Goal: Task Accomplishment & Management: Complete application form

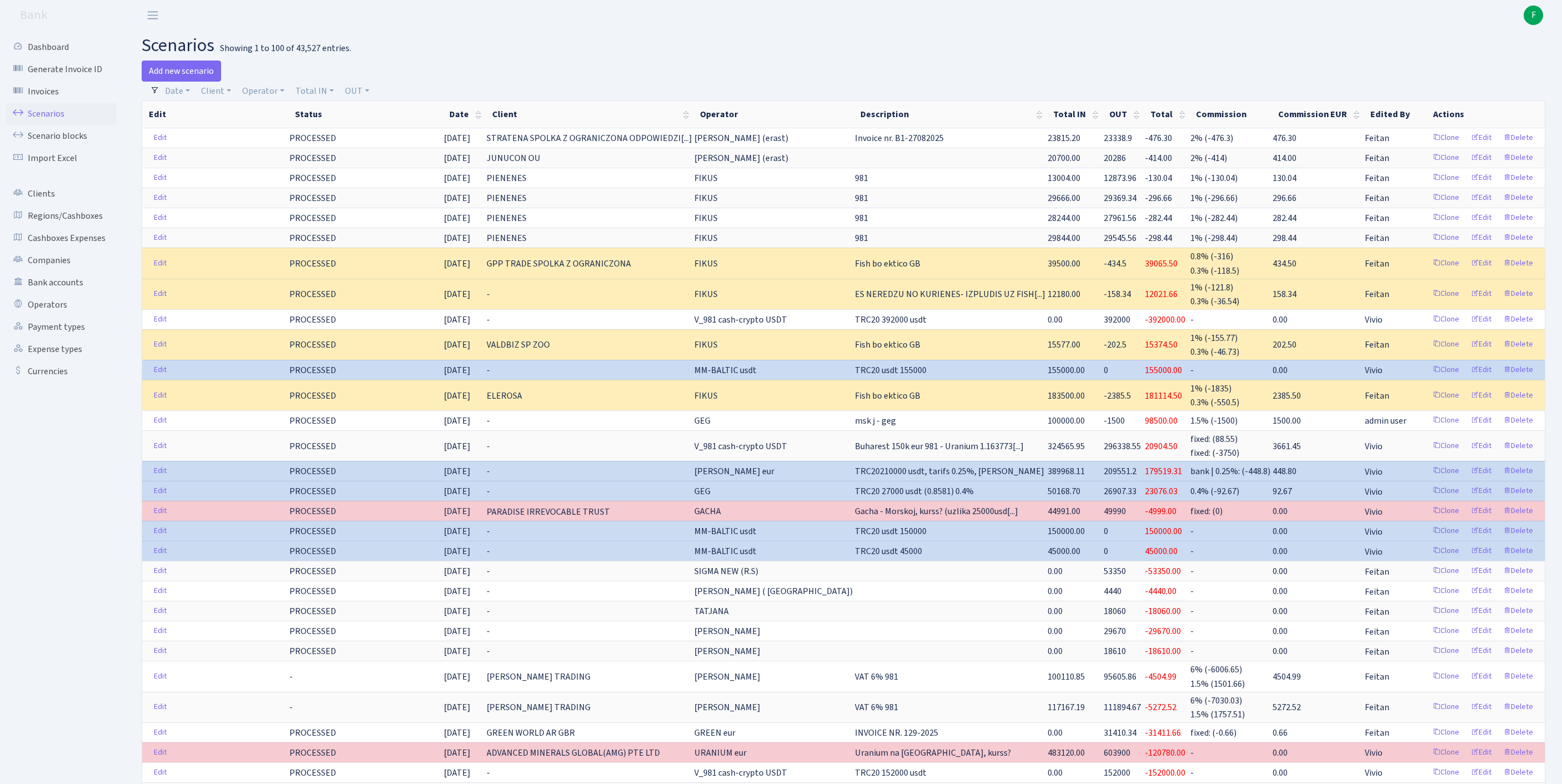
select select "100"
click at [51, 120] on link "Scenarios" at bounding box center [61, 114] width 111 height 22
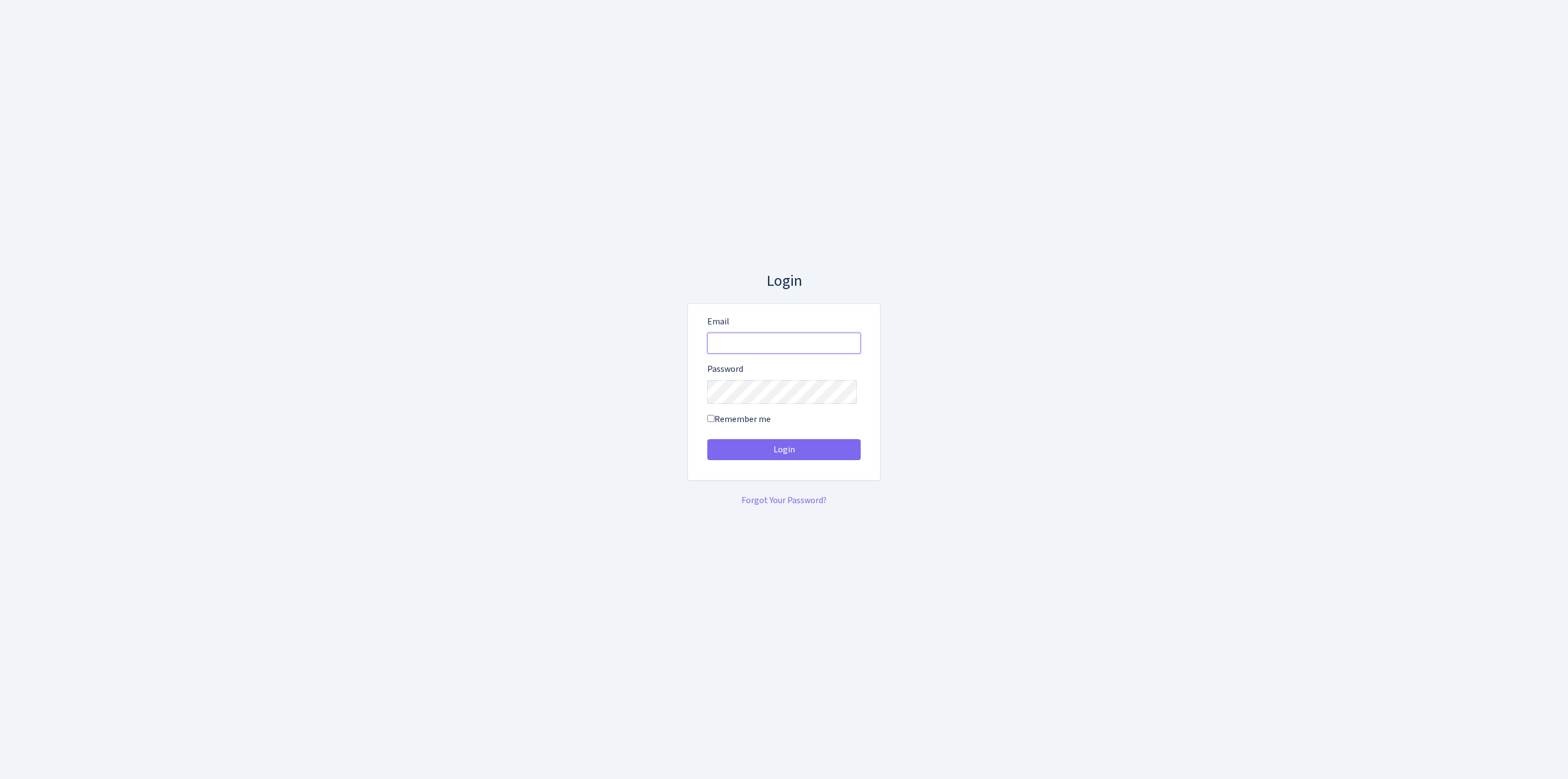
type input "[EMAIL_ADDRESS][DOMAIN_NAME]"
click at [784, 453] on button "Login" at bounding box center [784, 449] width 154 height 21
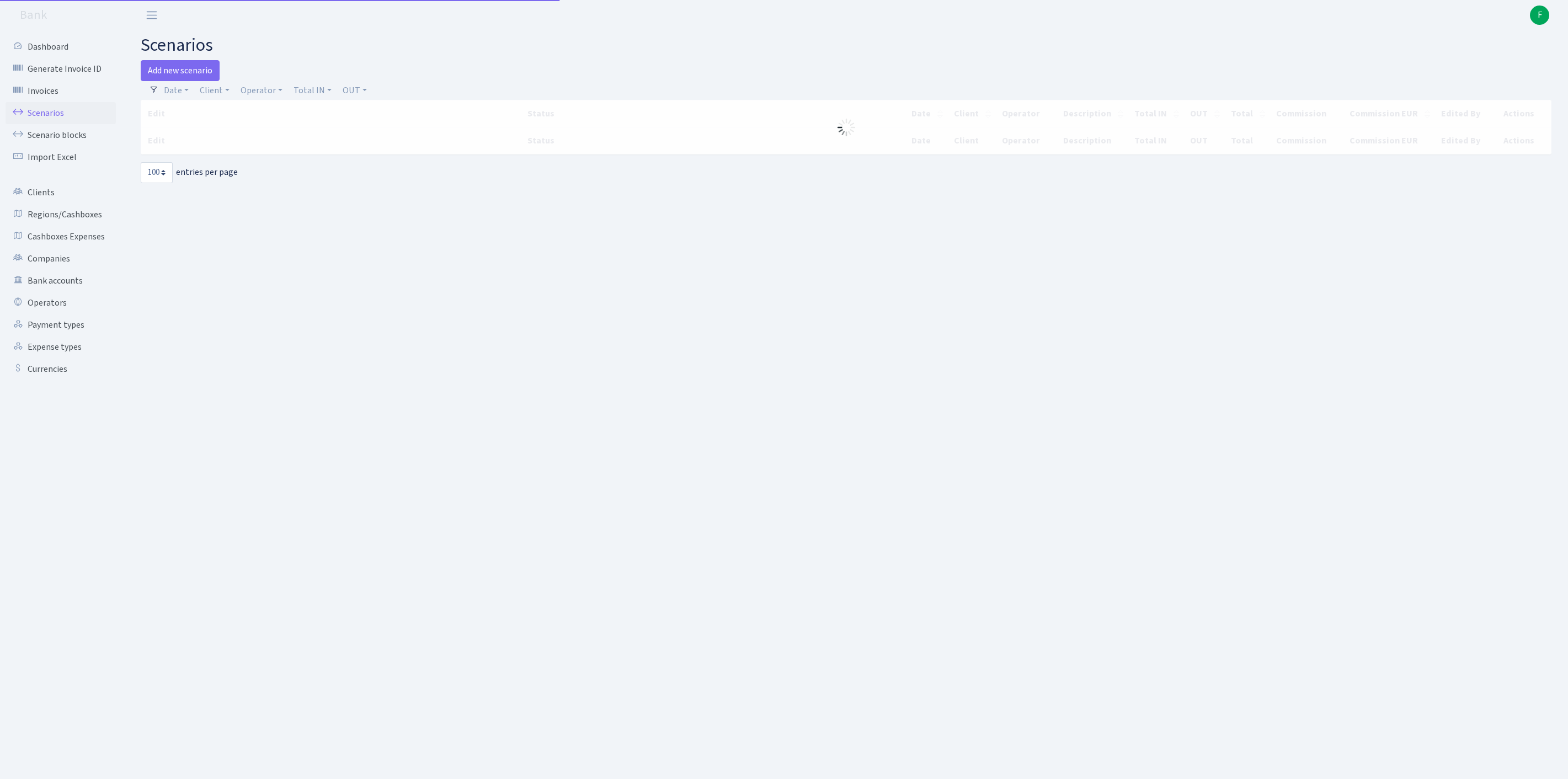
select select "100"
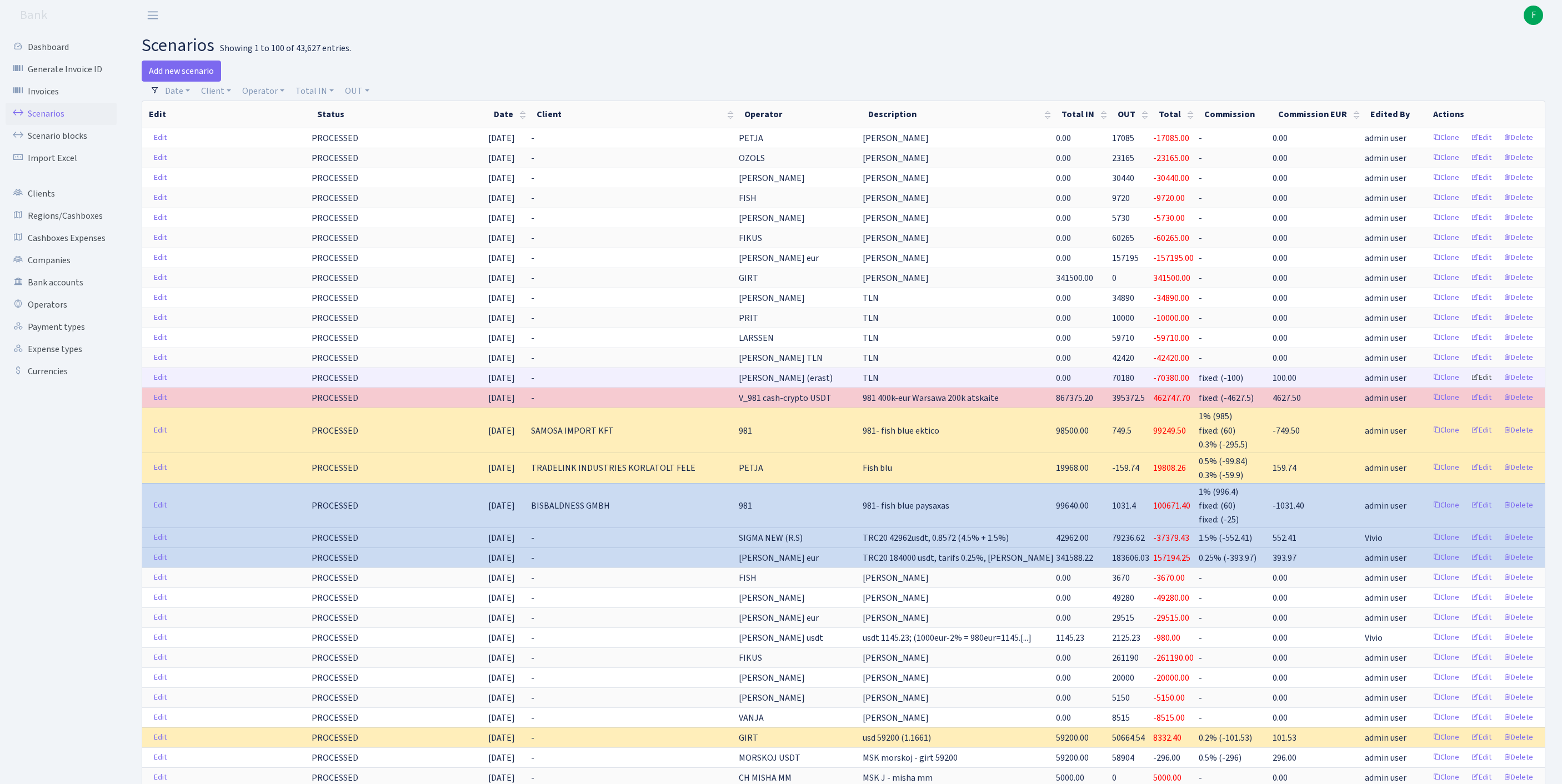
click at [1469, 386] on link "Edit" at bounding box center [1481, 377] width 30 height 17
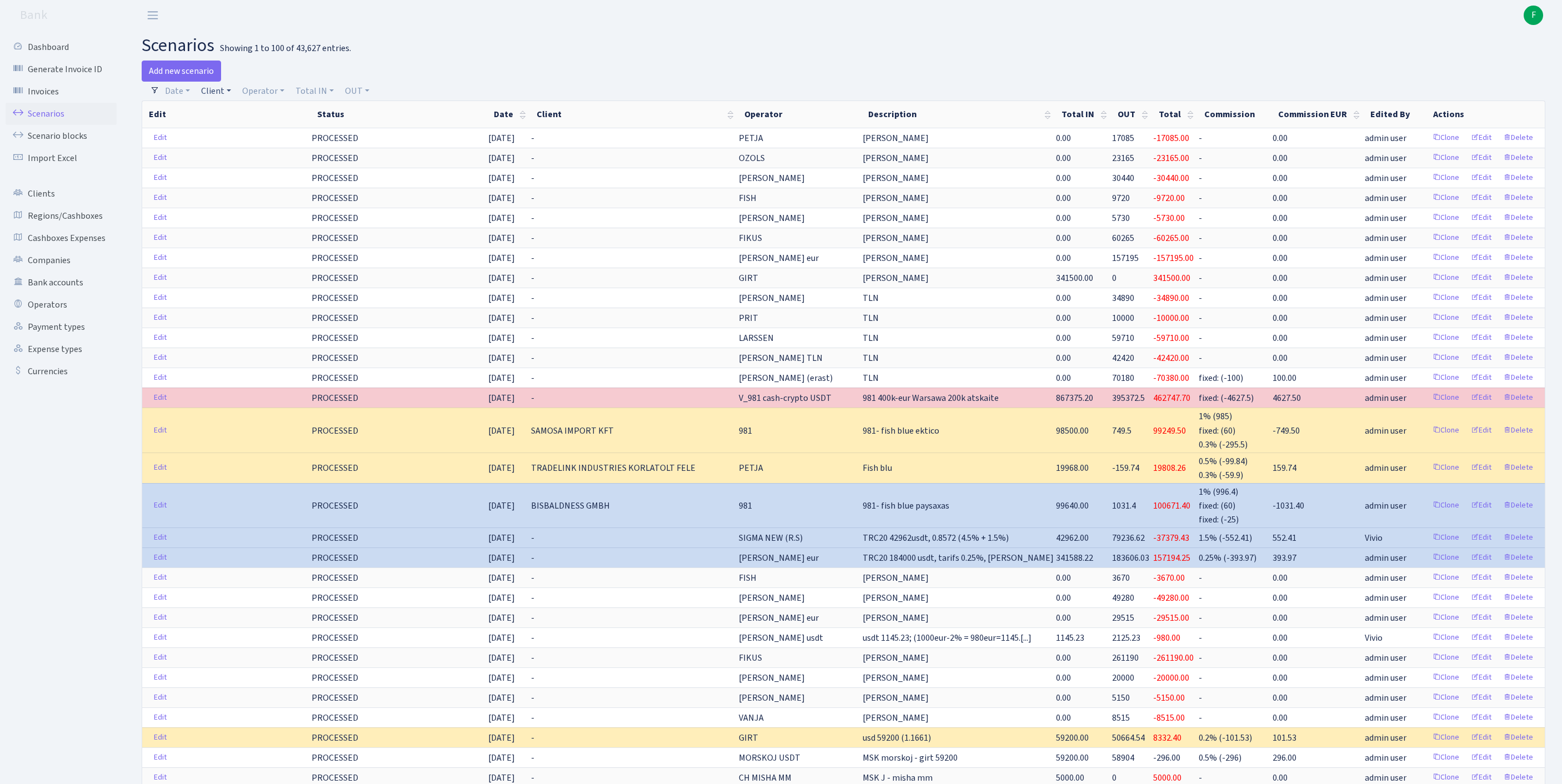
click at [226, 98] on link "Client" at bounding box center [215, 91] width 39 height 19
click at [224, 139] on input "search" at bounding box center [247, 130] width 92 height 17
type input "multitoo"
click at [255, 161] on li "MULTITOO" at bounding box center [246, 151] width 95 height 20
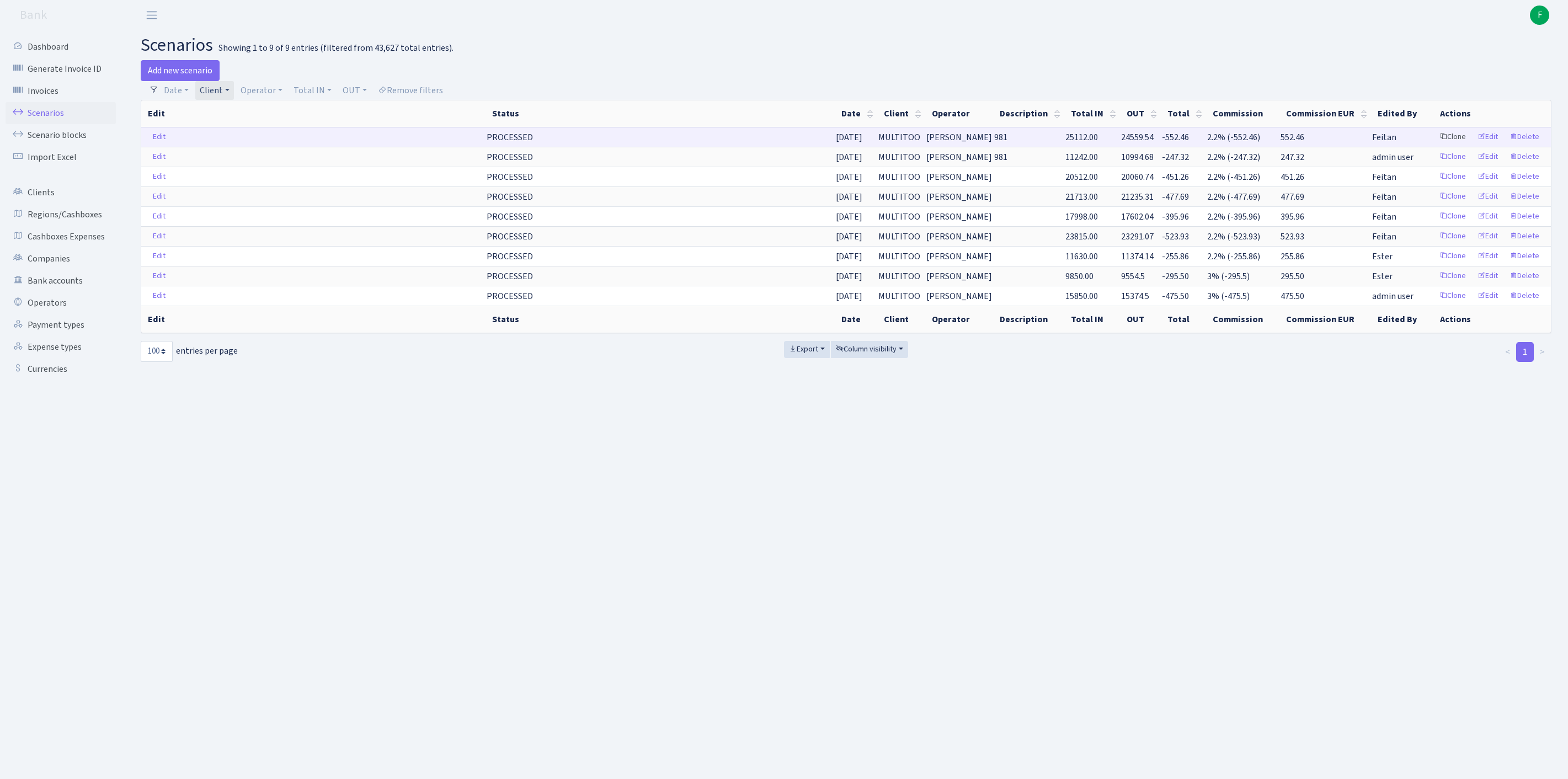
click at [1434, 145] on link "Clone" at bounding box center [1452, 137] width 36 height 17
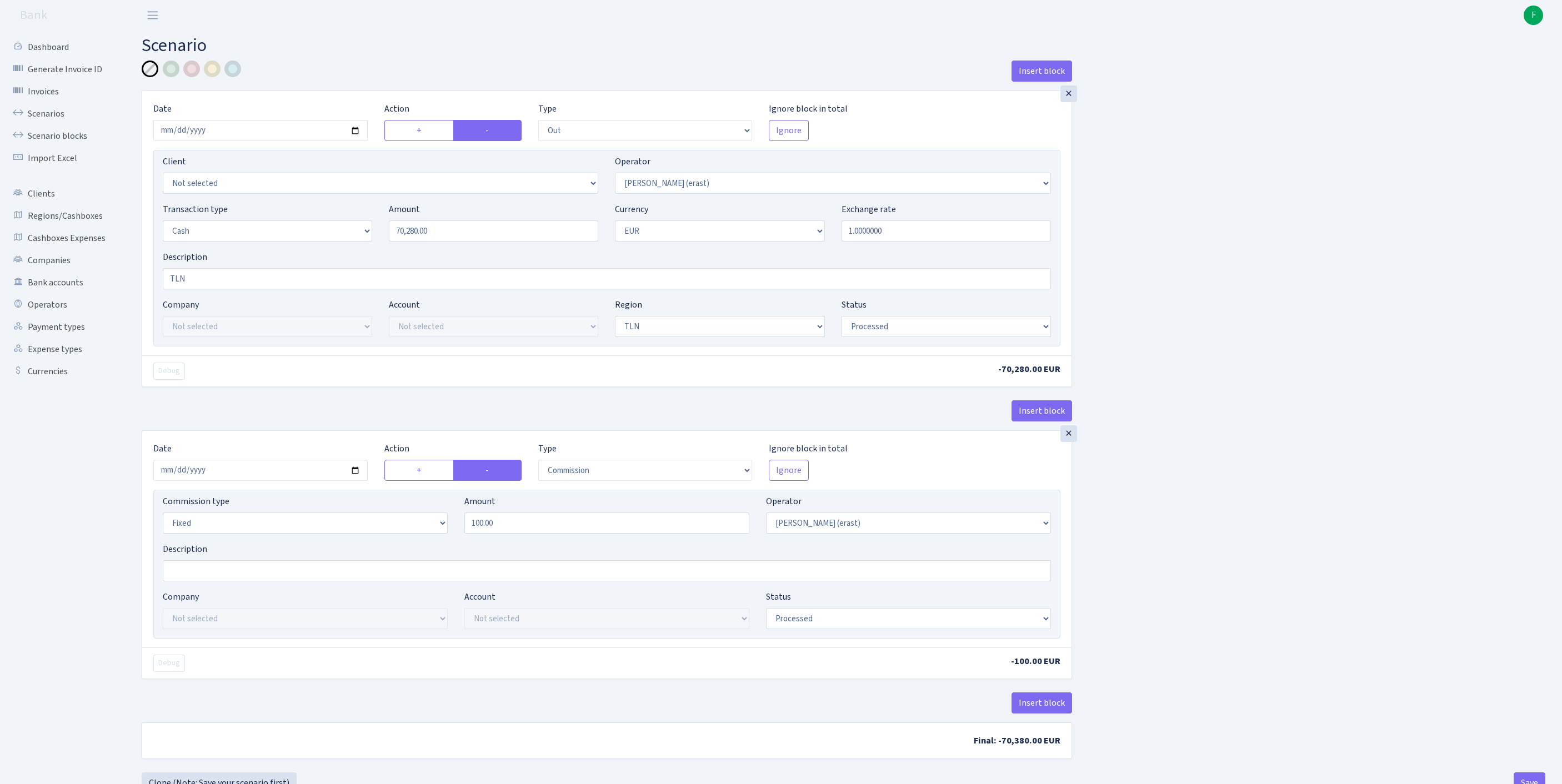
select select "out"
select select "155"
select select "1"
select select "2"
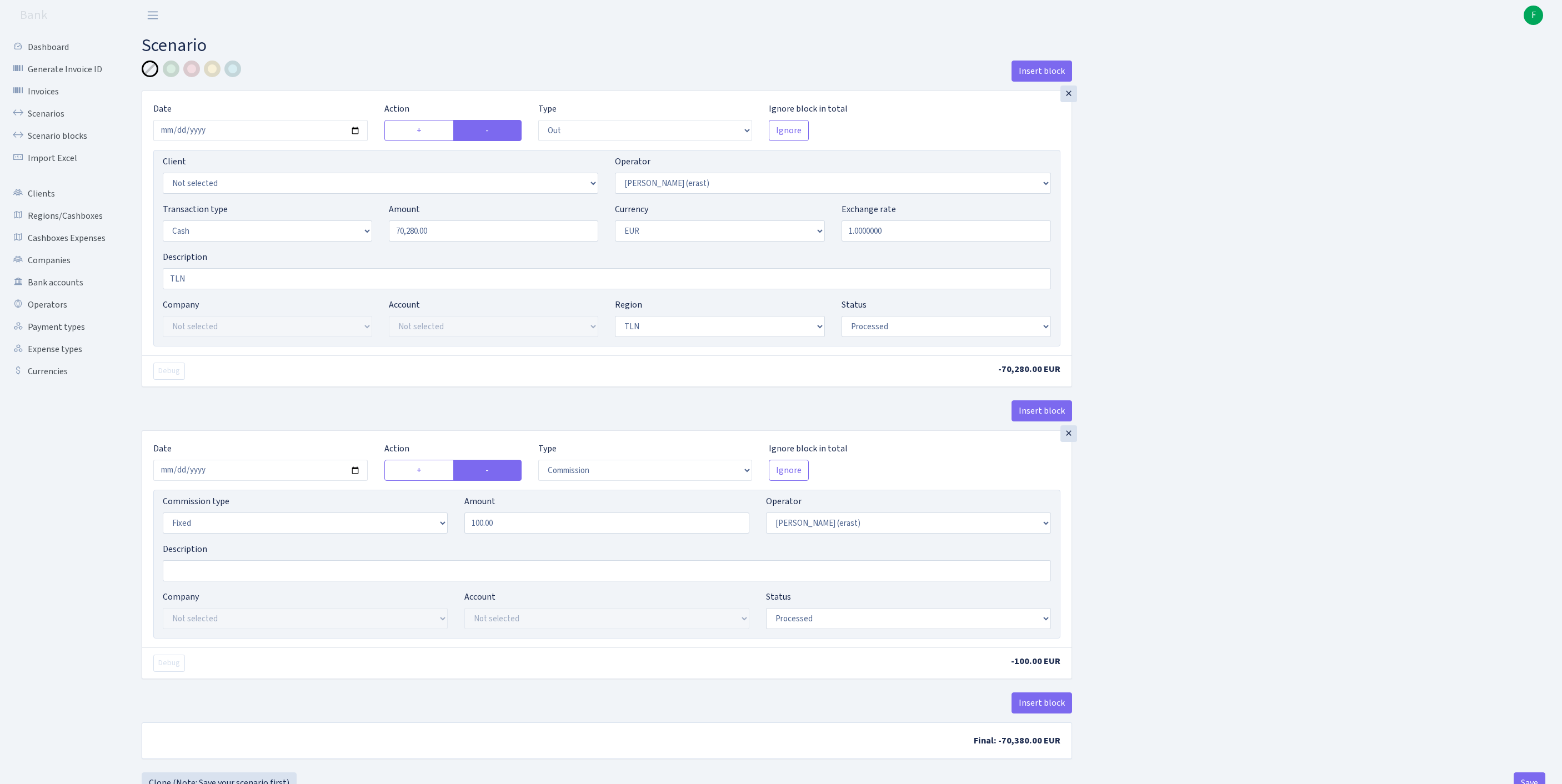
select select "processed"
select select "commission"
select select "fixed"
select select "155"
select select "processed"
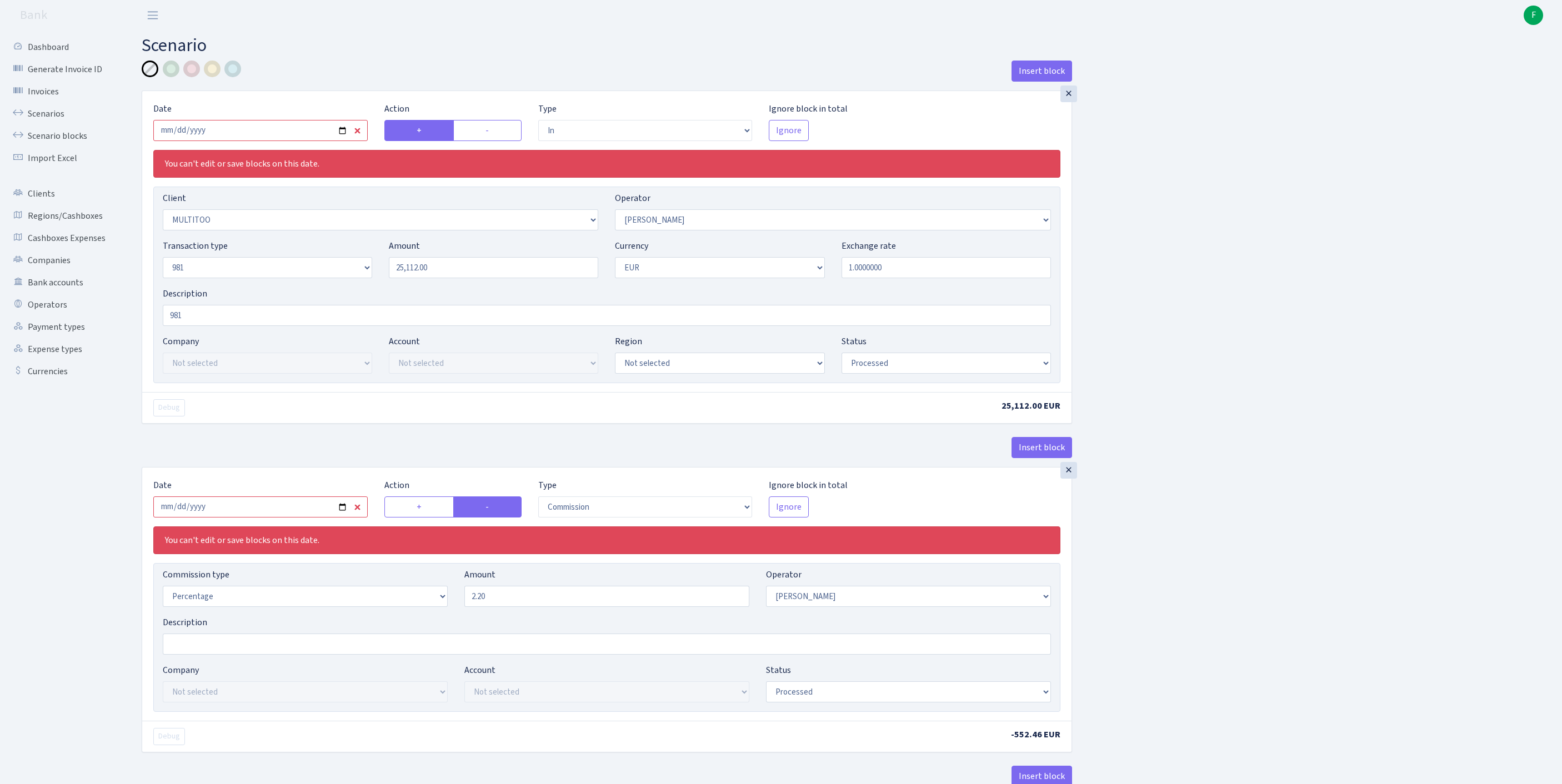
select select "in"
select select "1380"
select select "14"
select select "8"
select select "1"
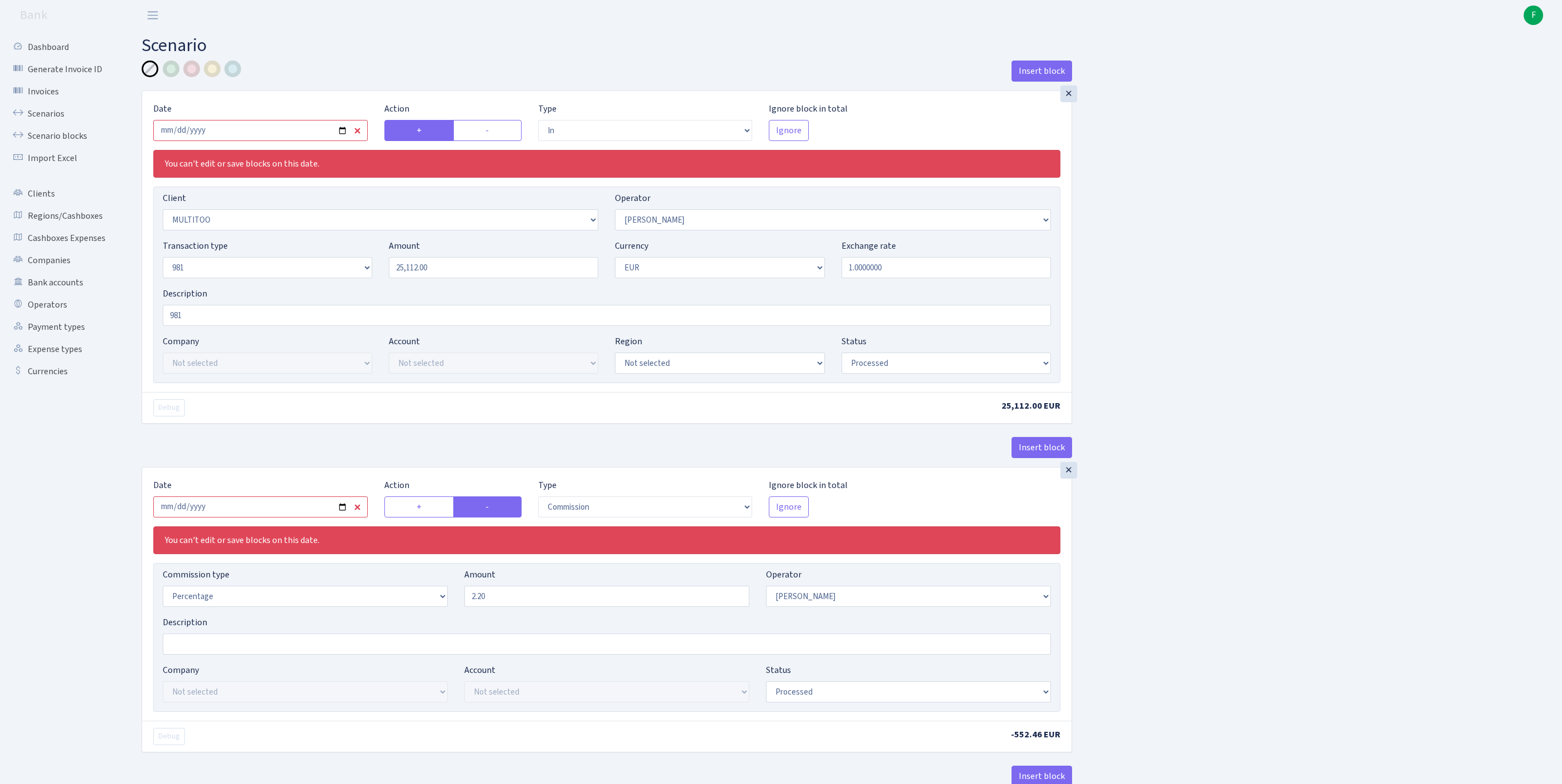
select select "processed"
select select "commission"
select select "14"
select select "processed"
select select "out"
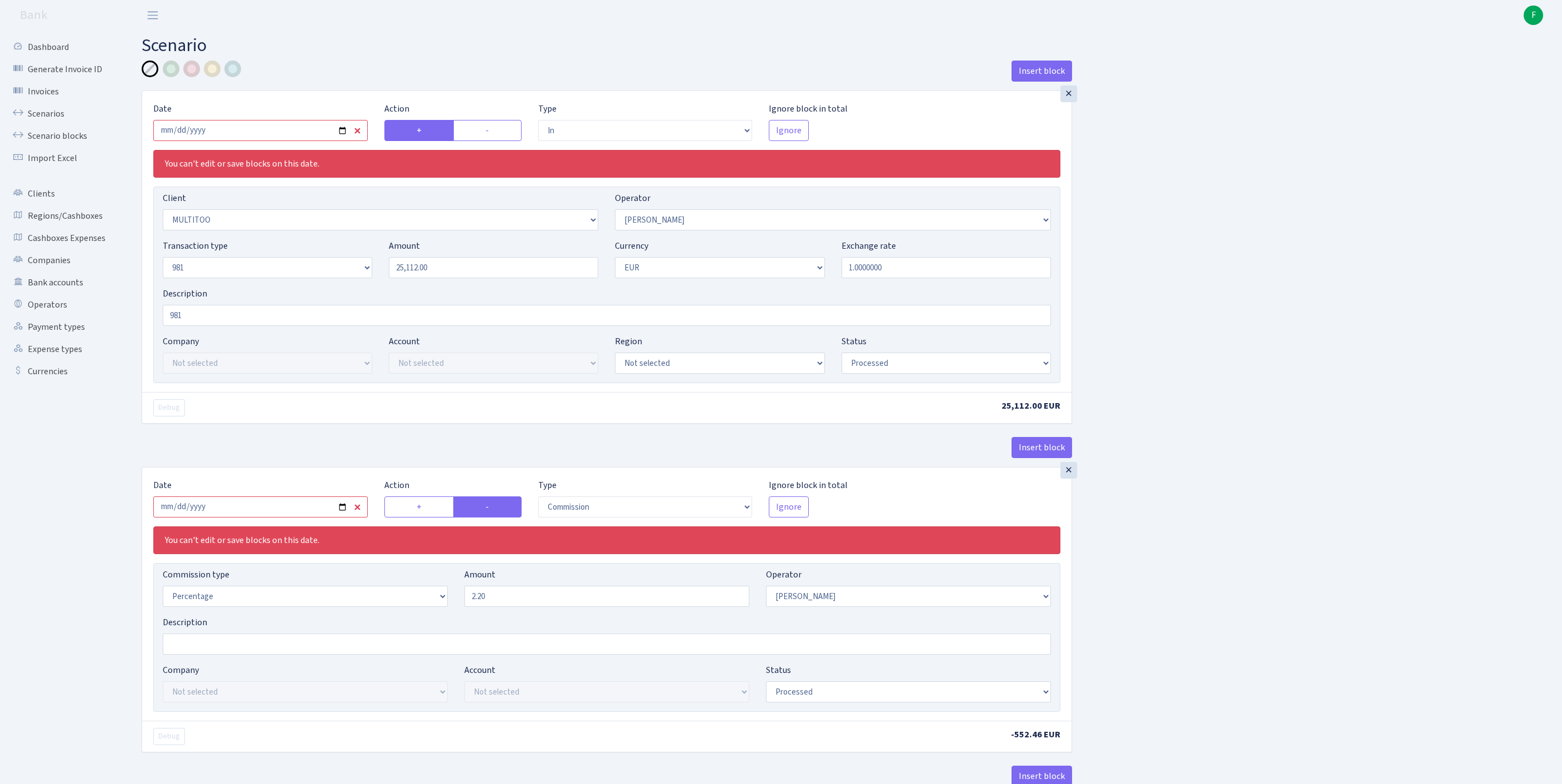
select select "279"
select select "61"
select select "8"
select select "1"
select select "processed"
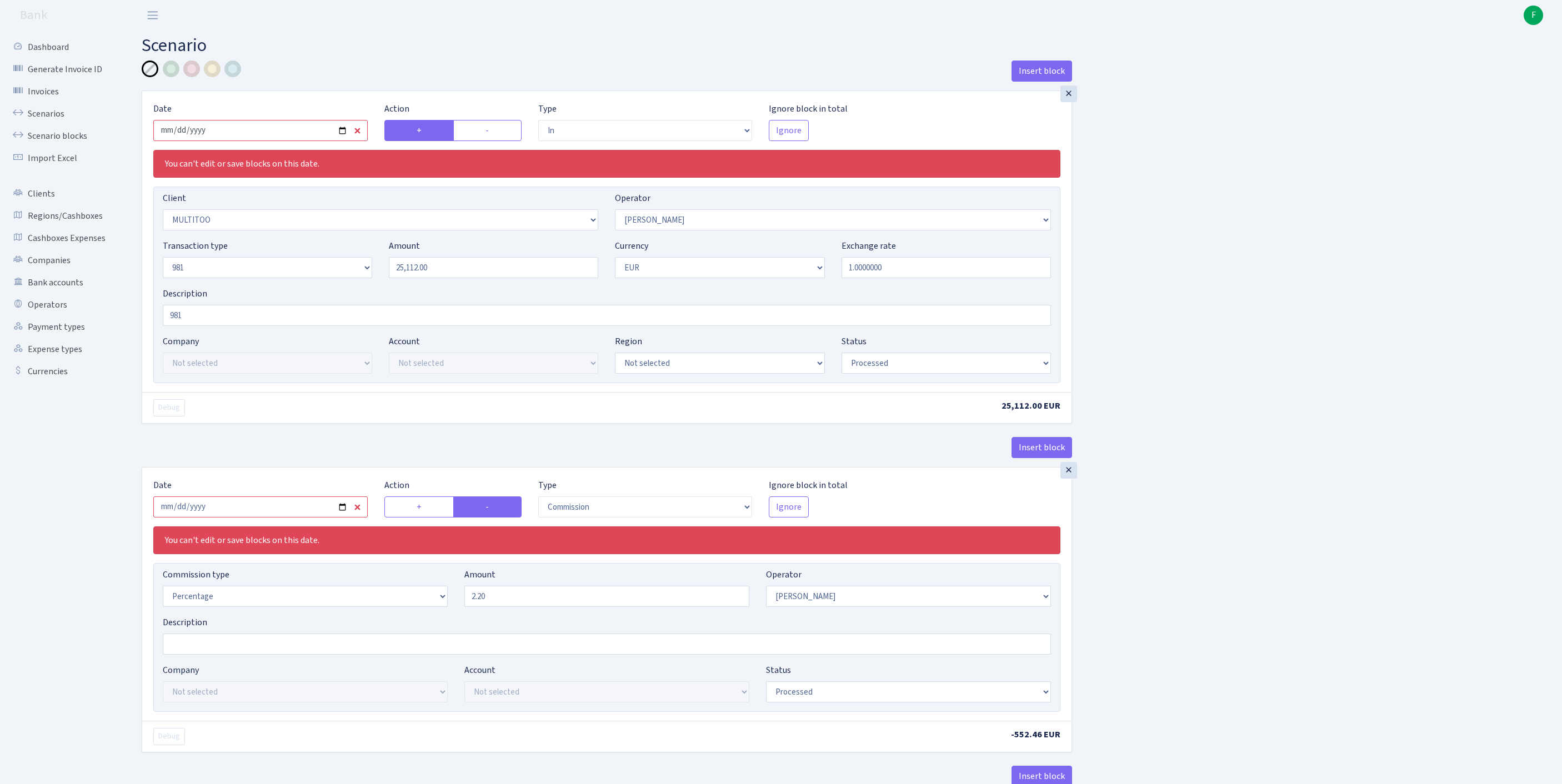
click at [270, 139] on input "2025-08-21" at bounding box center [260, 130] width 214 height 21
type input "2025-09-01"
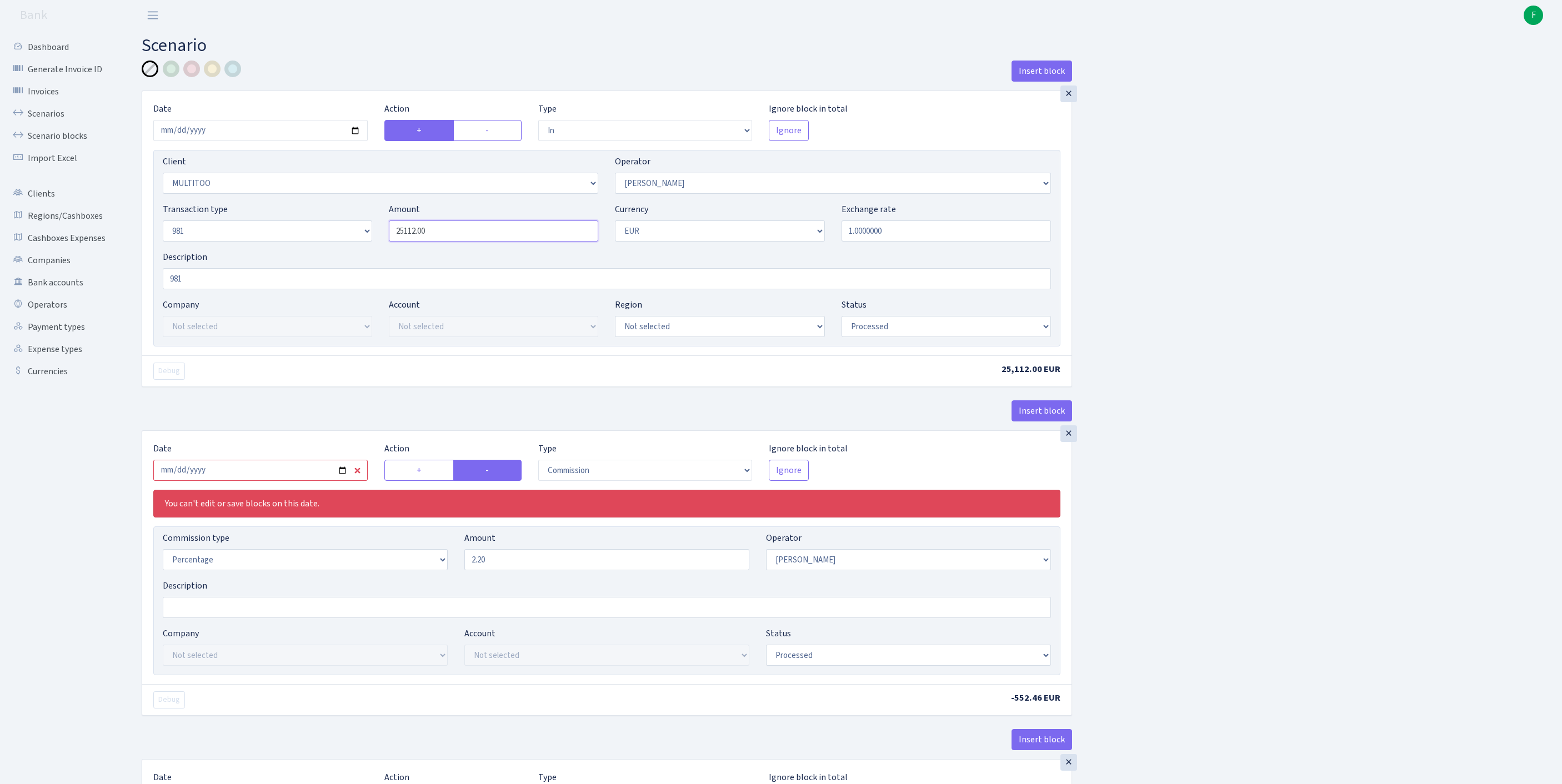
drag, startPoint x: 460, startPoint y: 258, endPoint x: 327, endPoint y: 251, distance: 133.2
click at [327, 251] on div "Transaction type Not selected 981 ELF FISH crypto GIRT IVO dekl MM-BALTIC eur U…" at bounding box center [607, 226] width 905 height 48
type input "24,100.00"
select select "pending"
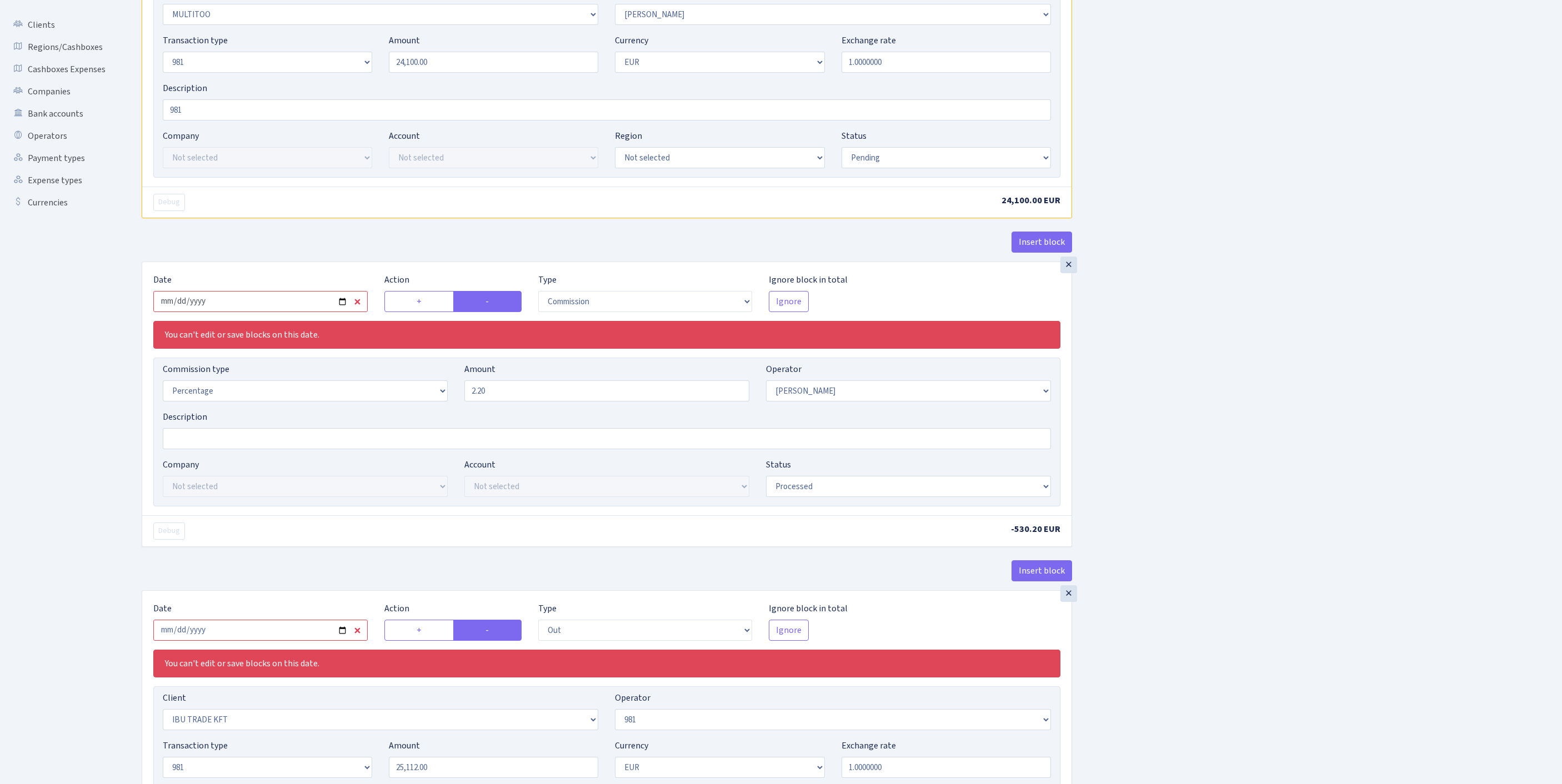
click at [322, 312] on input "2025-08-21" at bounding box center [260, 301] width 214 height 21
type input "[DATE]"
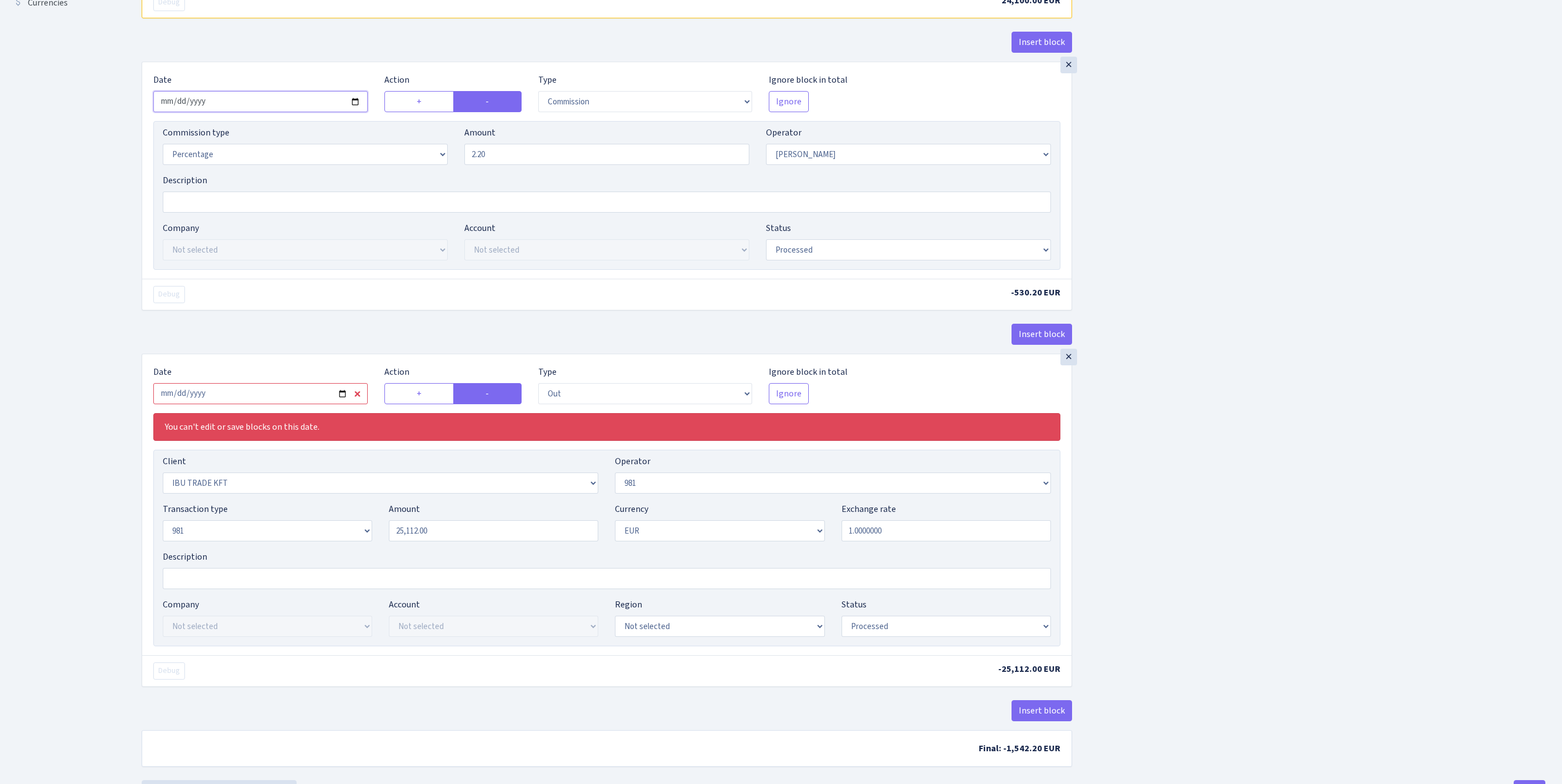
scroll to position [529, 0]
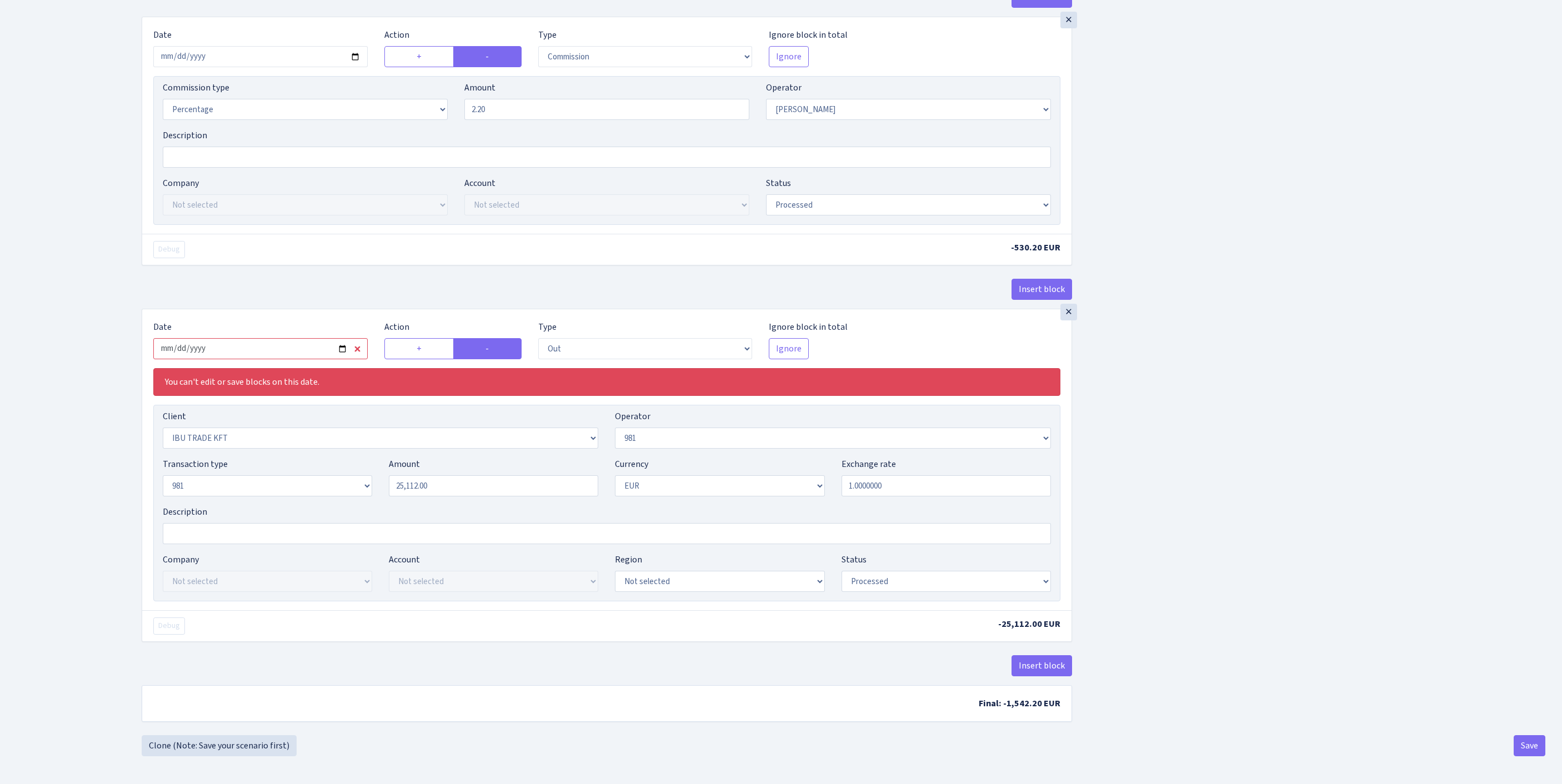
click at [318, 338] on input "2025-08-21" at bounding box center [260, 348] width 214 height 21
type input "[DATE]"
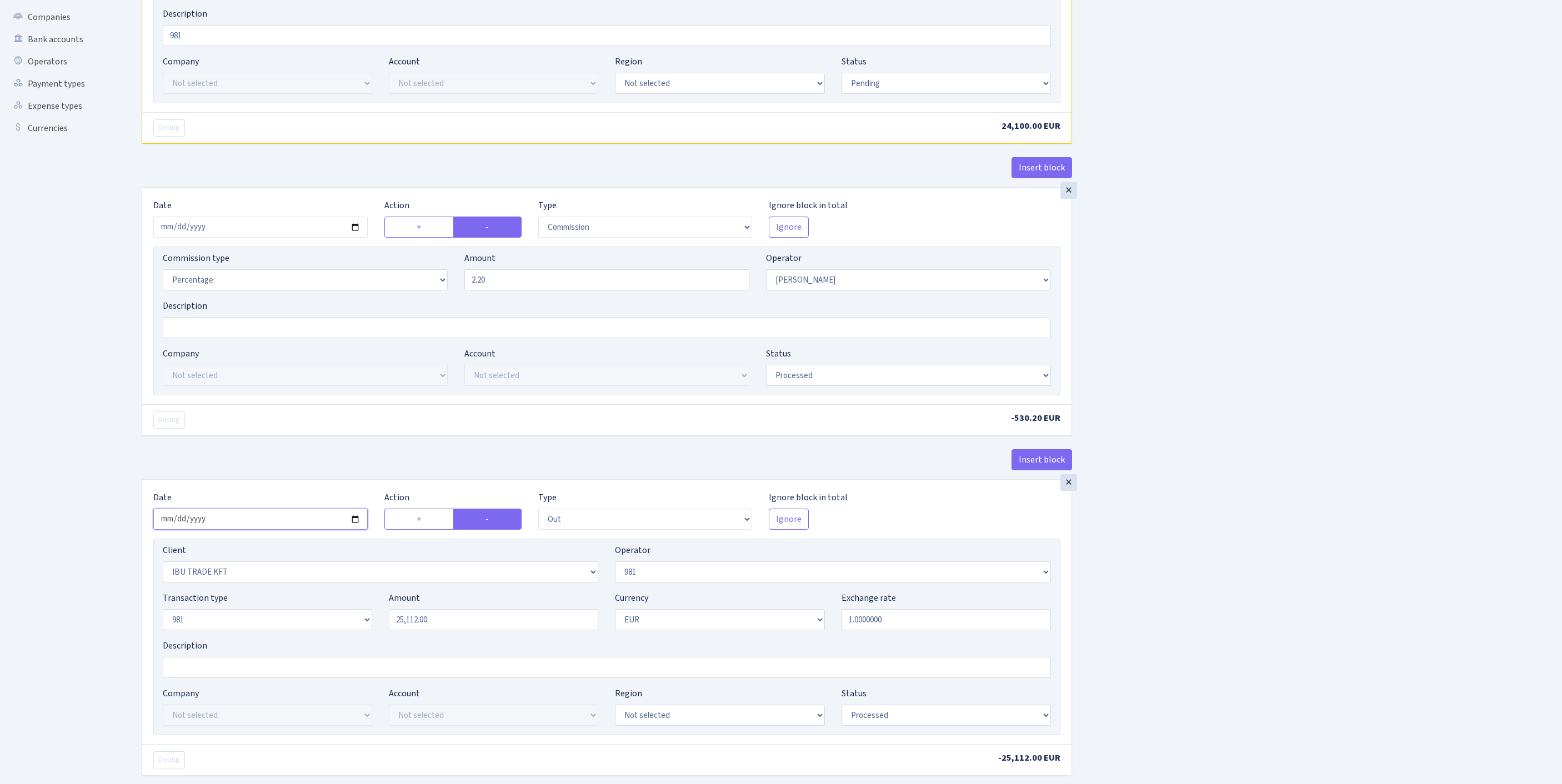
scroll to position [453, 0]
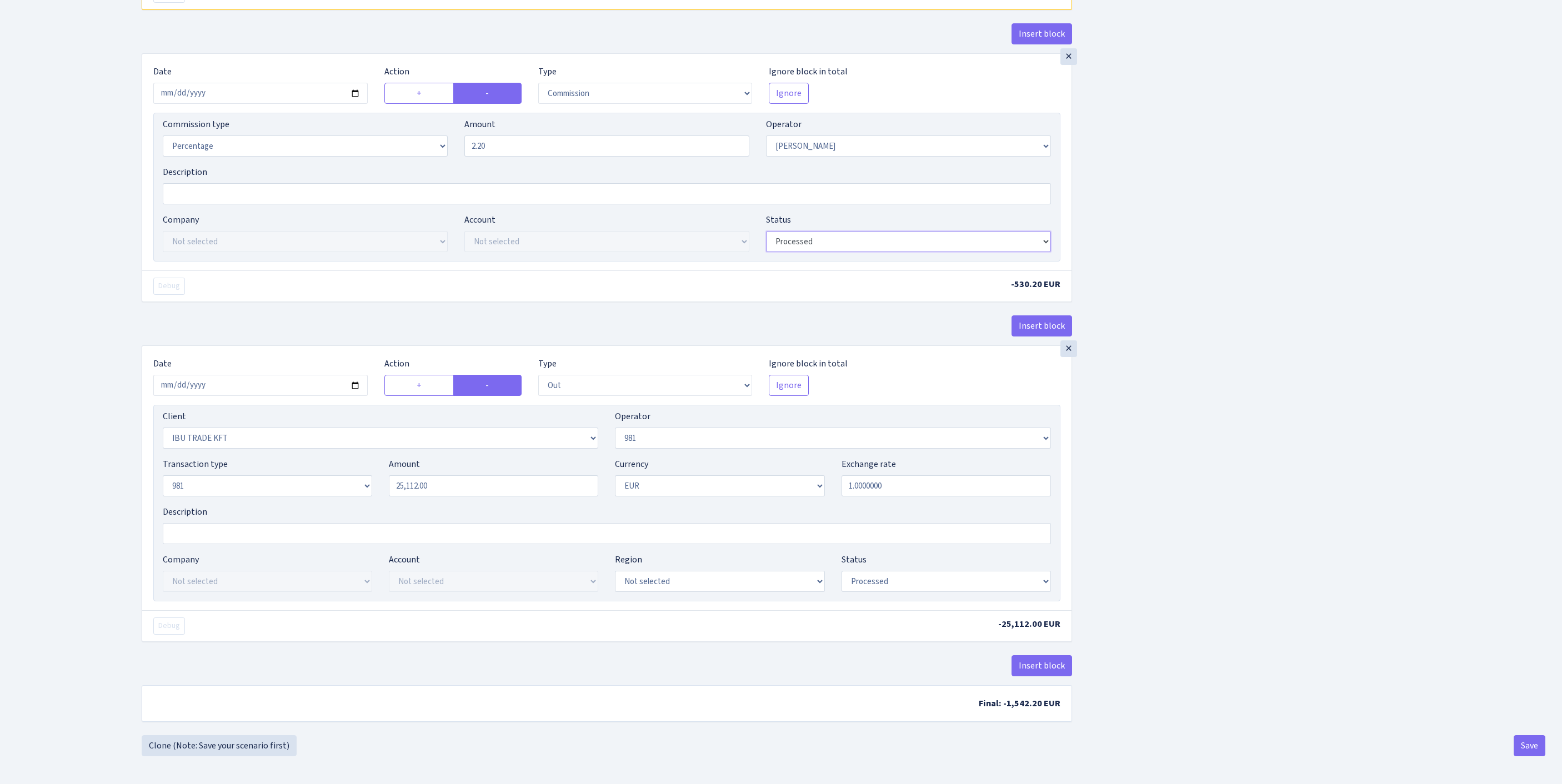
select select "pending"
drag, startPoint x: 405, startPoint y: 448, endPoint x: 286, endPoint y: 436, distance: 119.6
click at [286, 458] on div "Transaction type Not selected 981 ELF FISH crypto GIRT IVO dekl MM-BALTIC eur U…" at bounding box center [607, 481] width 905 height 48
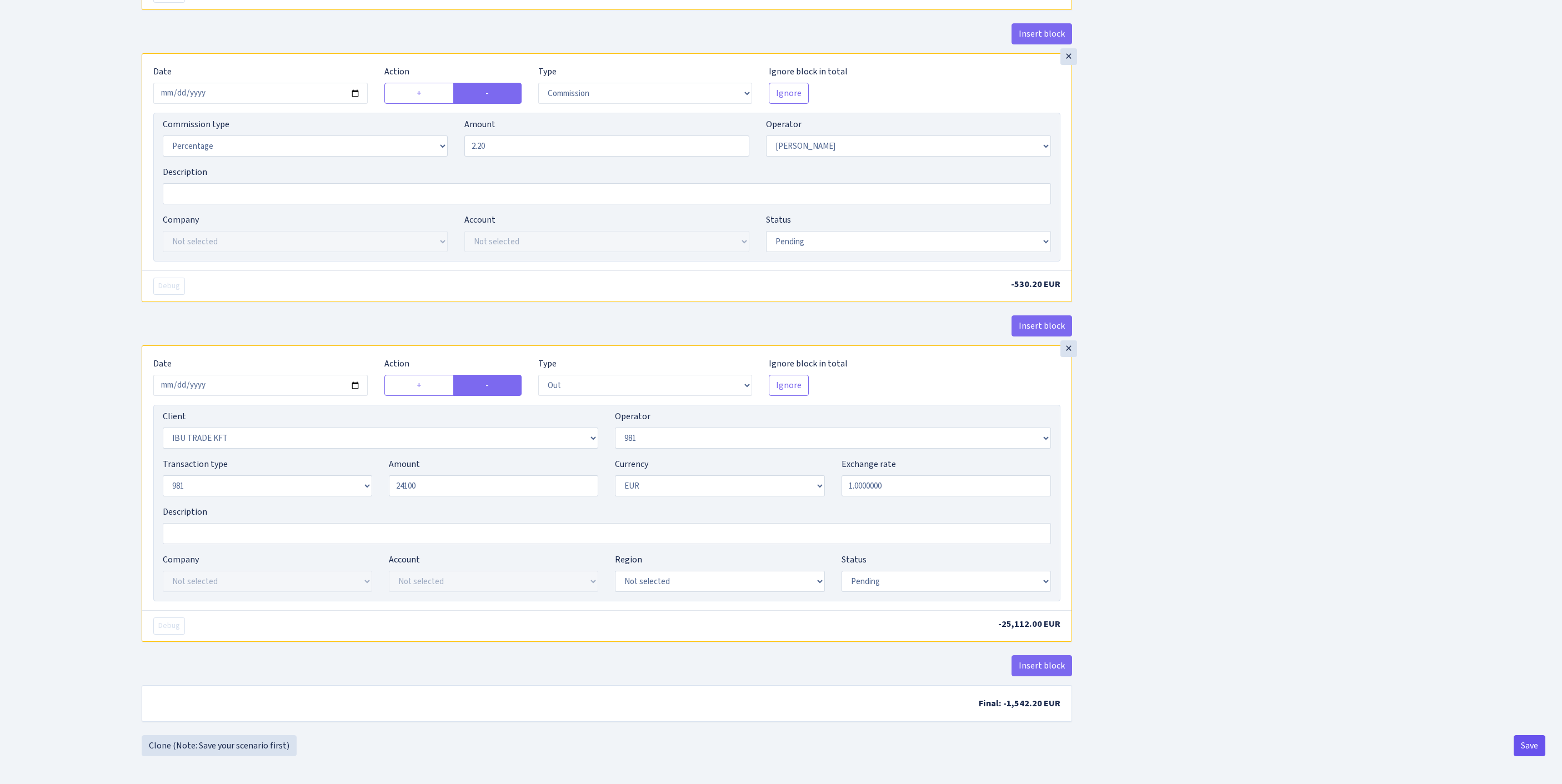
type input "24,100.00"
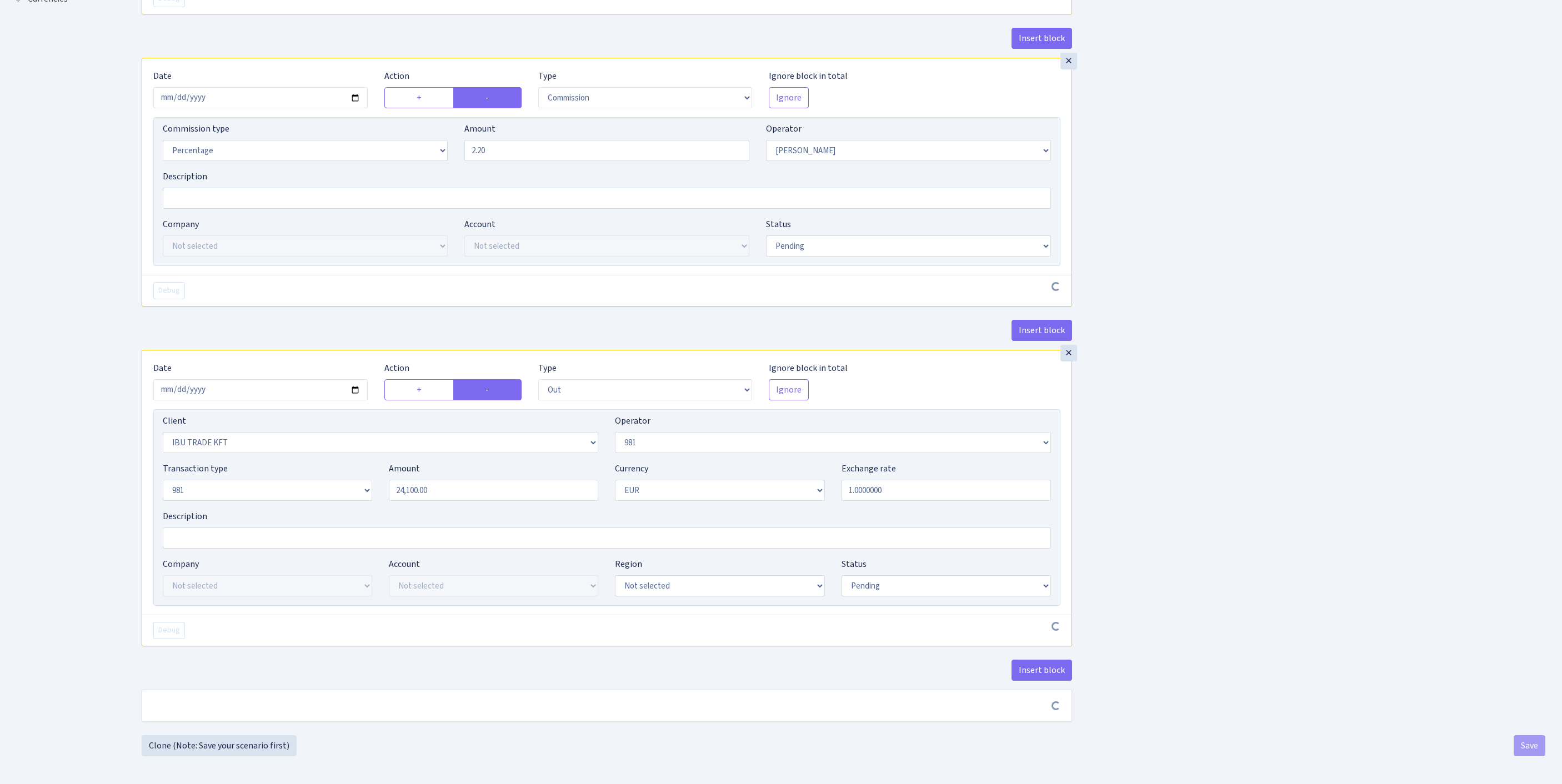
scroll to position [517, 0]
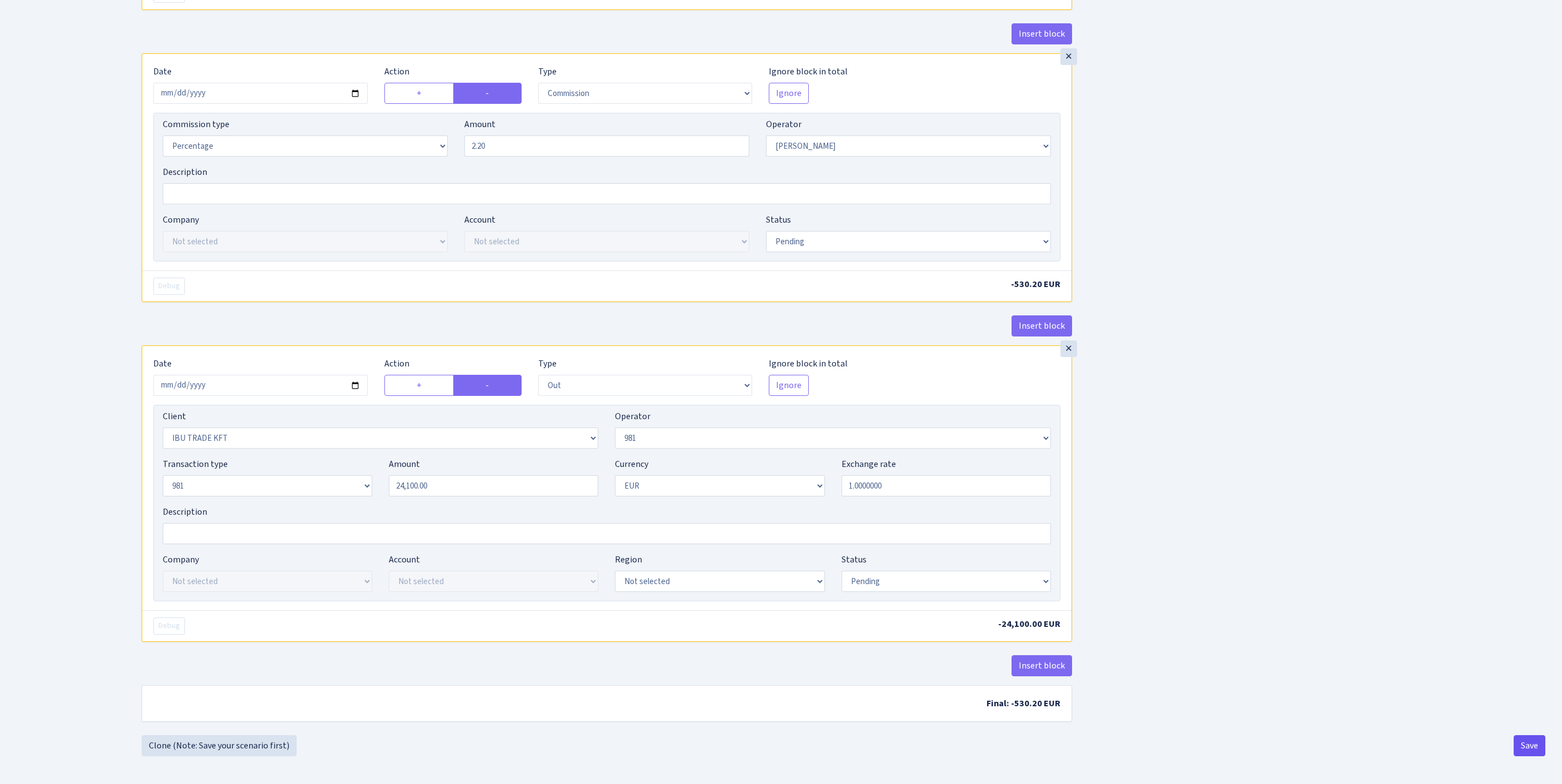
click at [1535, 744] on button "Save" at bounding box center [1529, 745] width 32 height 21
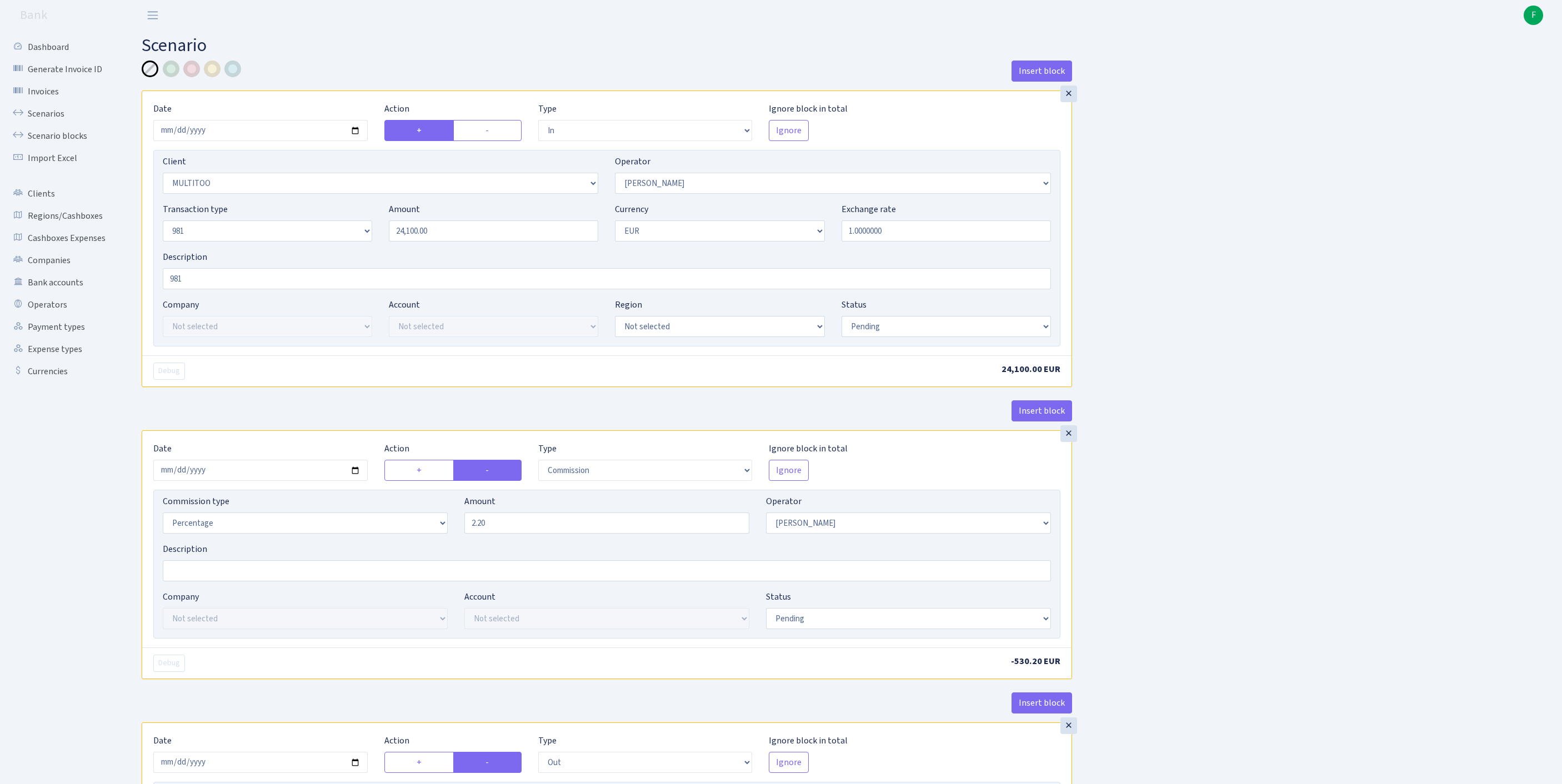
select select "in"
select select "1380"
select select "14"
select select "8"
select select "1"
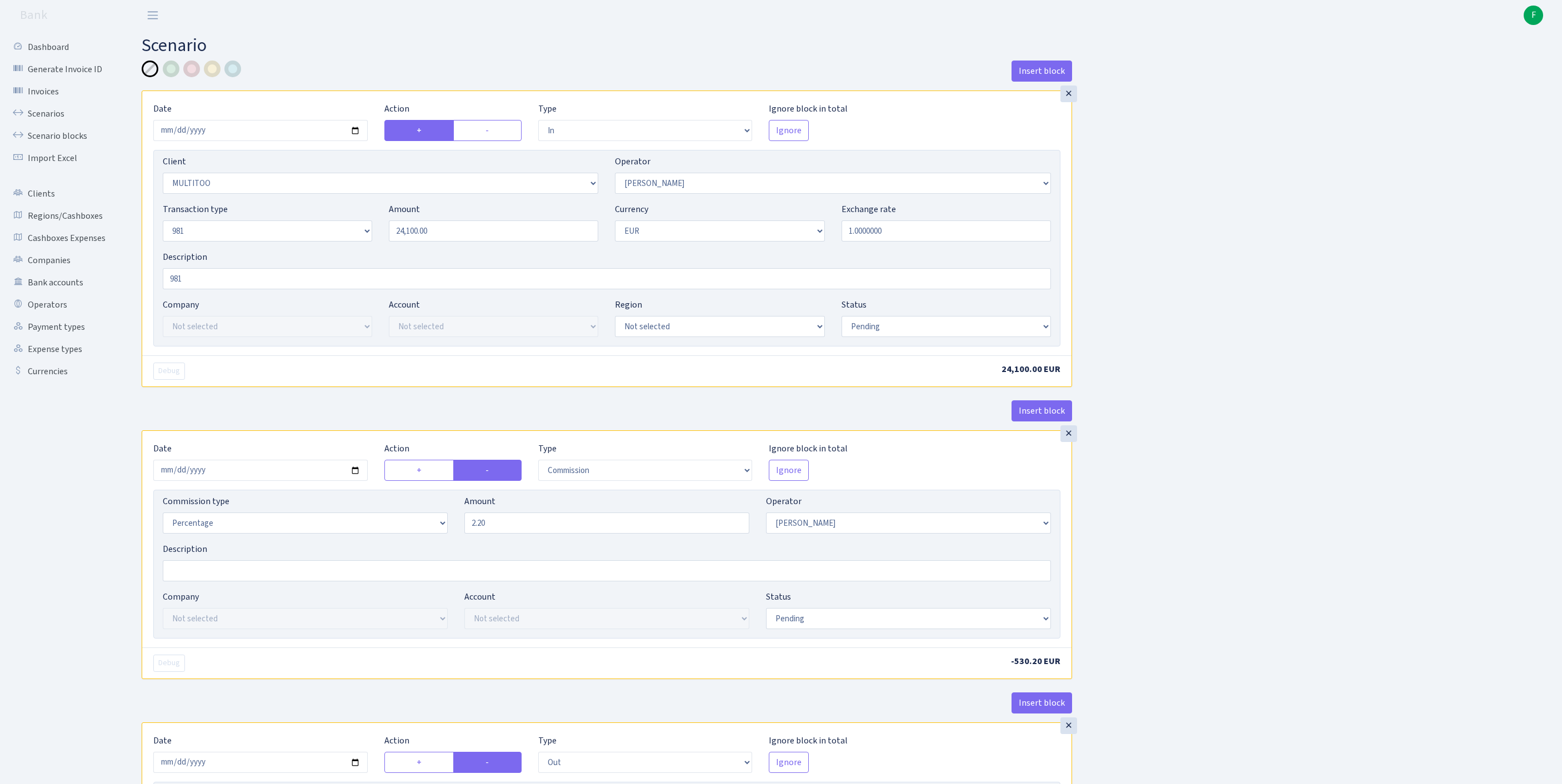
select select "pending"
select select "commission"
select select "14"
select select "pending"
select select "out"
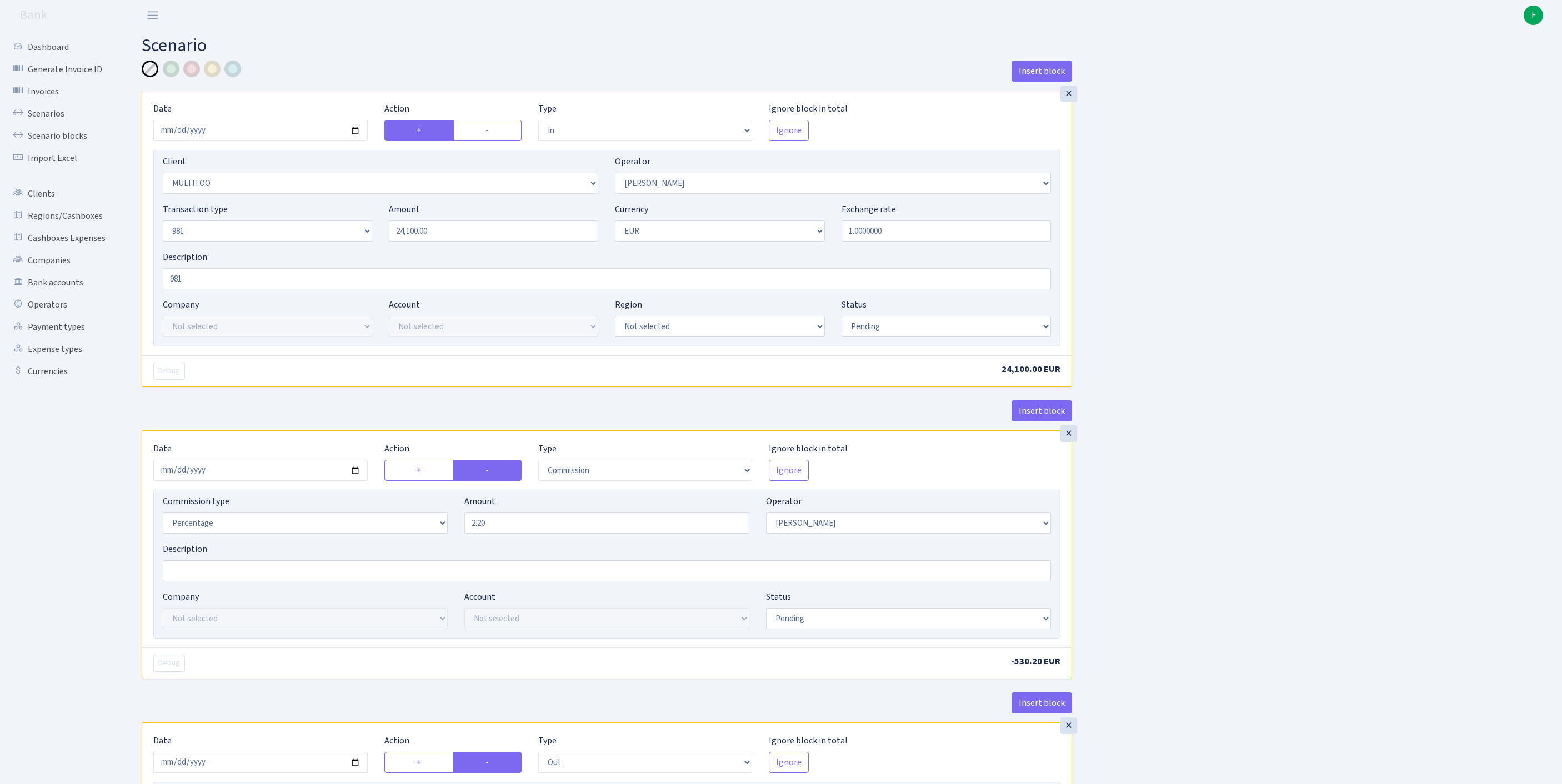
select select "279"
select select "61"
select select "8"
select select "1"
select select "pending"
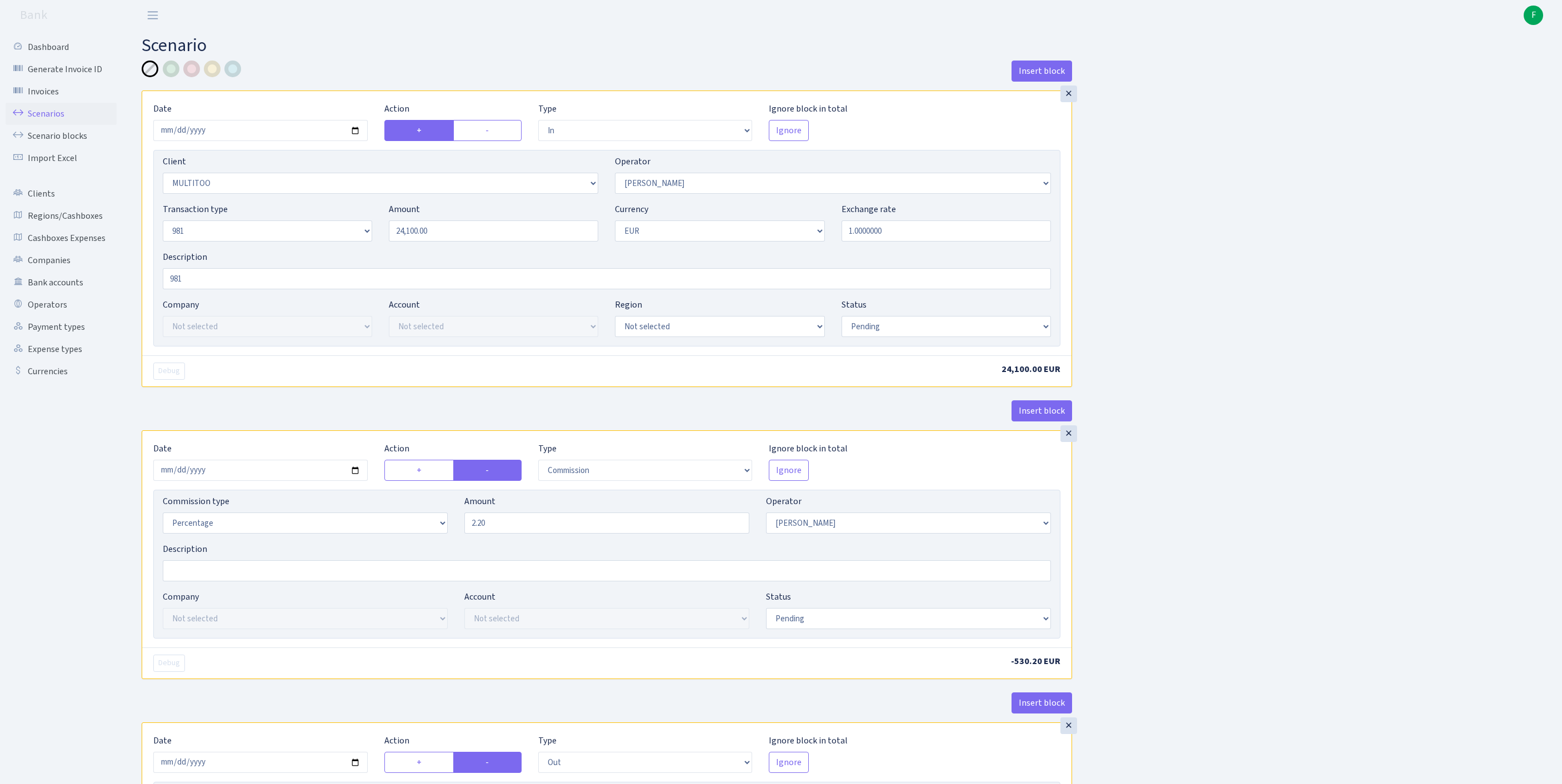
click at [48, 122] on link "Scenarios" at bounding box center [61, 114] width 111 height 22
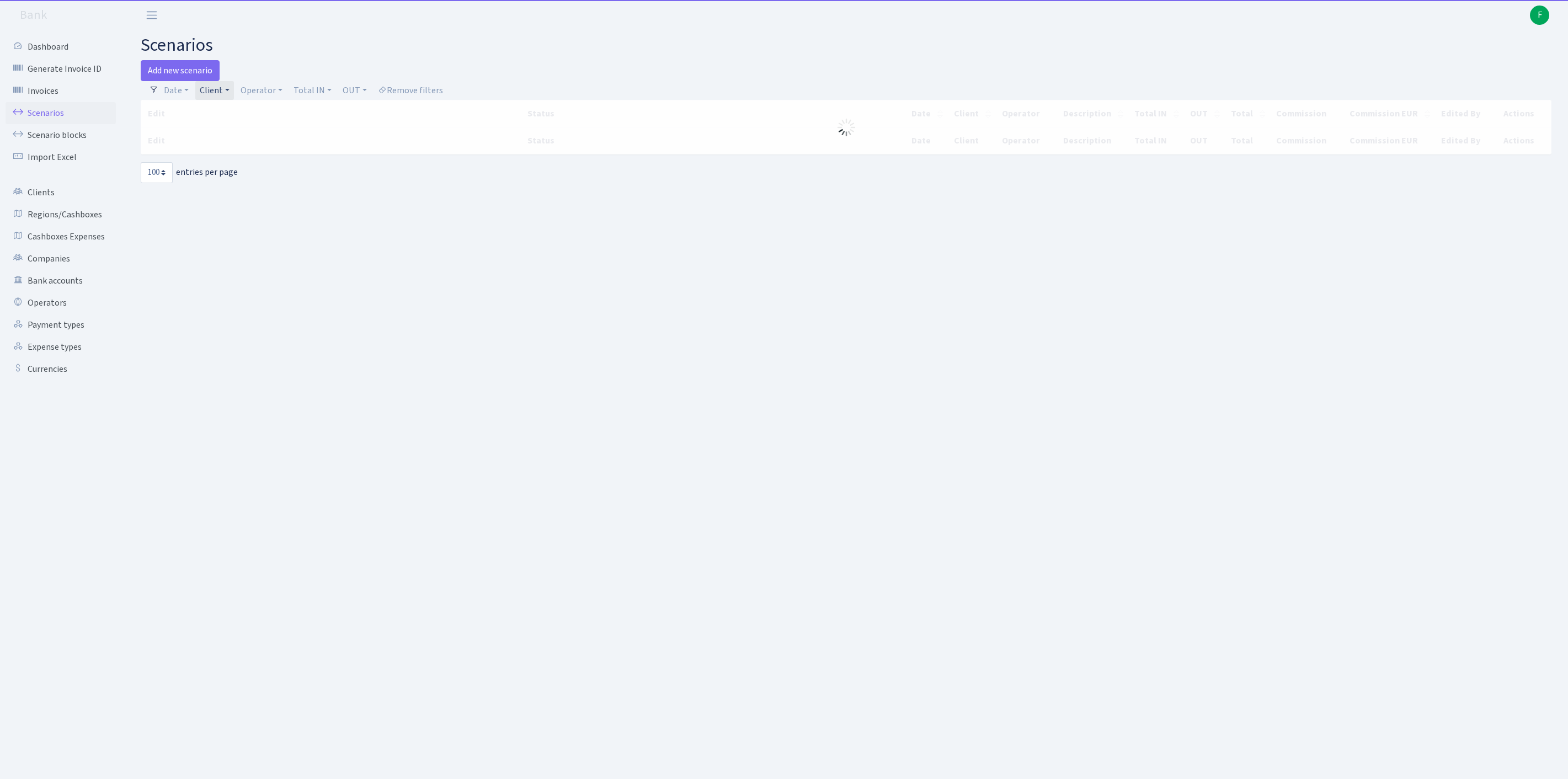
select select "100"
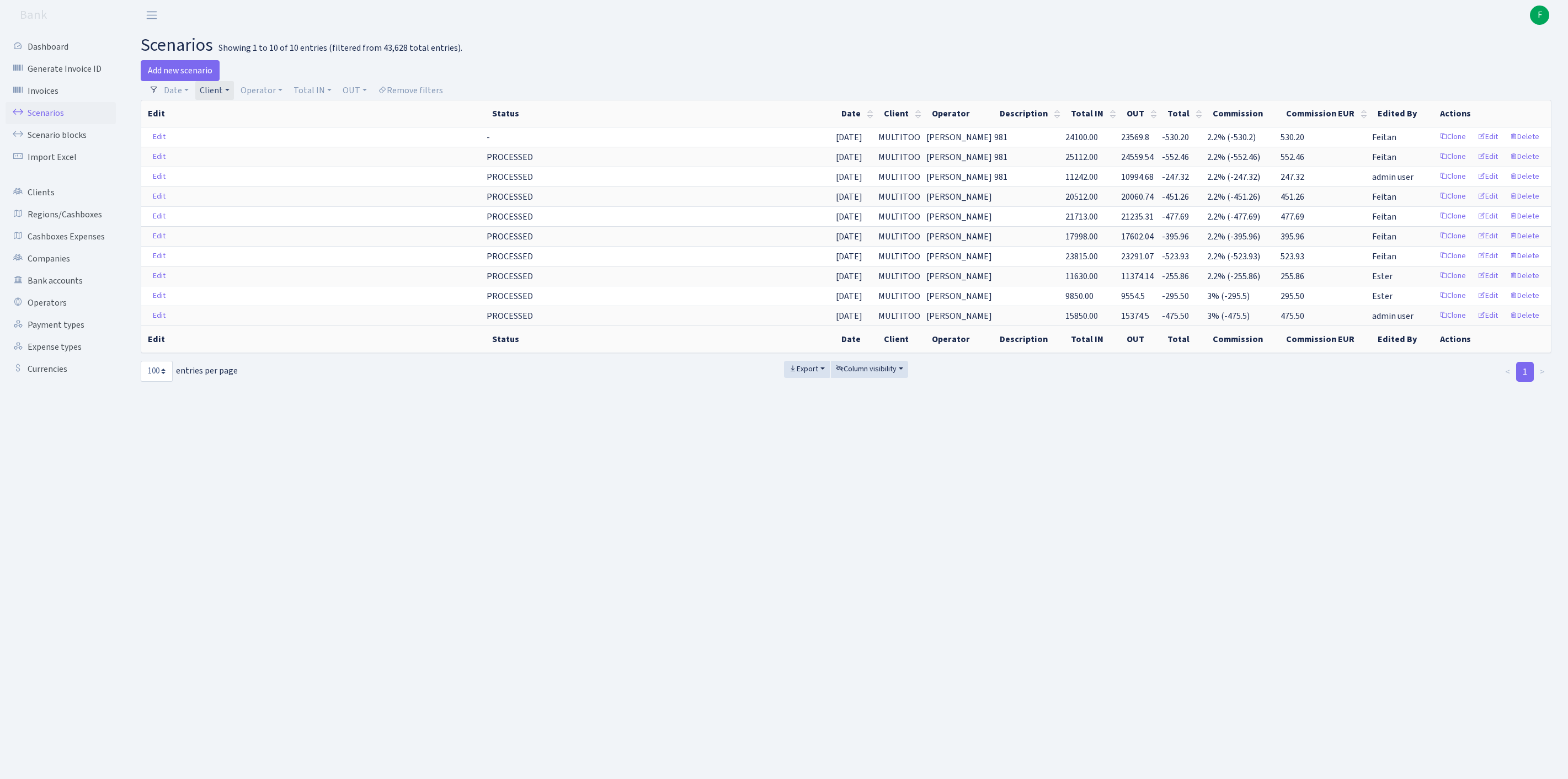
click at [234, 94] on link "Client" at bounding box center [214, 90] width 38 height 19
click at [269, 117] on span "× MULTITOO" at bounding box center [236, 111] width 66 height 11
click at [234, 93] on link "Client" at bounding box center [214, 90] width 38 height 19
click at [249, 135] on input "search" at bounding box center [245, 129] width 92 height 17
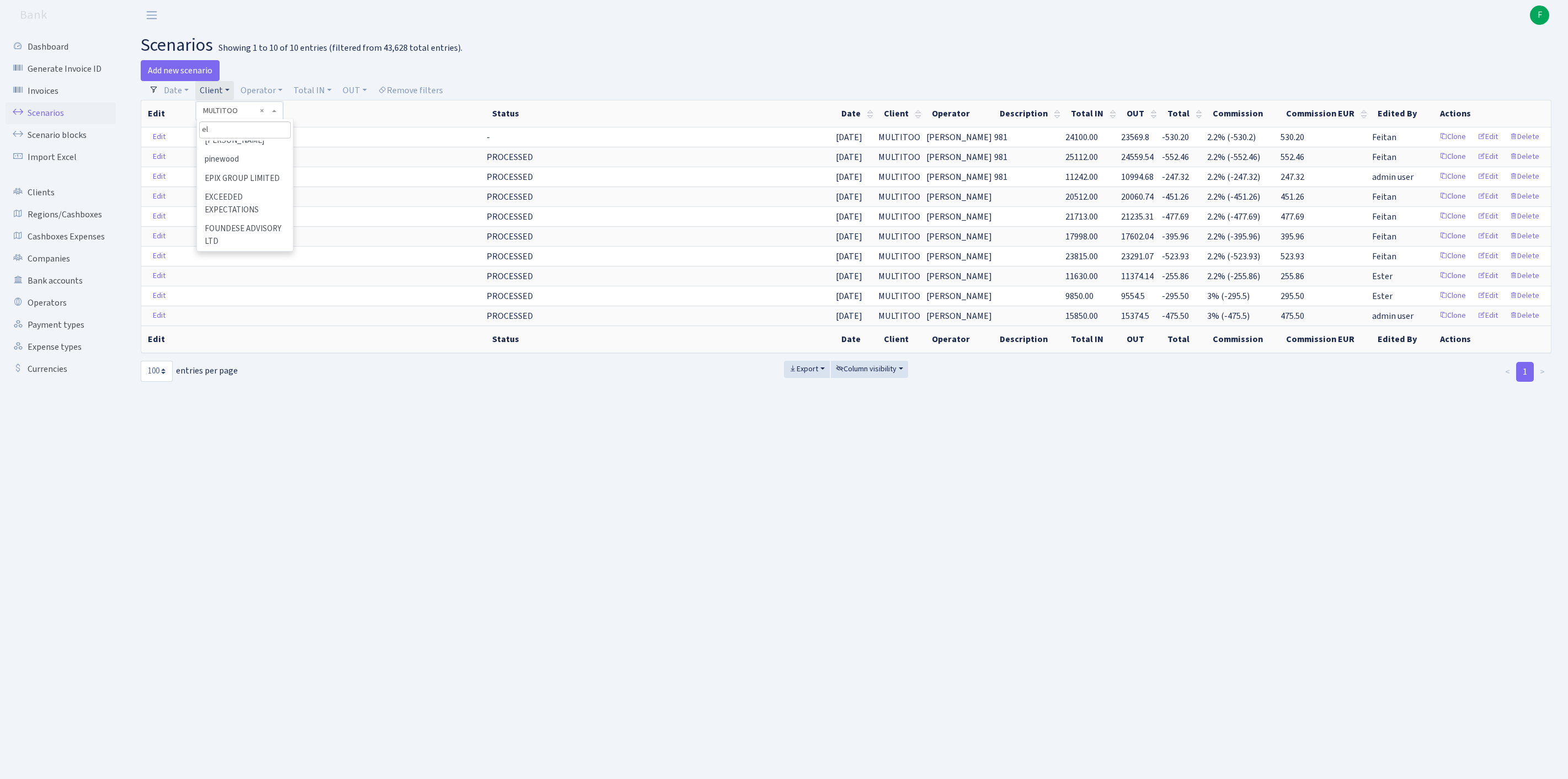
scroll to position [0, 0]
type input "e"
click at [234, 95] on link "Client" at bounding box center [214, 90] width 38 height 19
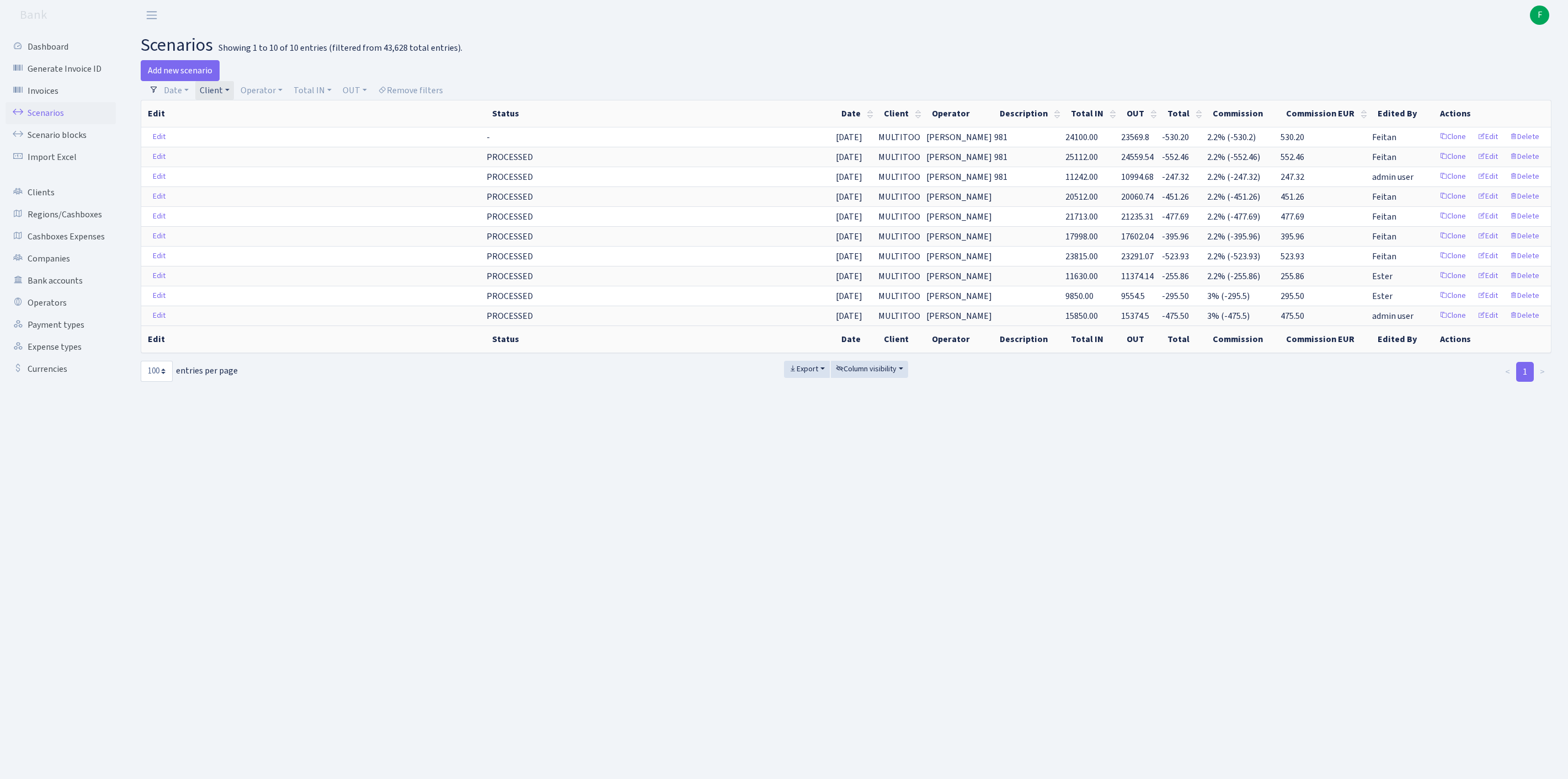
click at [234, 90] on link "Client" at bounding box center [214, 90] width 38 height 19
click at [269, 116] on span "× MULTITOO" at bounding box center [236, 111] width 66 height 11
click at [234, 96] on link "Client" at bounding box center [214, 90] width 38 height 19
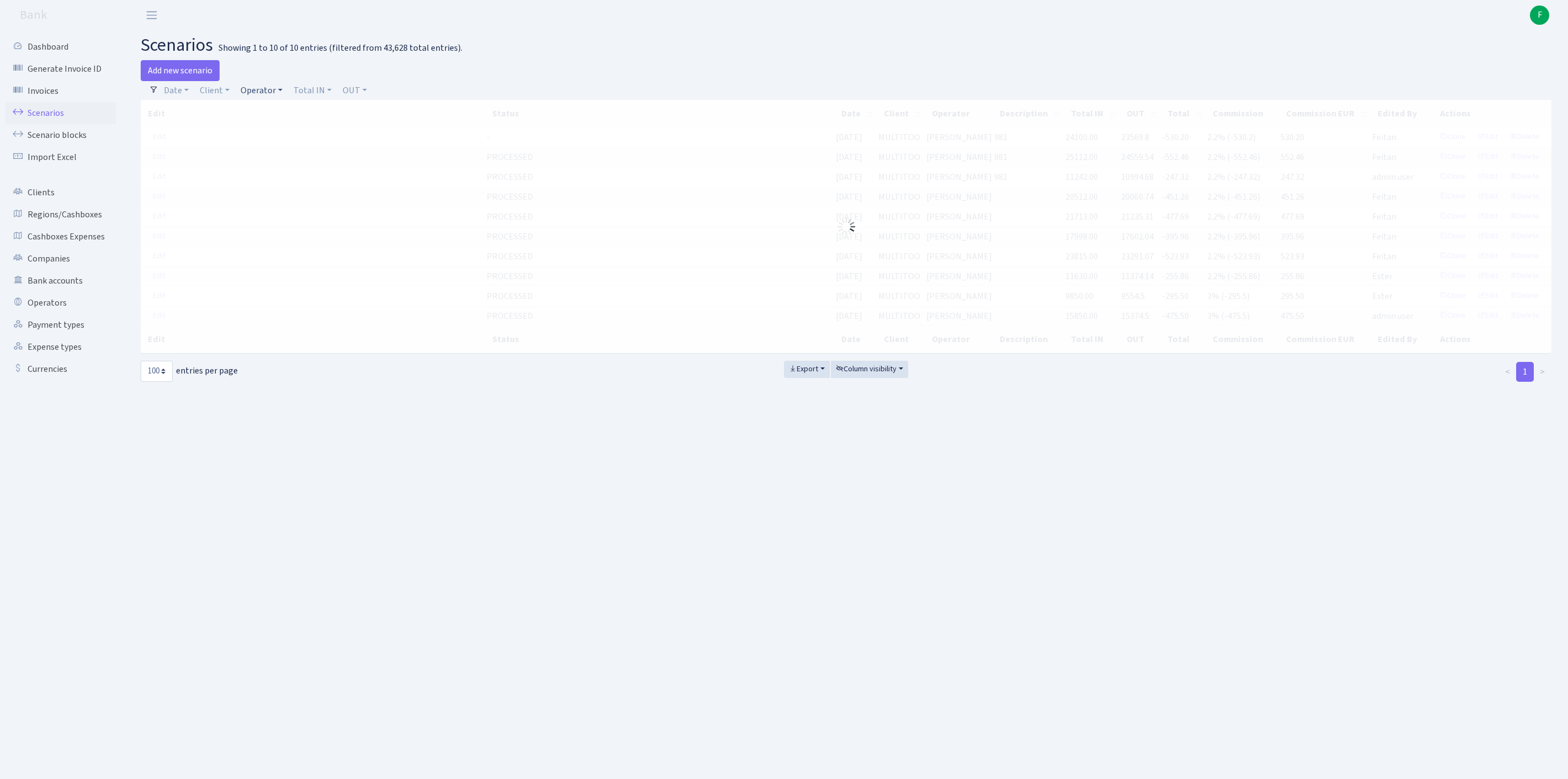
click at [287, 93] on link "Operator" at bounding box center [261, 90] width 50 height 19
click at [275, 137] on input "search" at bounding box center [286, 129] width 92 height 17
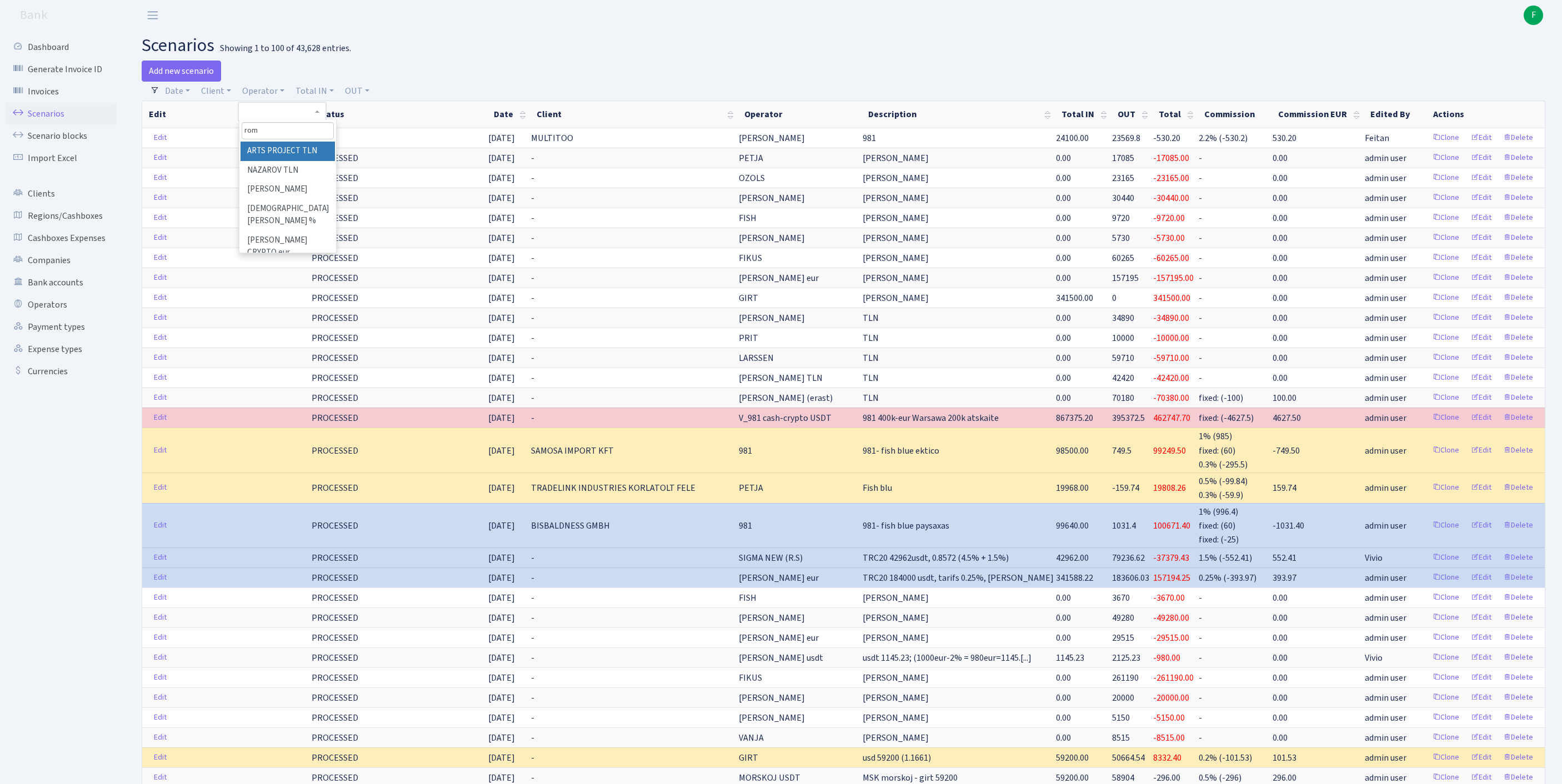
type input "roma"
click at [294, 202] on li "[PERSON_NAME] TLN" at bounding box center [287, 192] width 95 height 20
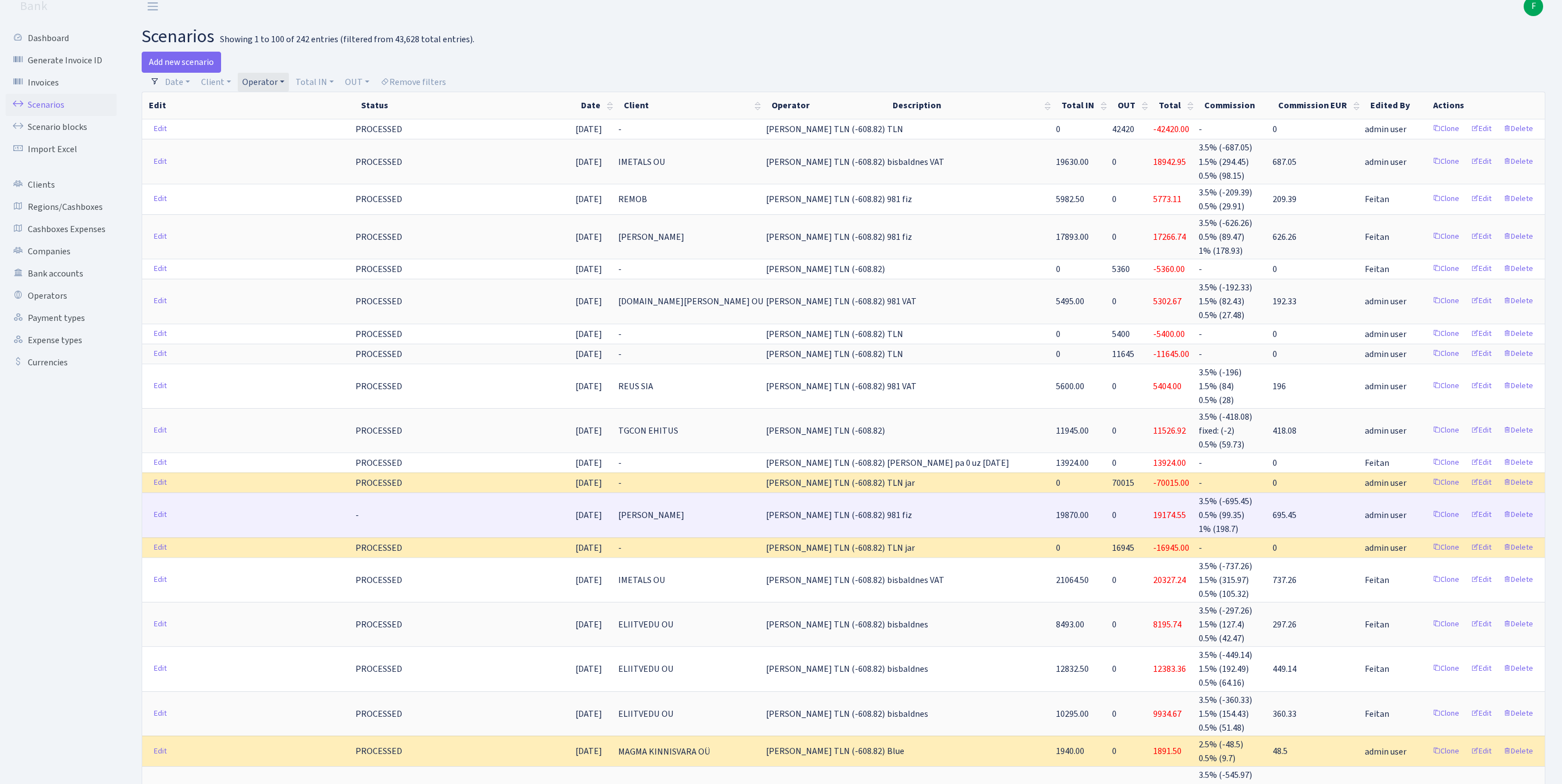
scroll to position [82, 0]
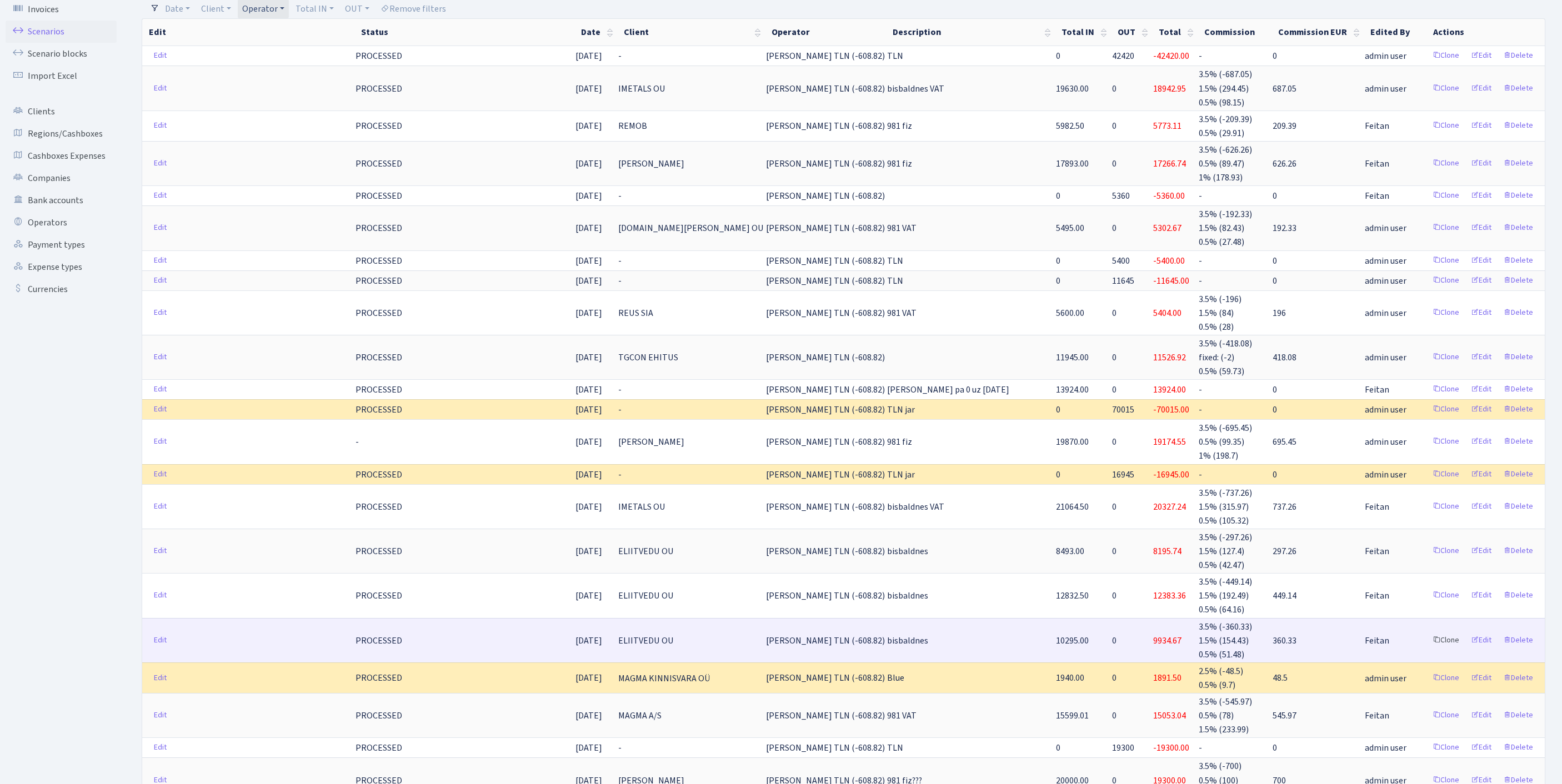
click at [1427, 649] on link "Clone" at bounding box center [1445, 640] width 36 height 17
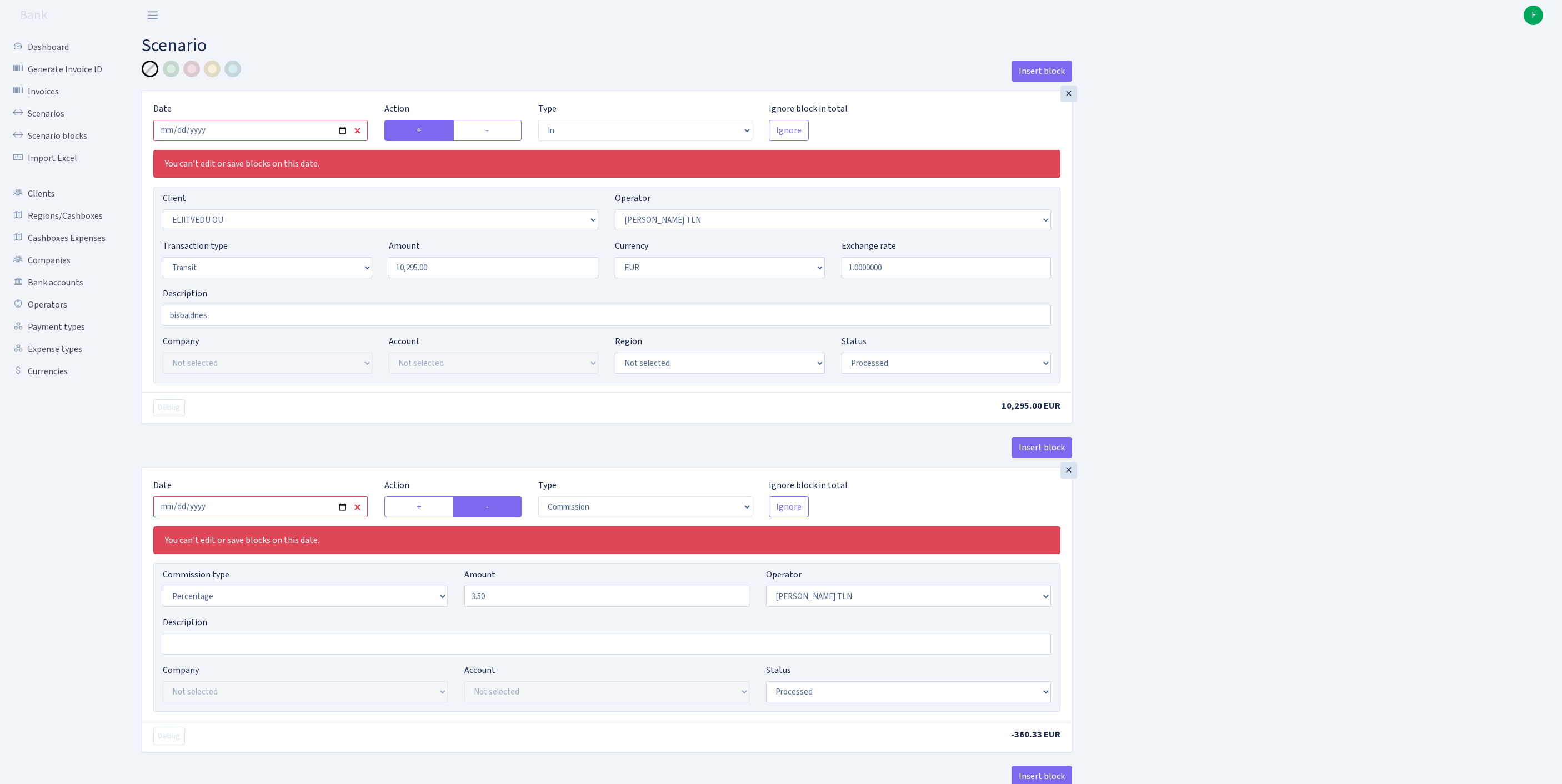
select select "in"
select select "2793"
select select "213"
select select "5"
select select "1"
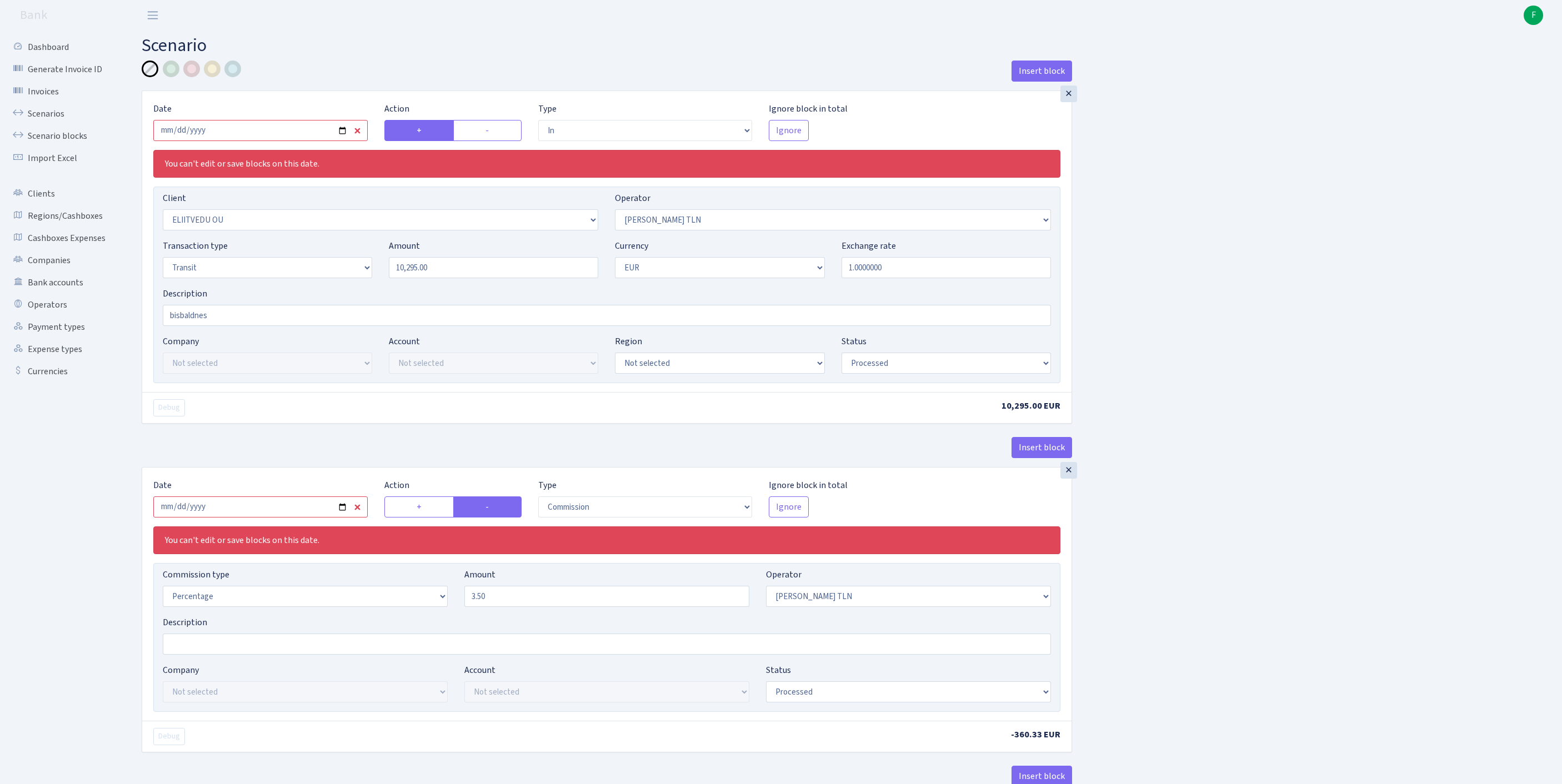
select select "processed"
select select "commission"
select select "213"
select select "processed"
select select "out"
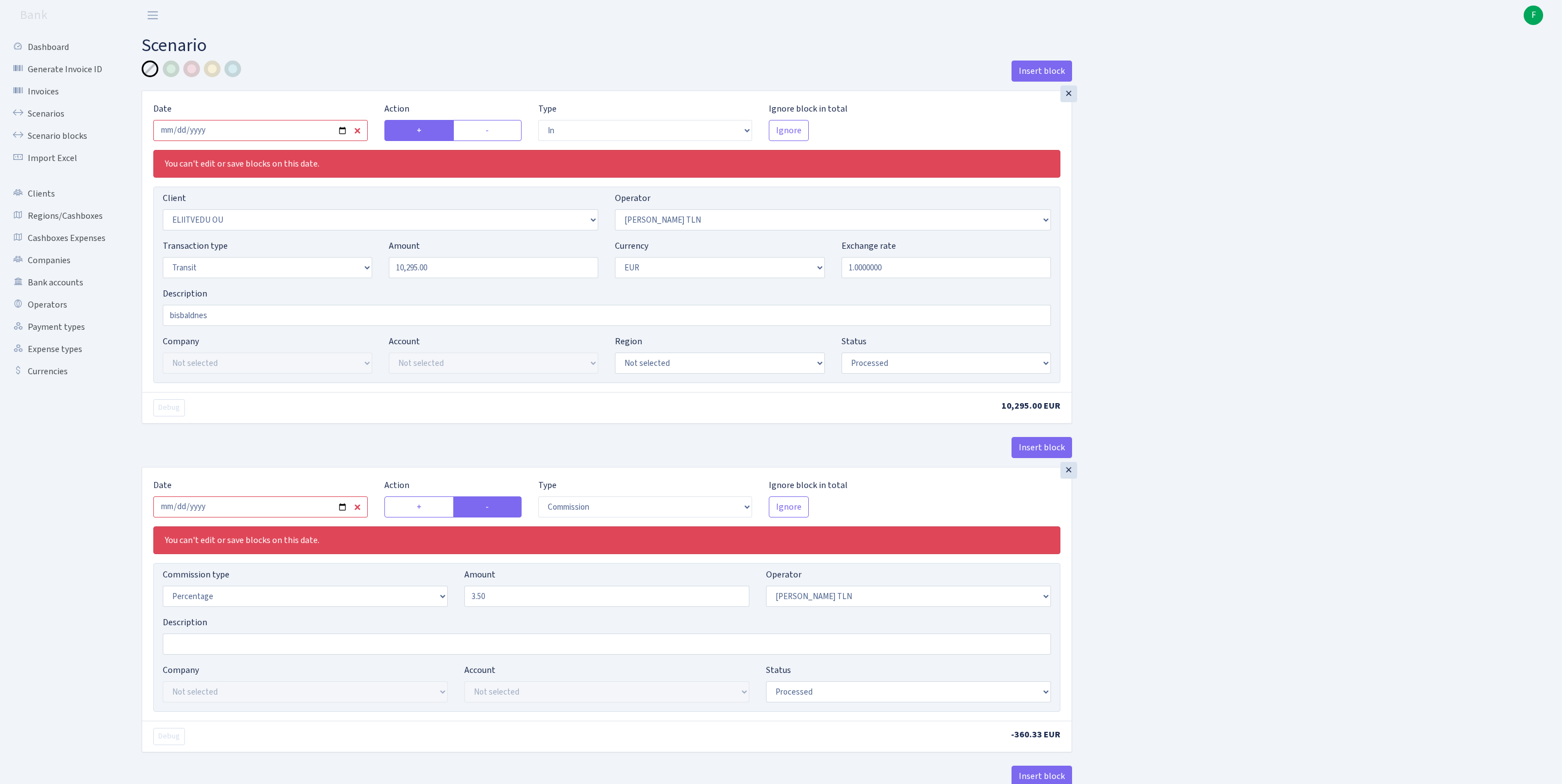
select select "2442"
select select "61"
select select "5"
select select "1"
select select "processed"
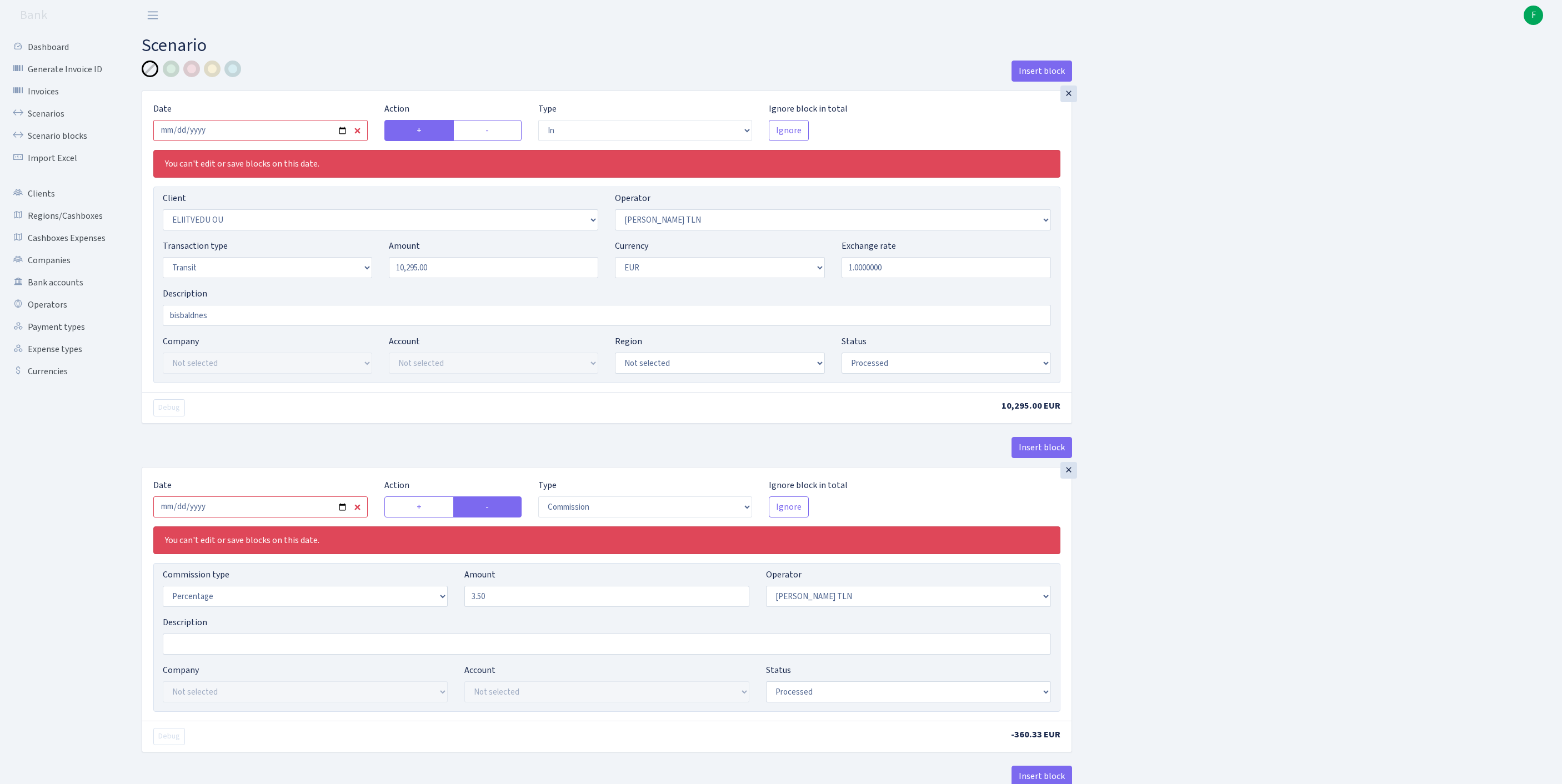
select select "commission"
select select "61"
select select "processed"
select select "commission"
select select "248"
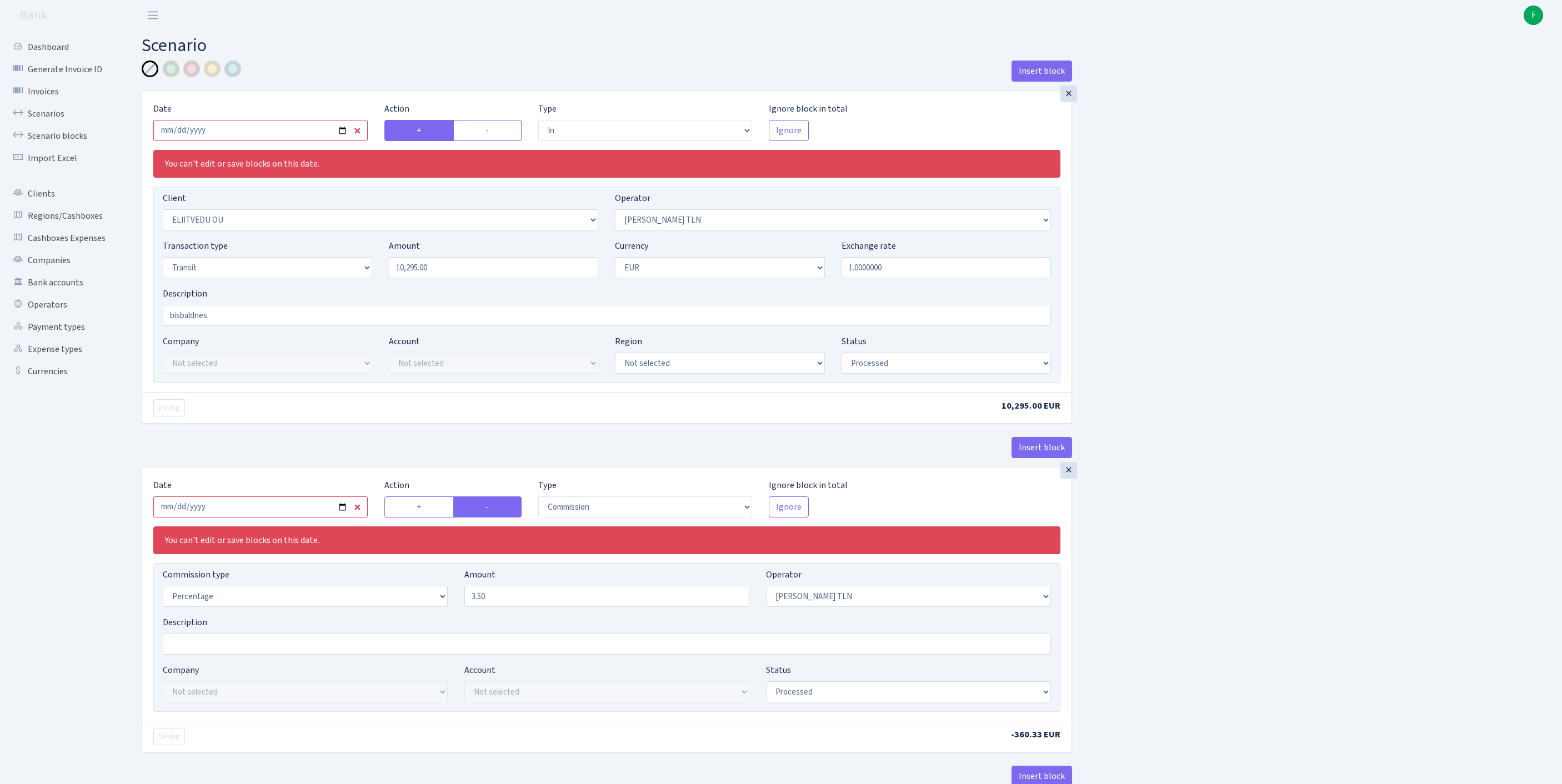
select select "processed"
click at [290, 141] on input "2025-07-15" at bounding box center [260, 130] width 214 height 21
type input "[DATE]"
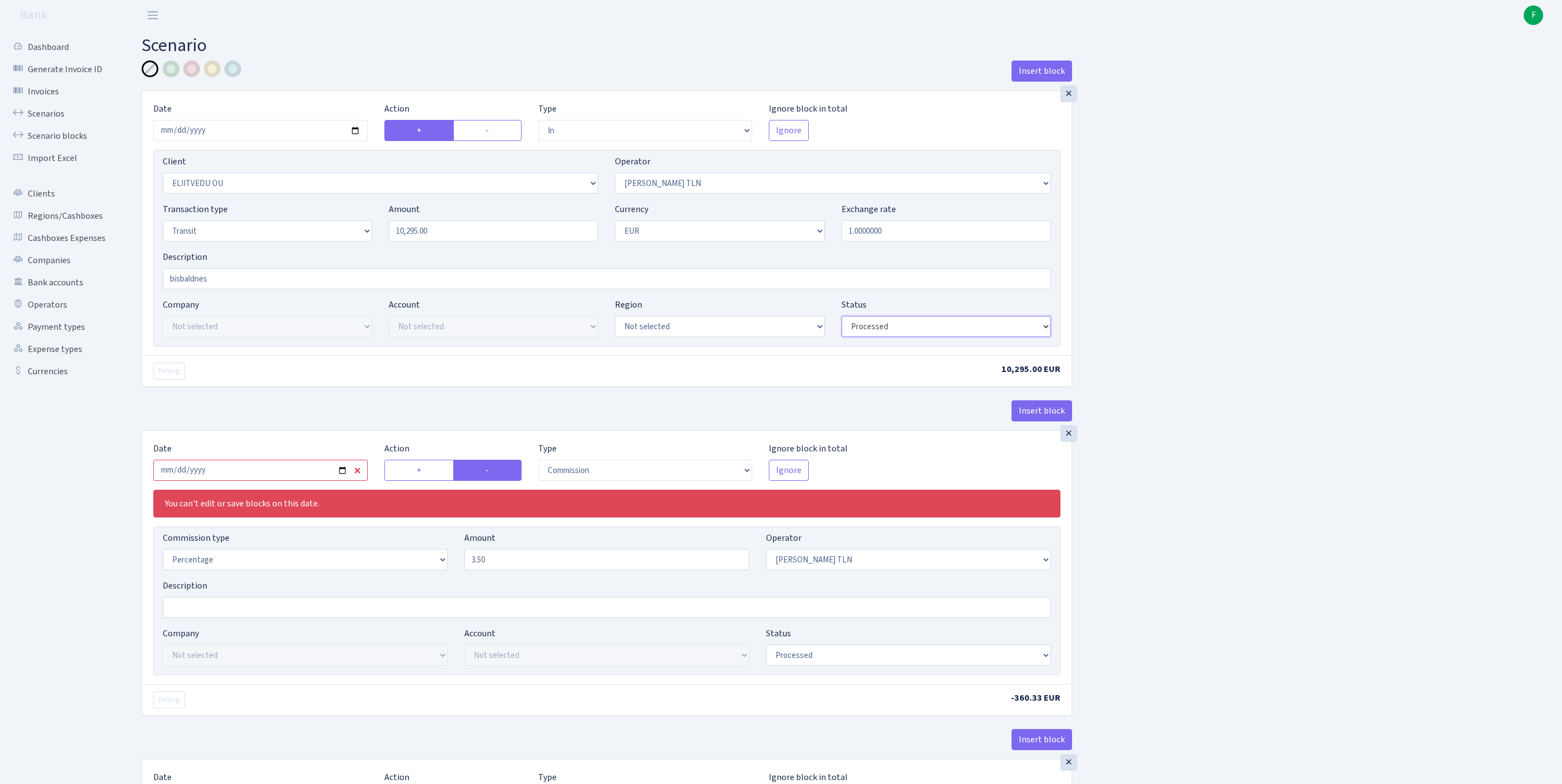
select select "pending"
drag, startPoint x: 458, startPoint y: 255, endPoint x: 331, endPoint y: 246, distance: 127.3
click at [331, 246] on div "Transaction type Not selected 981 ELF FISH crypto GIRT IVO dekl MM-BALTIC eur U…" at bounding box center [607, 226] width 905 height 48
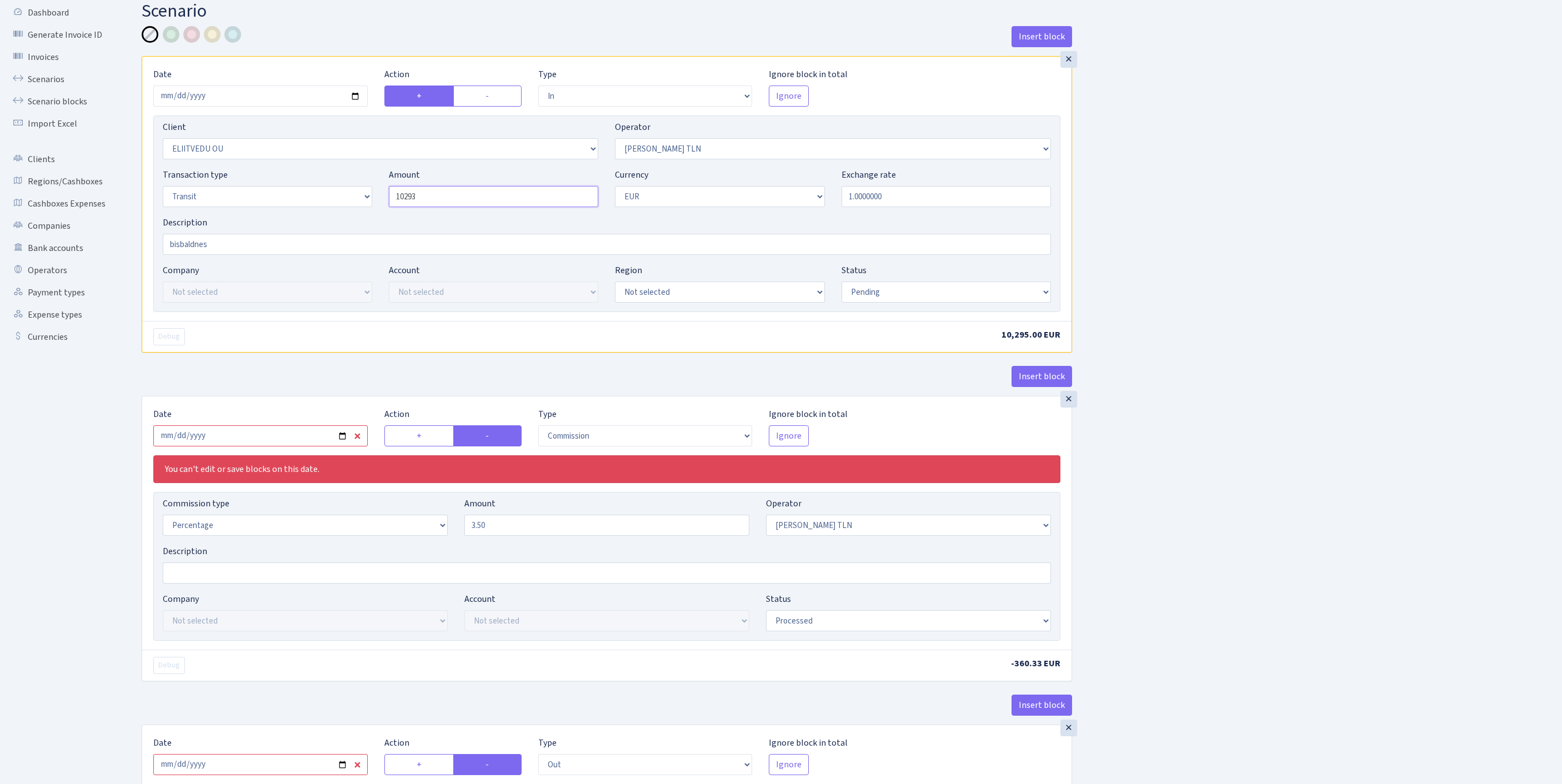
scroll to position [155, 0]
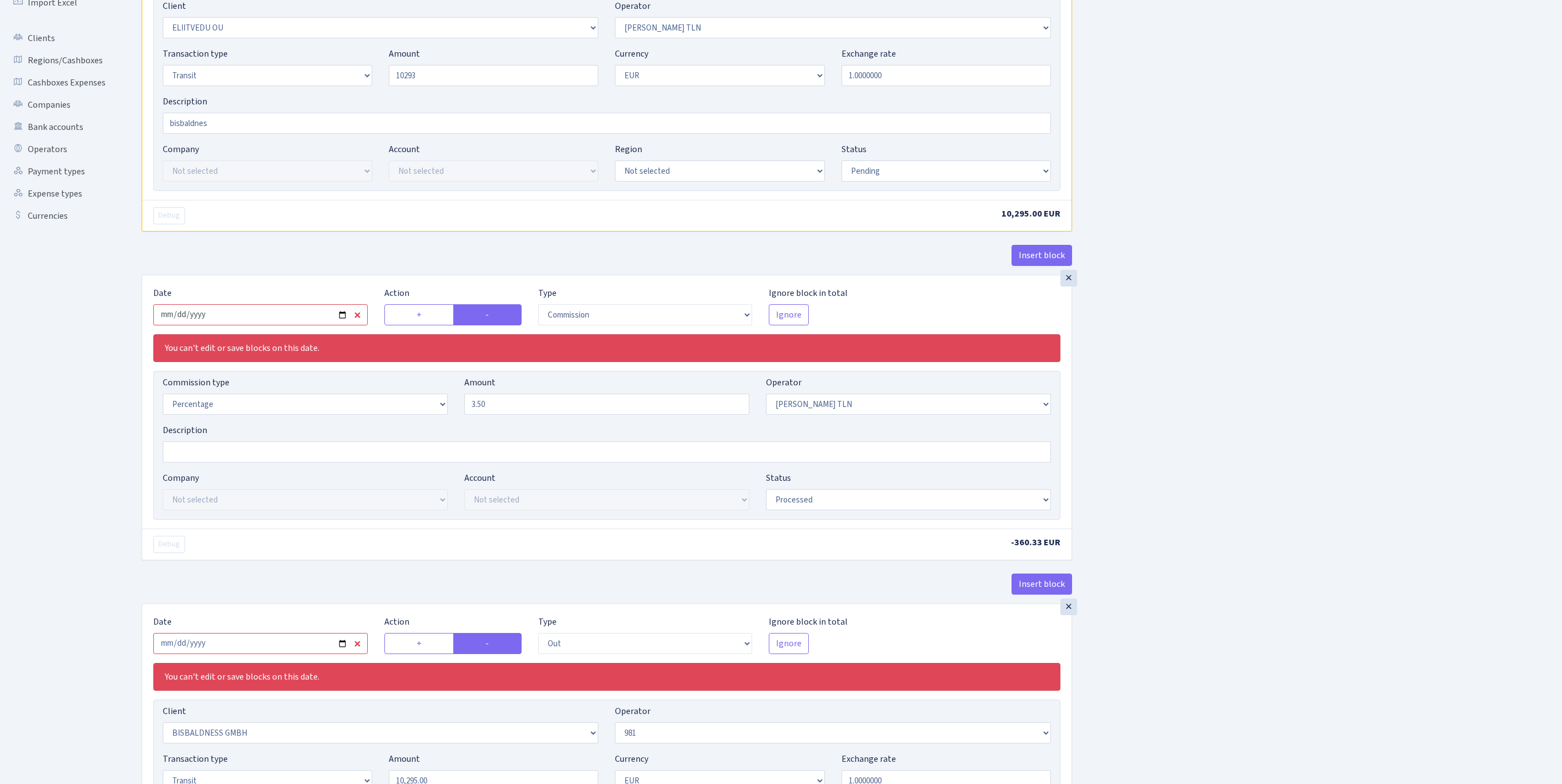
click at [252, 325] on input "2025-07-15" at bounding box center [260, 315] width 214 height 21
type input "10,293.00"
type input "[DATE]"
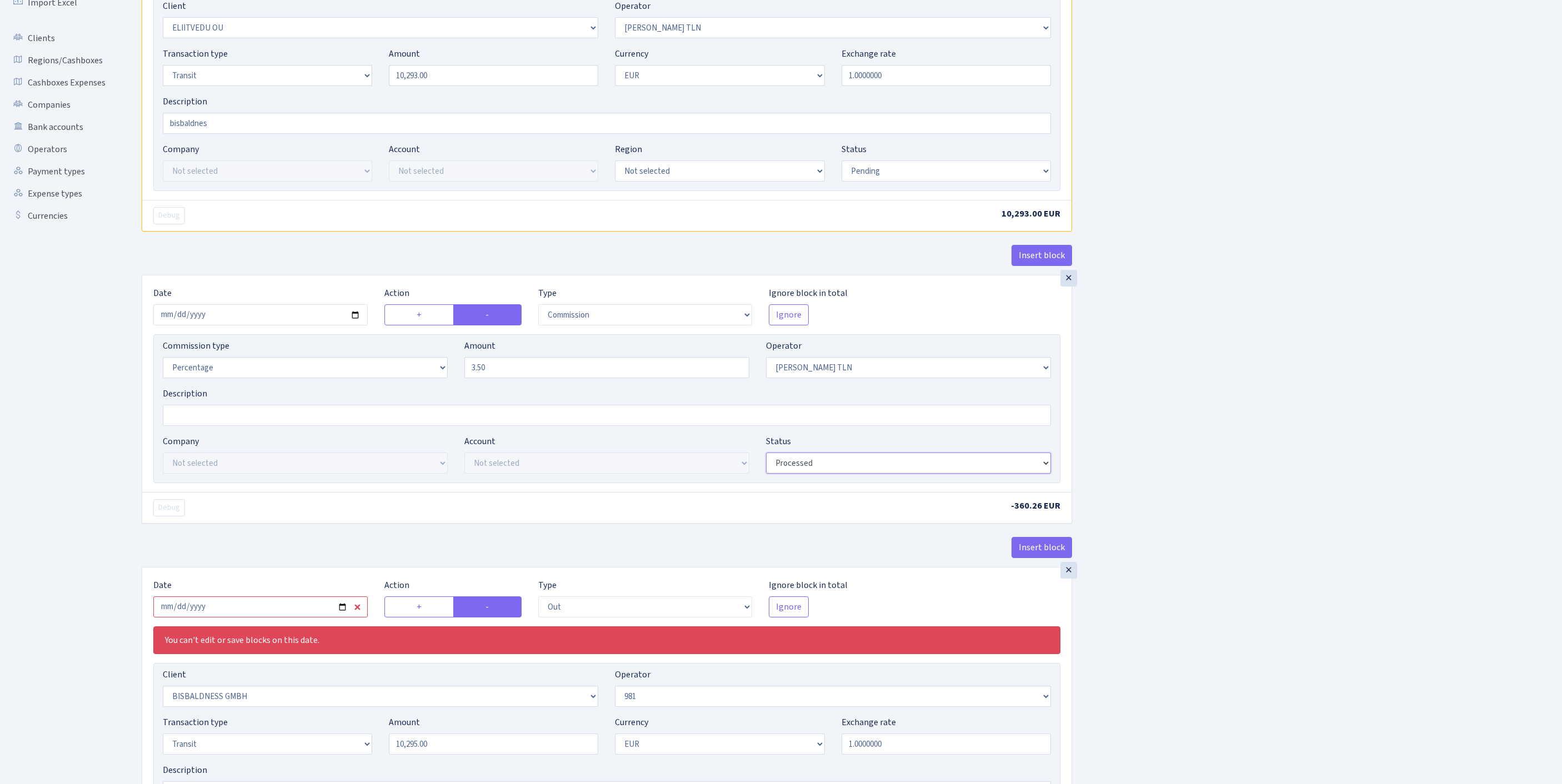
select select "pending"
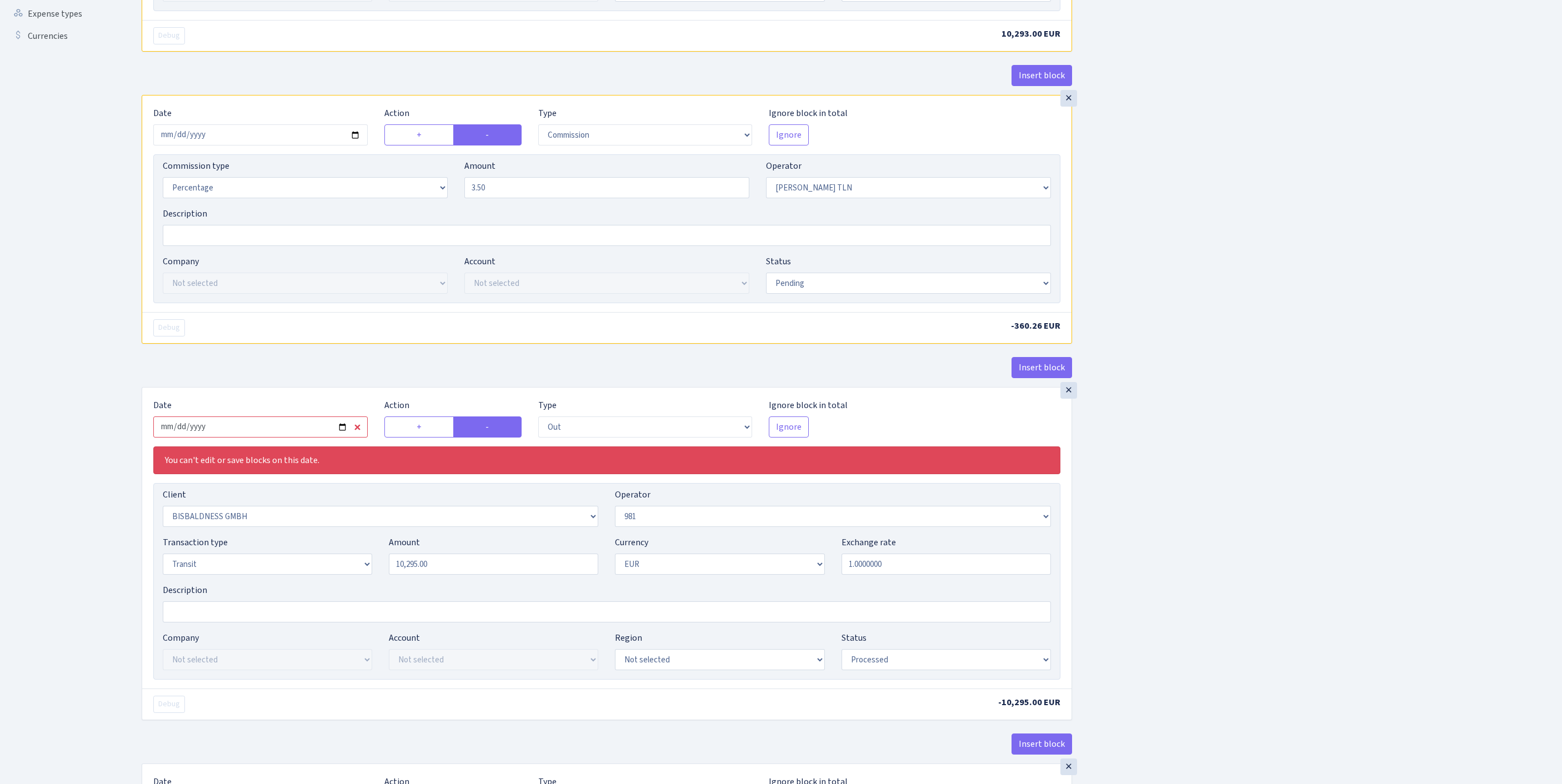
click at [305, 437] on input "2025-07-15" at bounding box center [260, 427] width 214 height 21
type input "[DATE]"
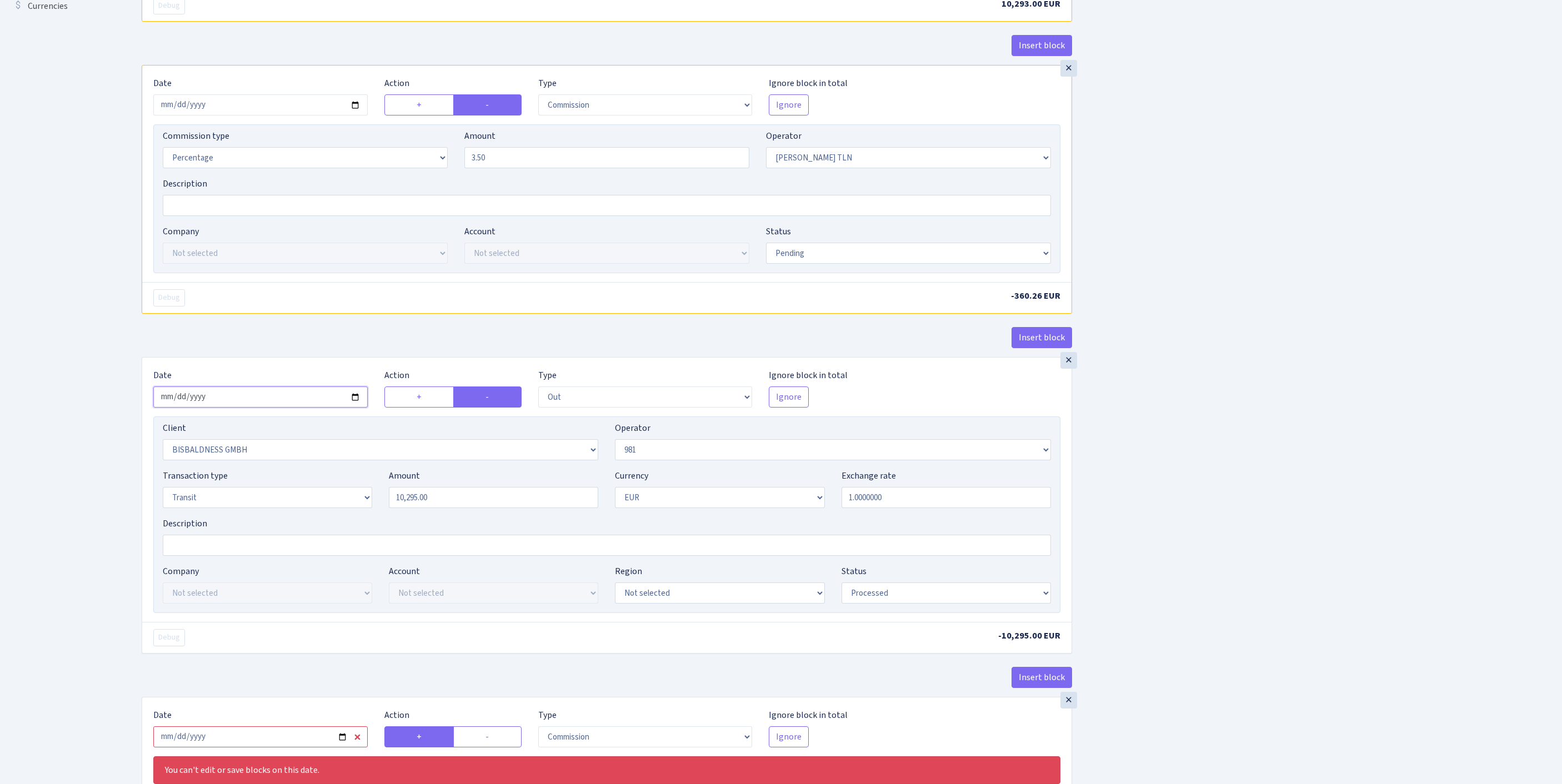
scroll to position [472, 0]
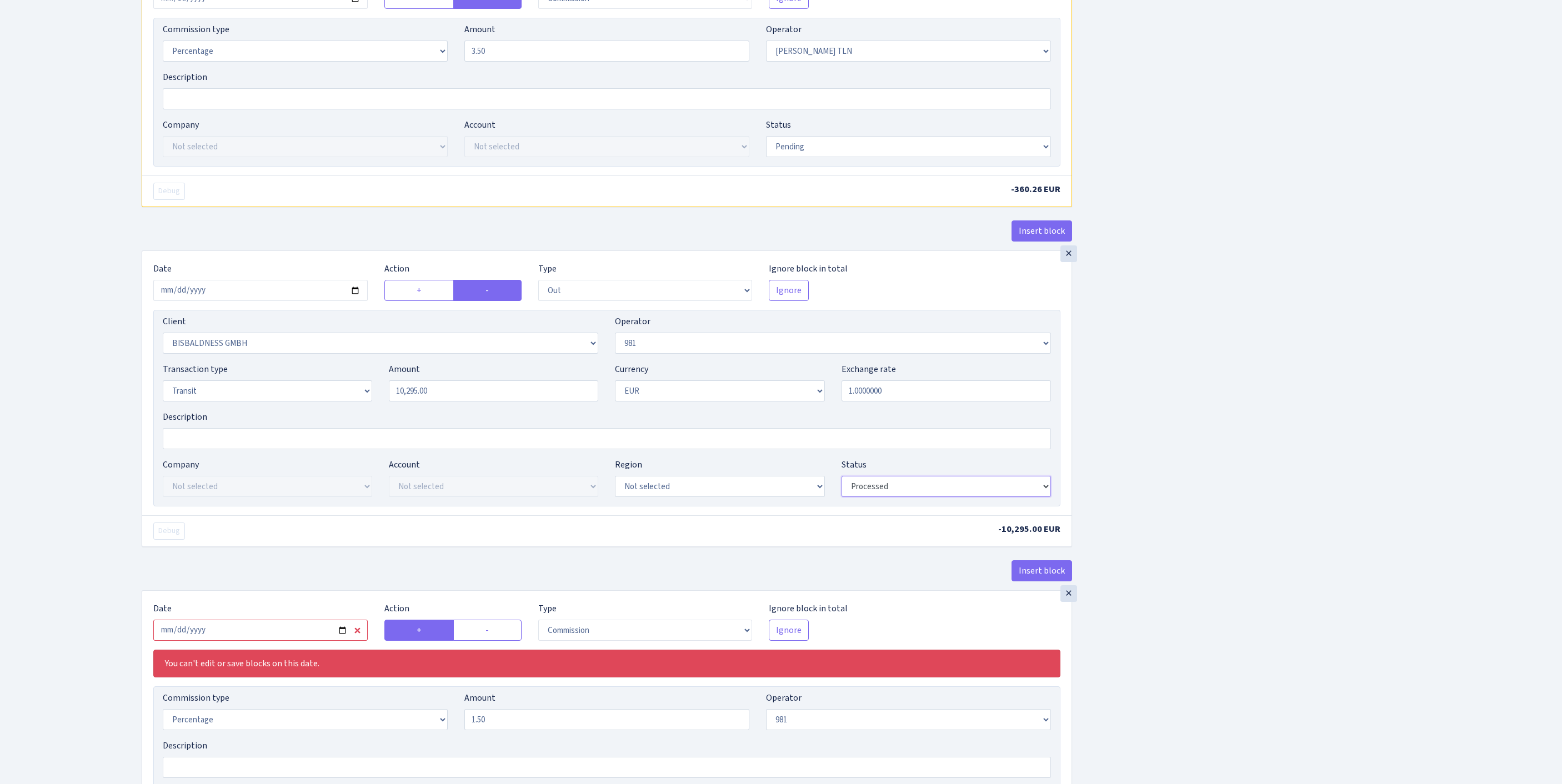
select select "pending"
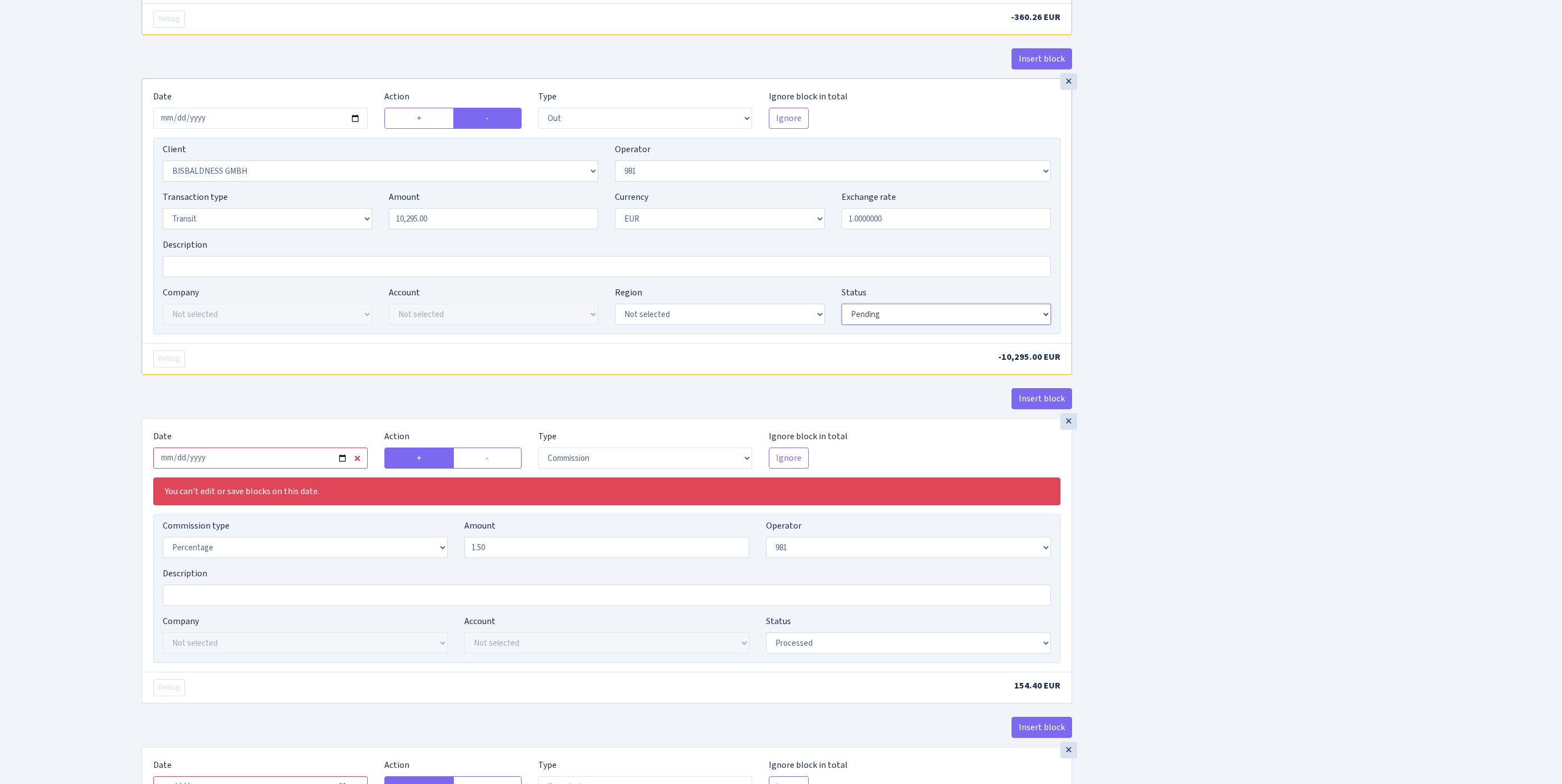
scroll to position [680, 0]
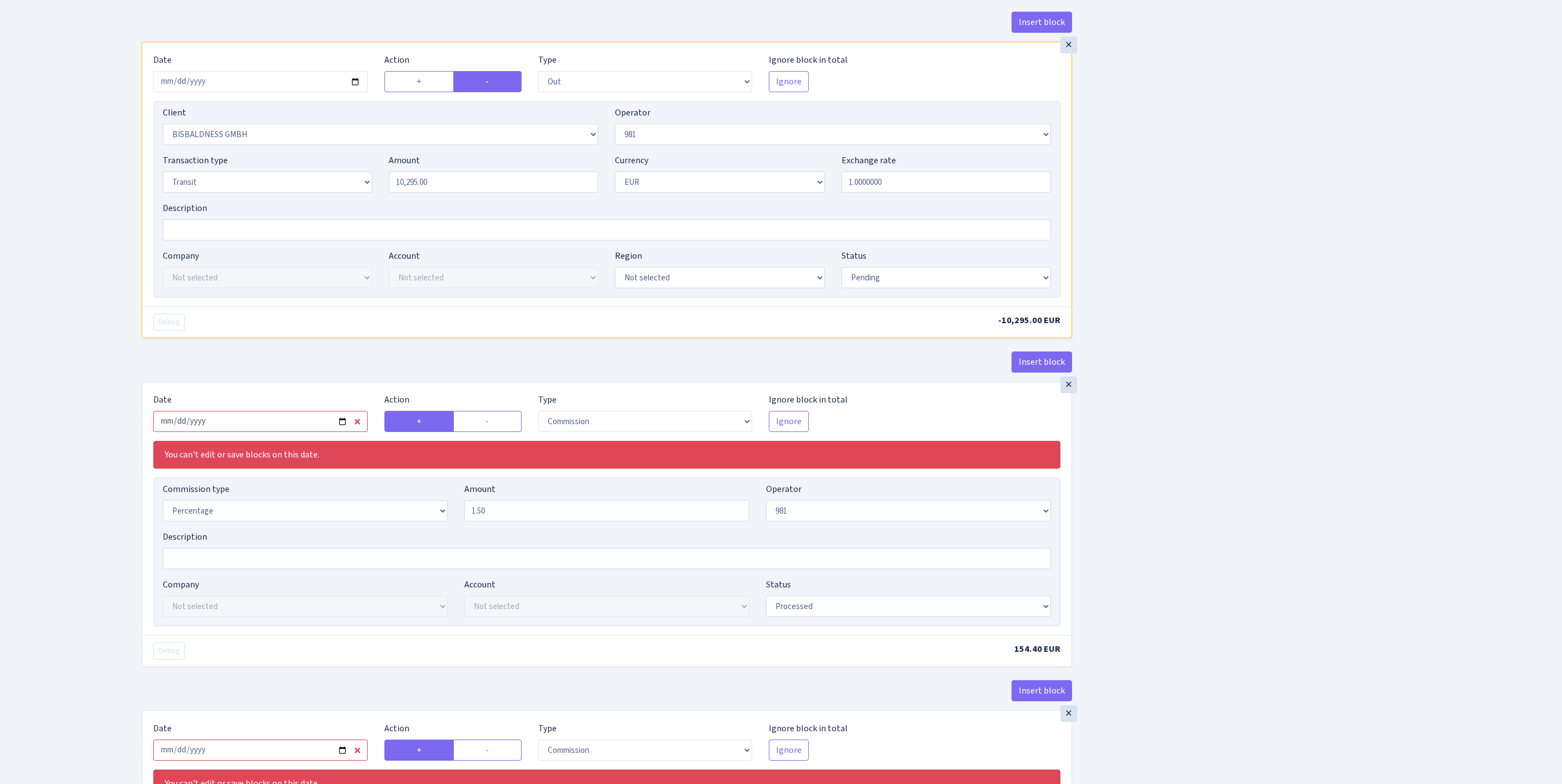
click at [318, 432] on input "2025-07-15" at bounding box center [260, 421] width 214 height 21
type input "[DATE]"
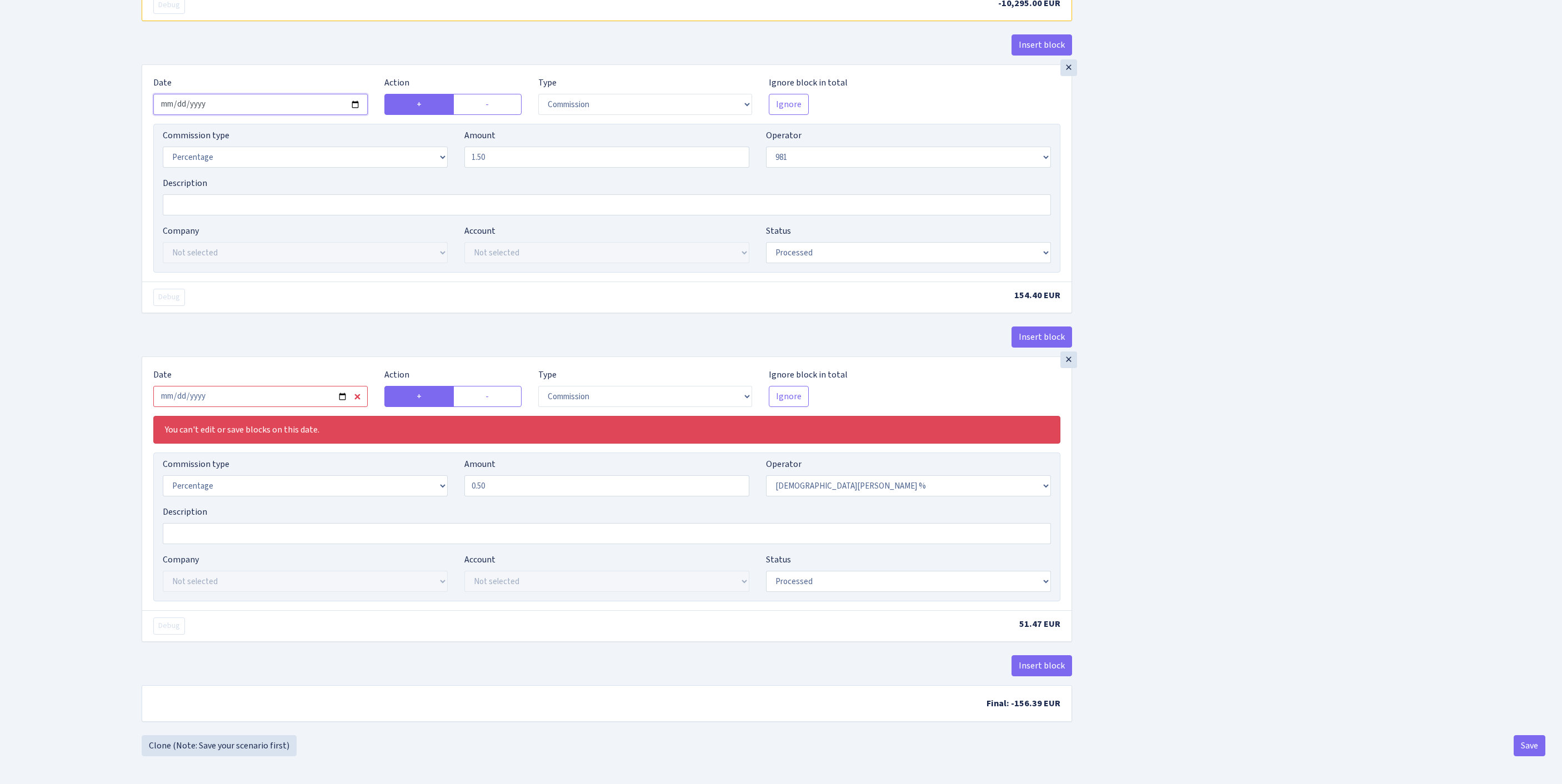
scroll to position [1085, 0]
select select "pending"
click at [239, 407] on input "2025-07-15" at bounding box center [260, 396] width 214 height 21
type input "[DATE]"
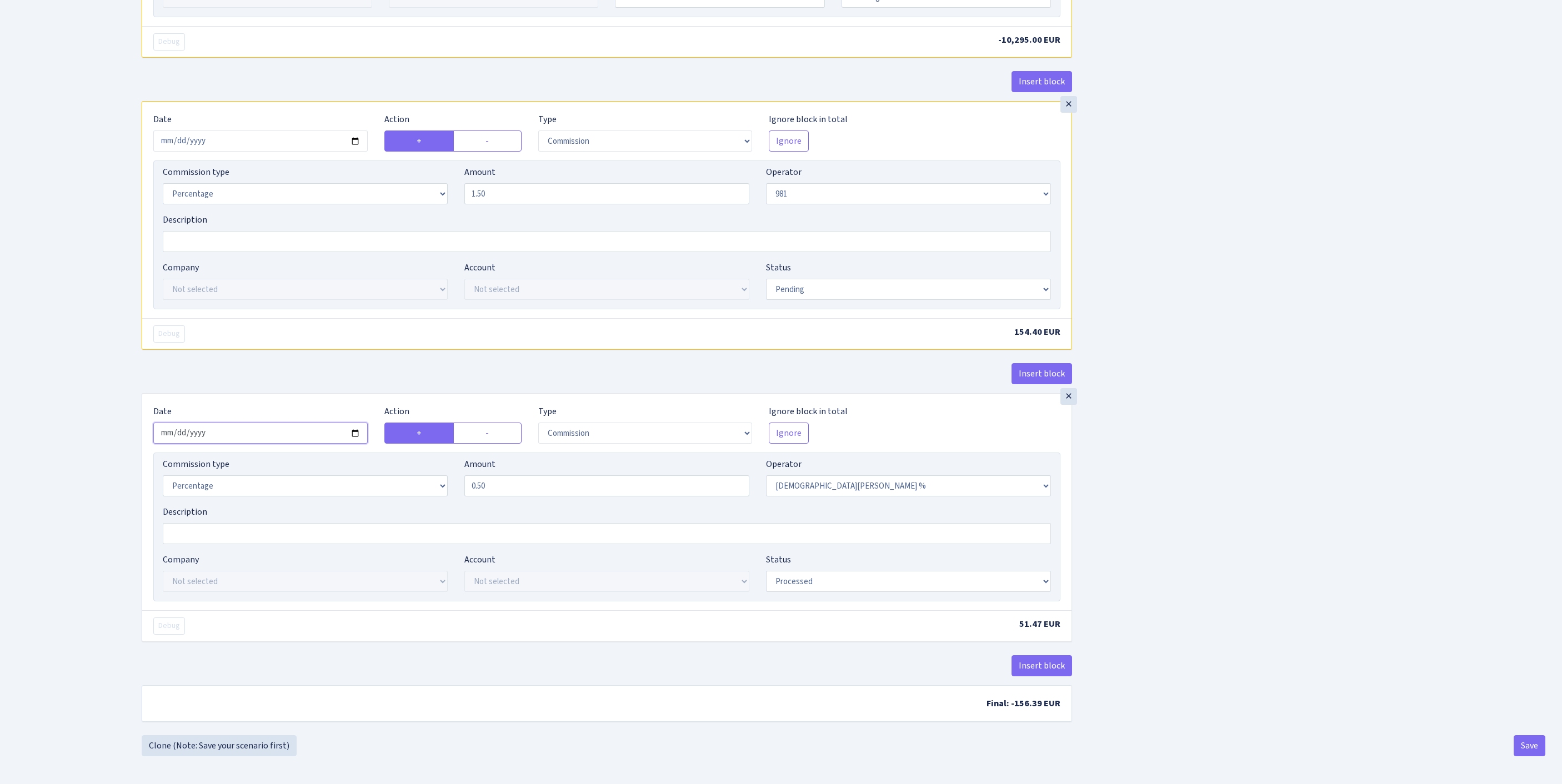
scroll to position [1185, 0]
select select "pending"
click at [1538, 748] on button "Save" at bounding box center [1529, 745] width 32 height 21
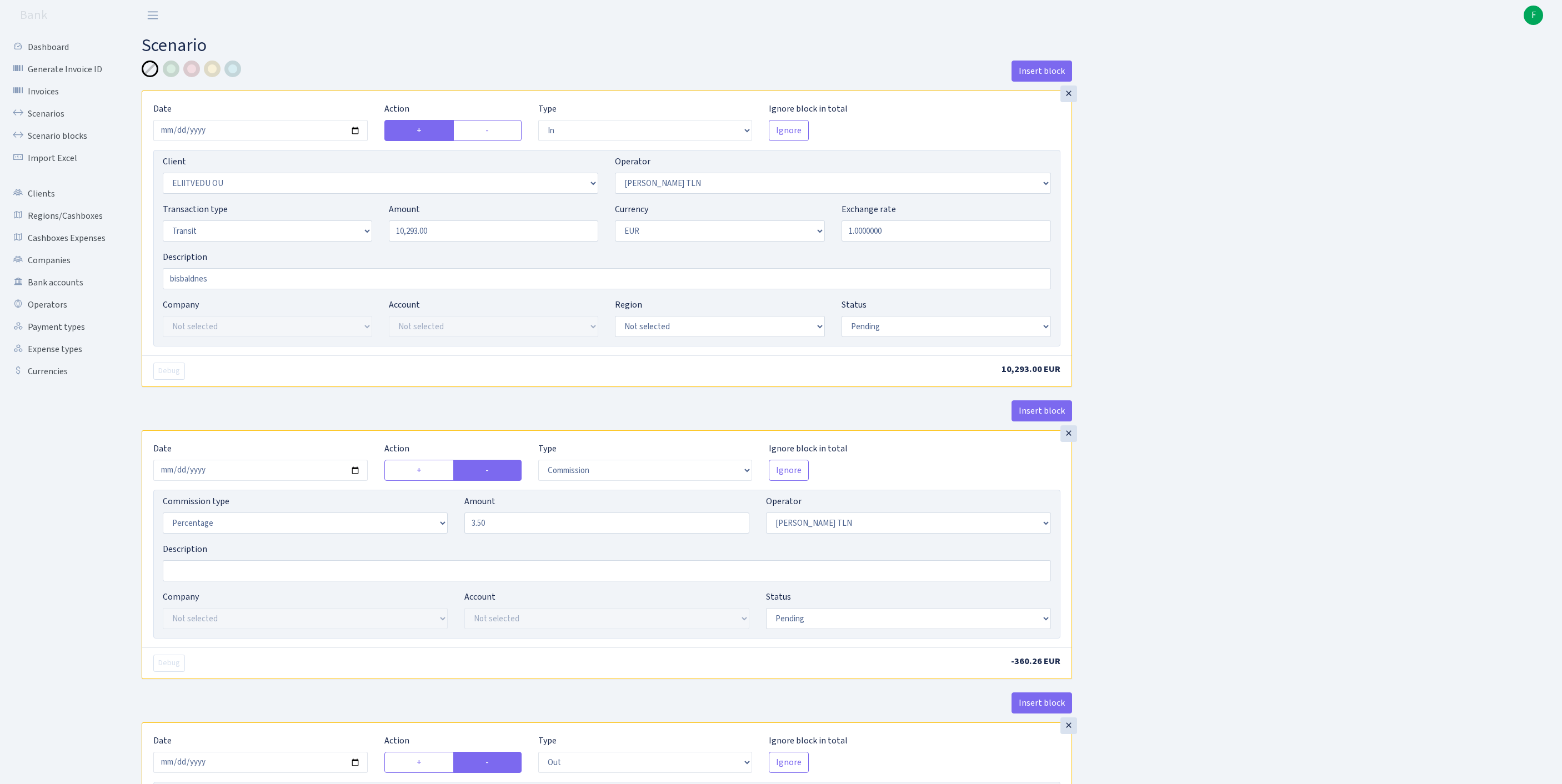
select select "in"
select select "2793"
select select "213"
select select "5"
select select "1"
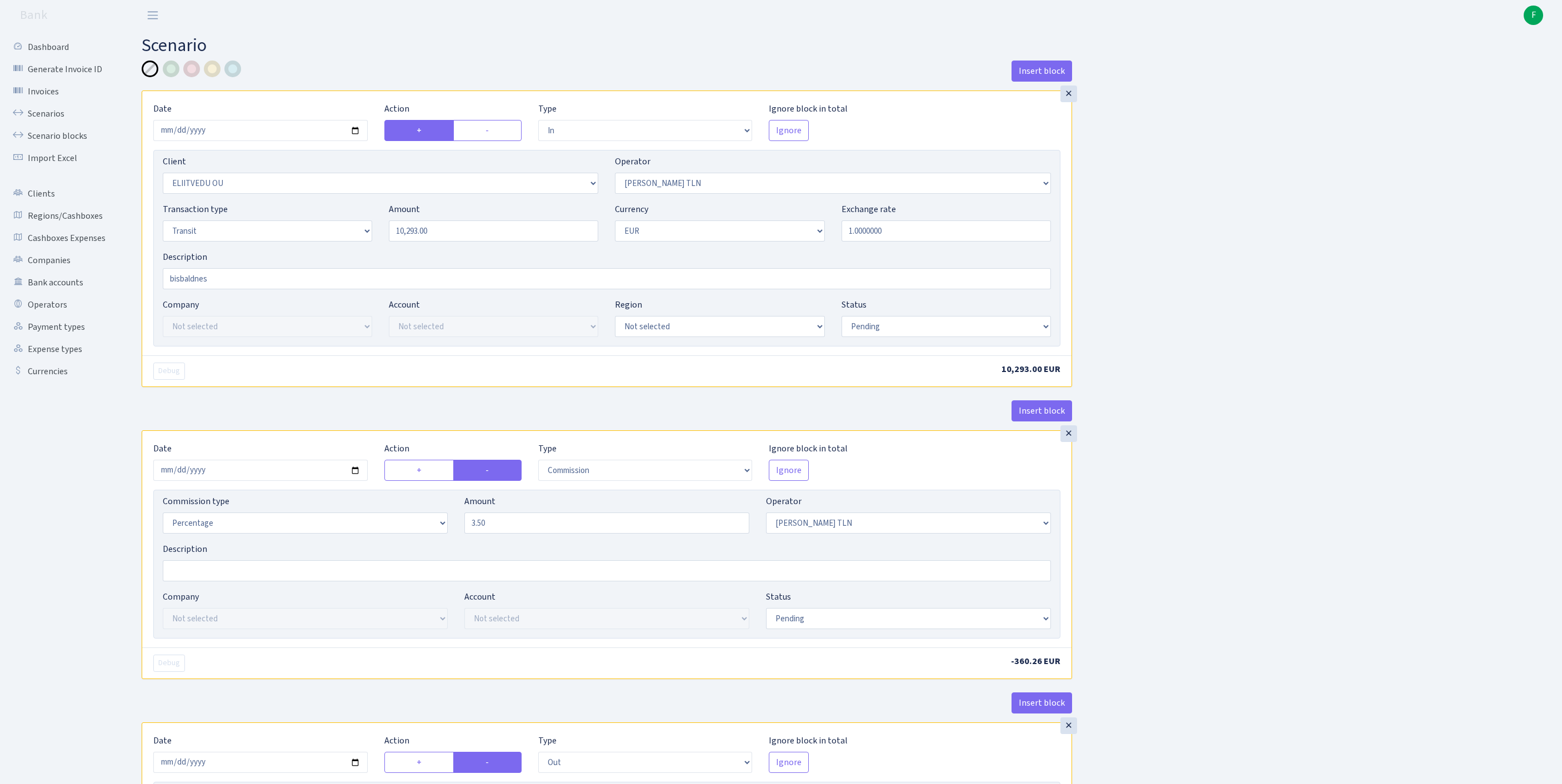
select select "pending"
select select "commission"
select select "213"
select select "pending"
select select "out"
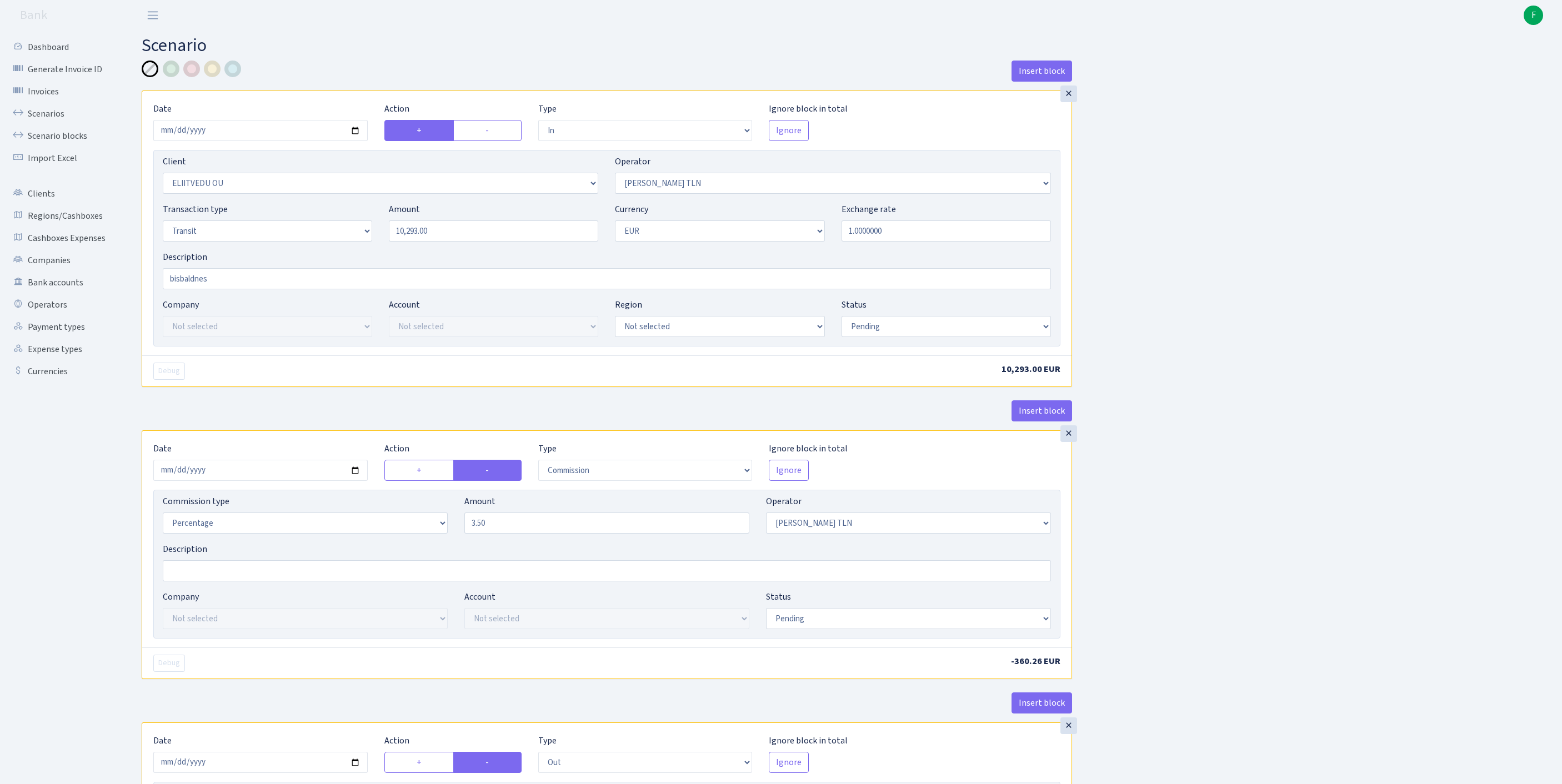
select select "2442"
select select "61"
select select "5"
select select "1"
select select "pending"
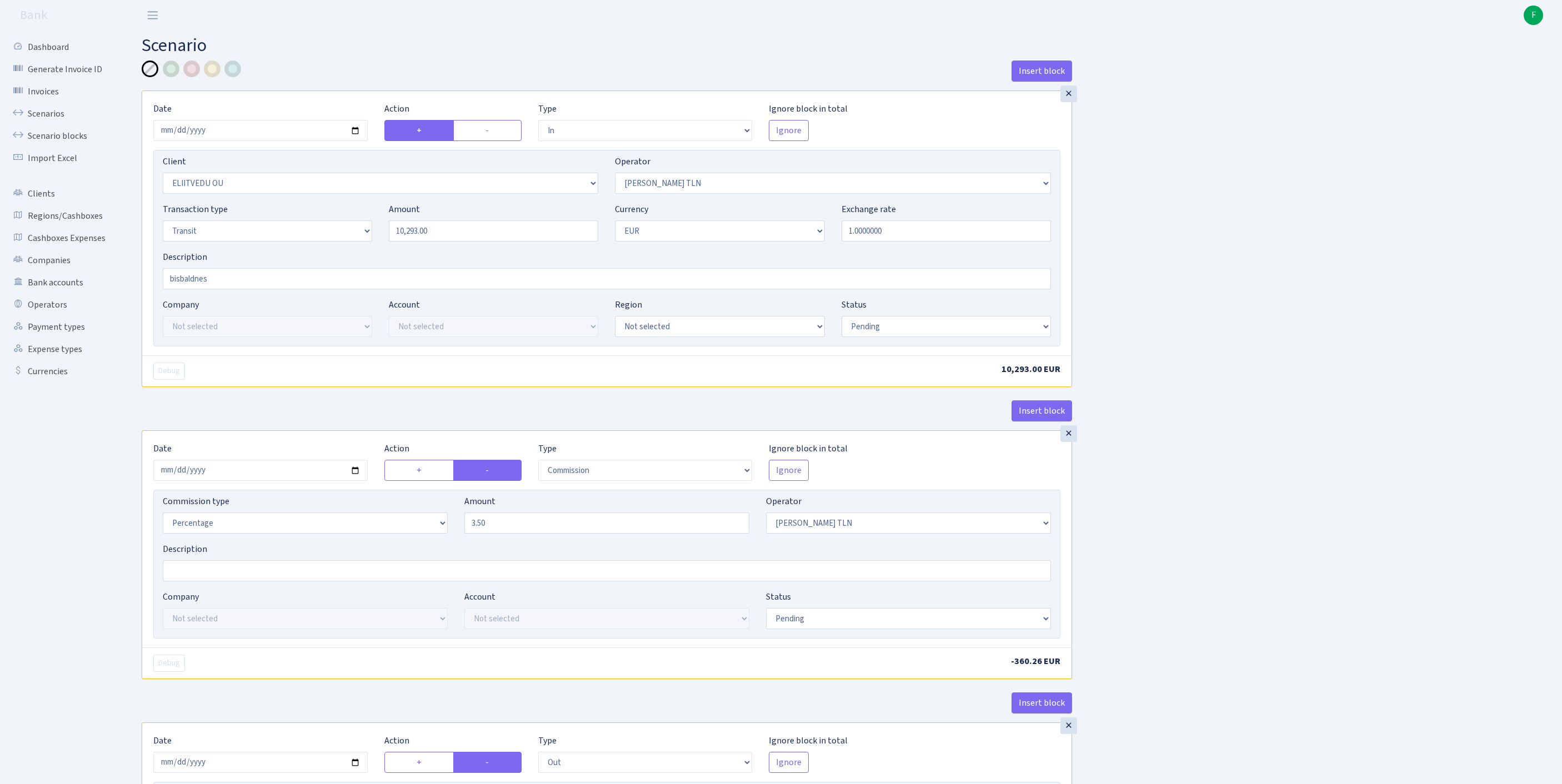
select select "commission"
select select "61"
select select "pending"
select select "commission"
select select "248"
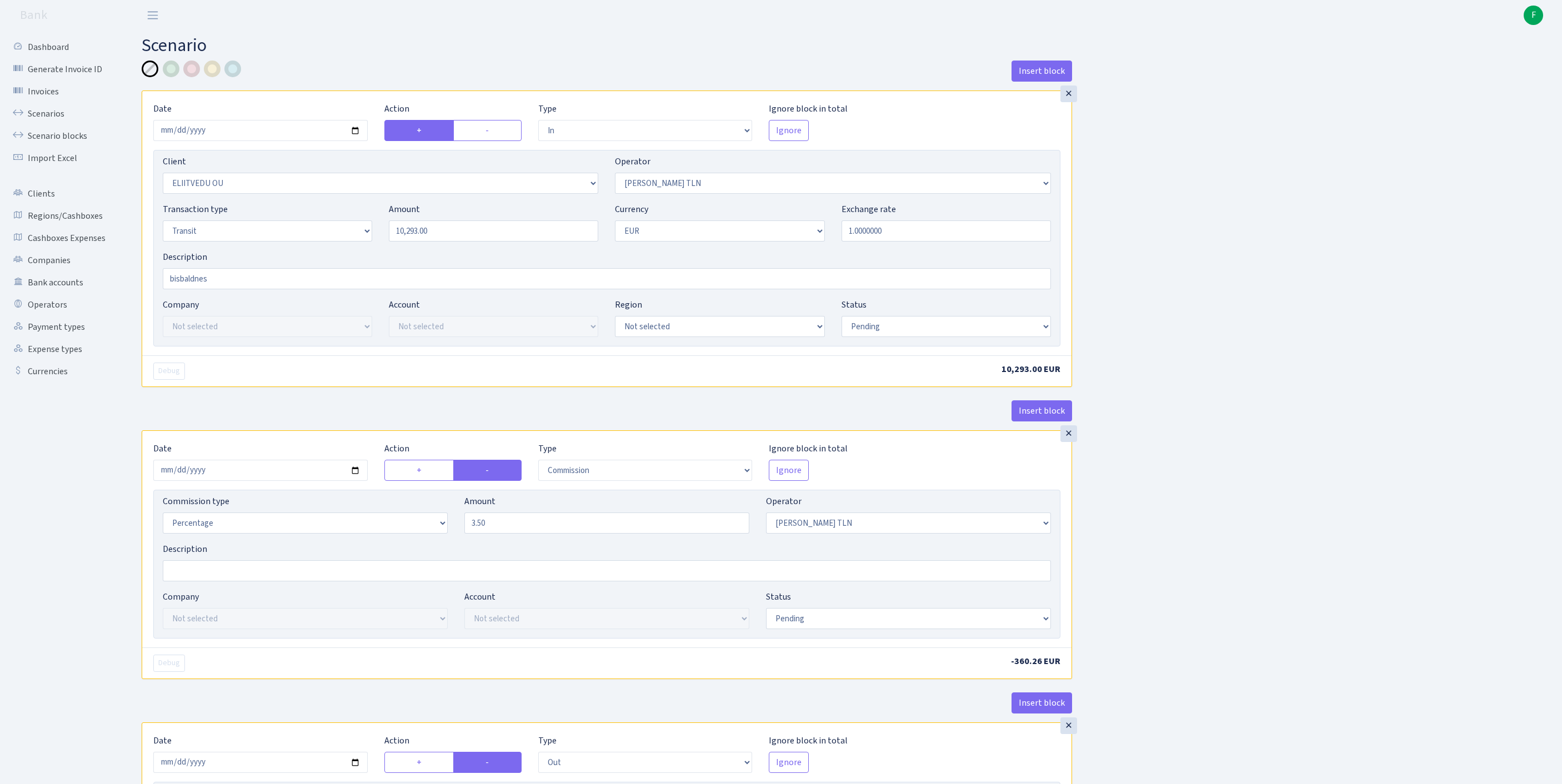
select select "pending"
click at [55, 119] on link "Scenarios" at bounding box center [61, 114] width 111 height 22
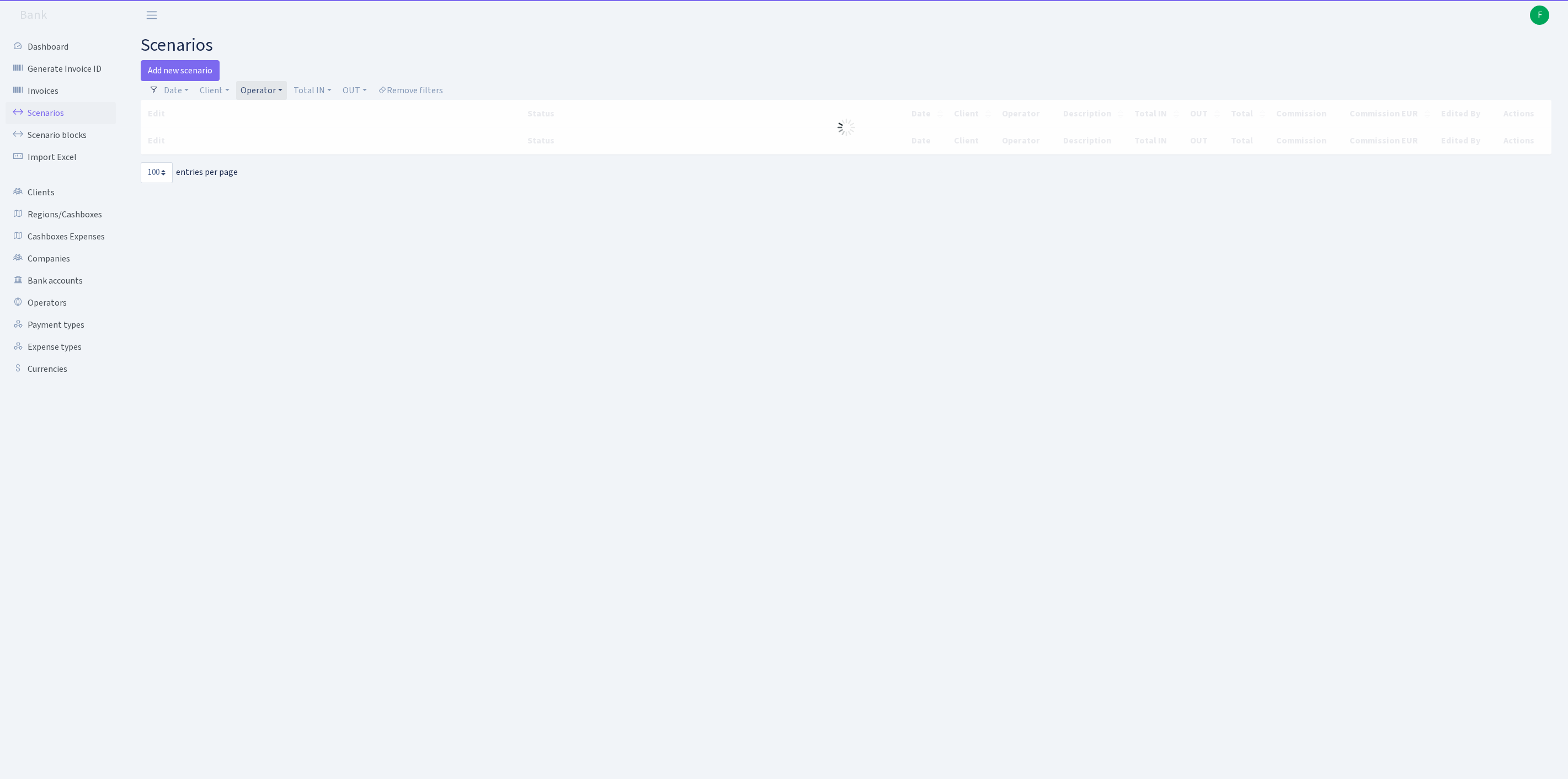
select select "100"
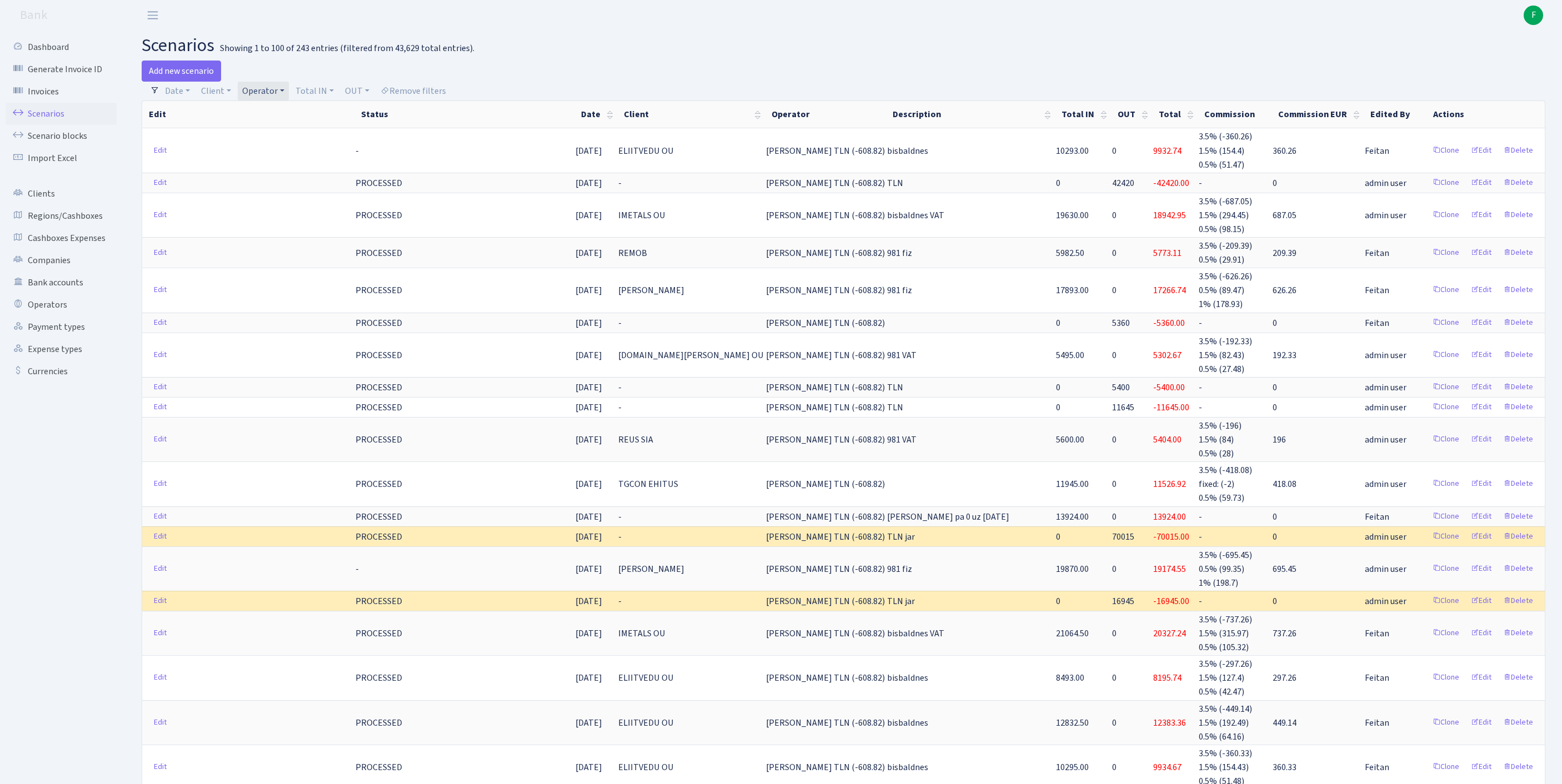
click at [289, 92] on link "Operator" at bounding box center [263, 91] width 51 height 19
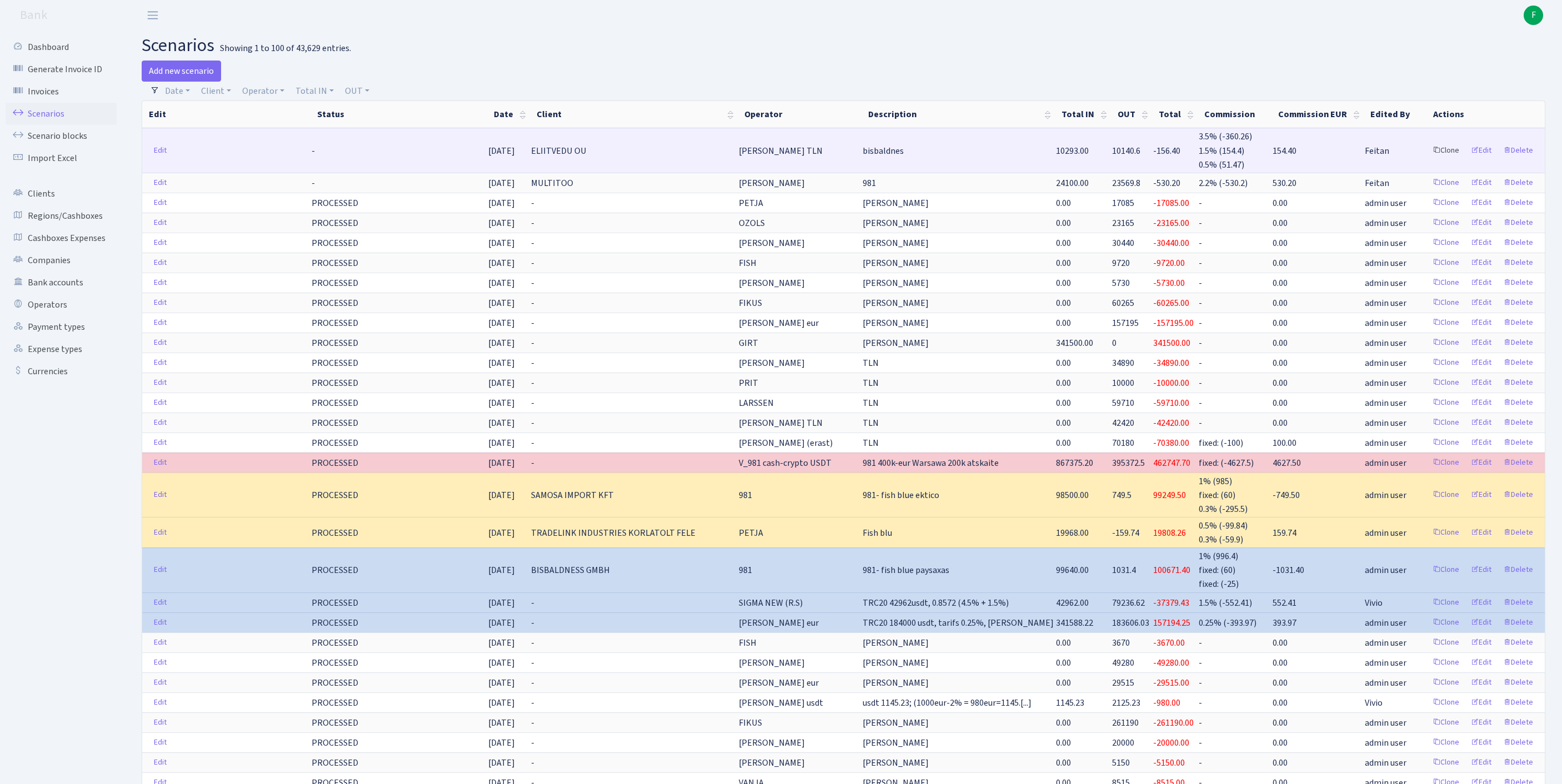
click at [1427, 159] on link "Clone" at bounding box center [1445, 151] width 36 height 17
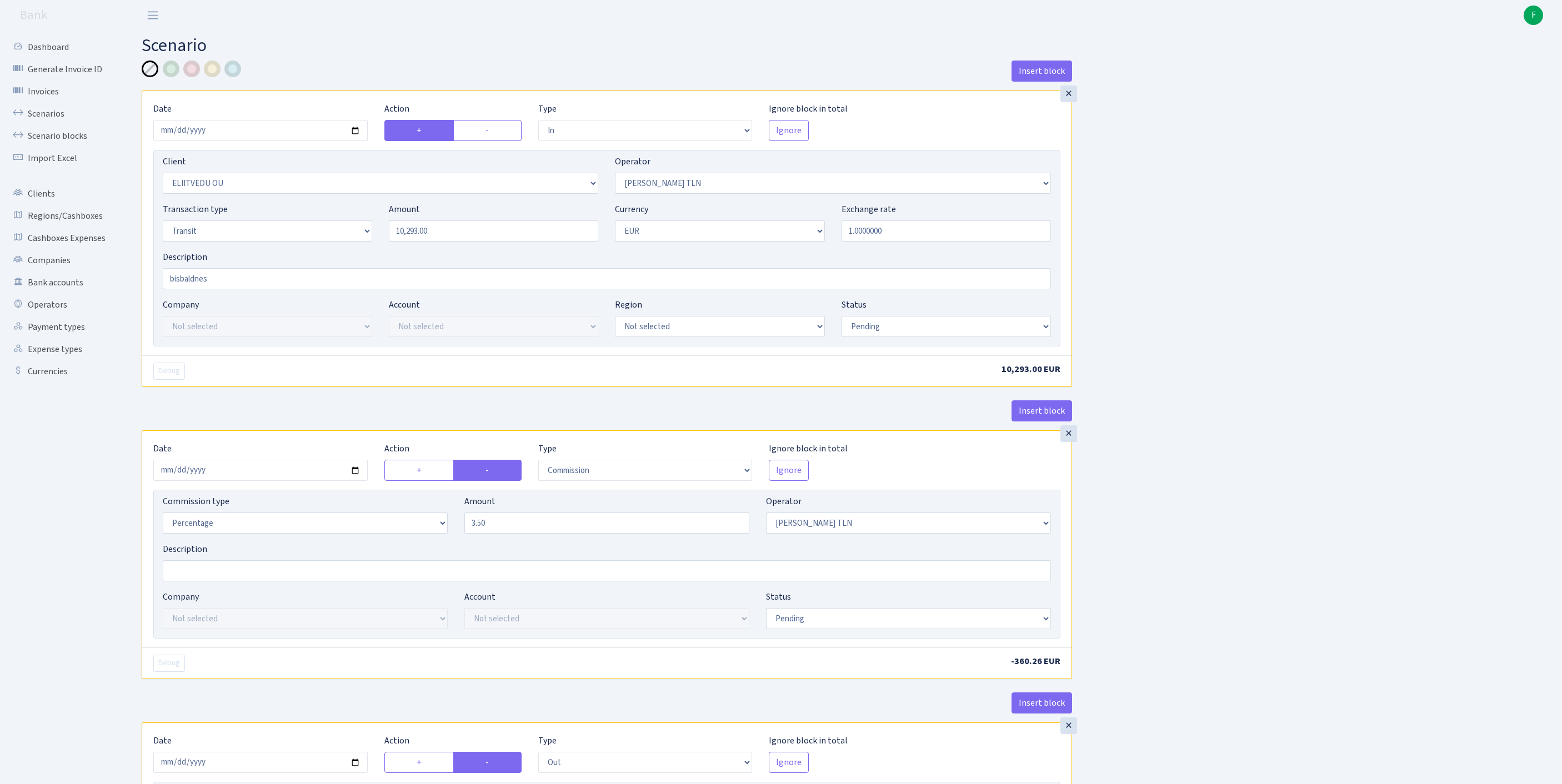
select select "in"
select select "2793"
select select "213"
select select "5"
select select "1"
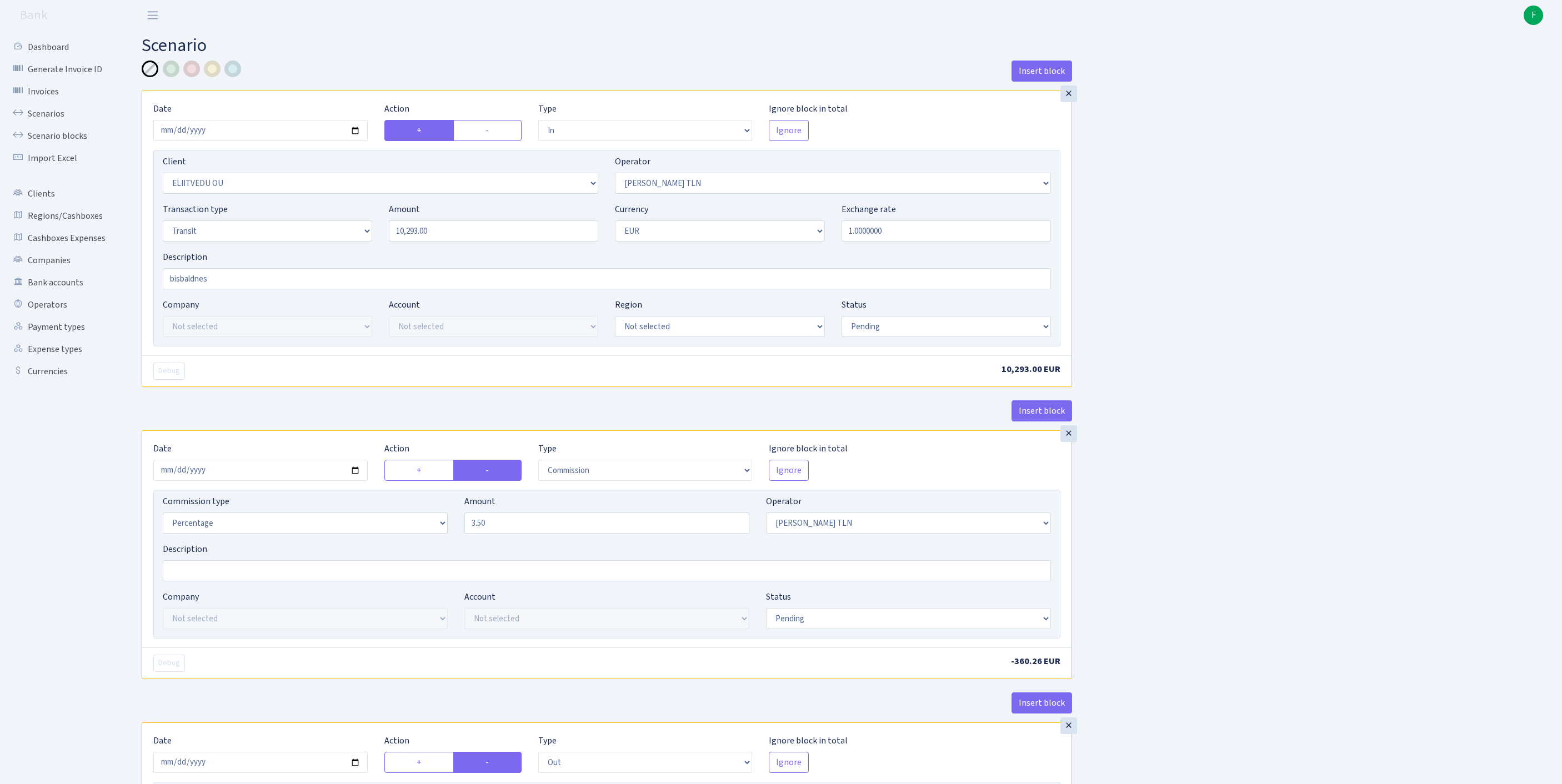
select select "pending"
select select "commission"
select select "213"
select select "pending"
select select "out"
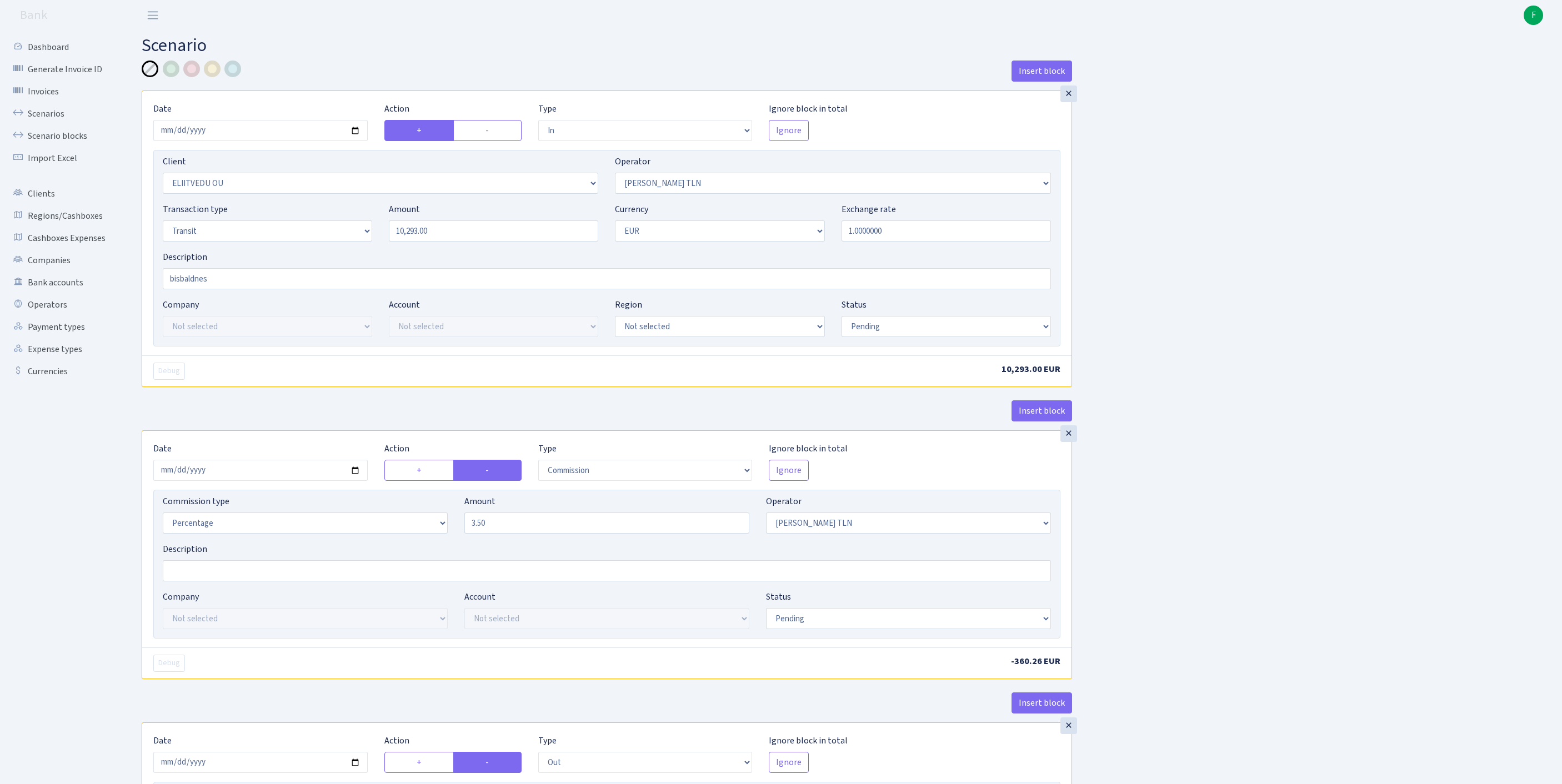
select select "2442"
select select "61"
select select "5"
select select "1"
select select "pending"
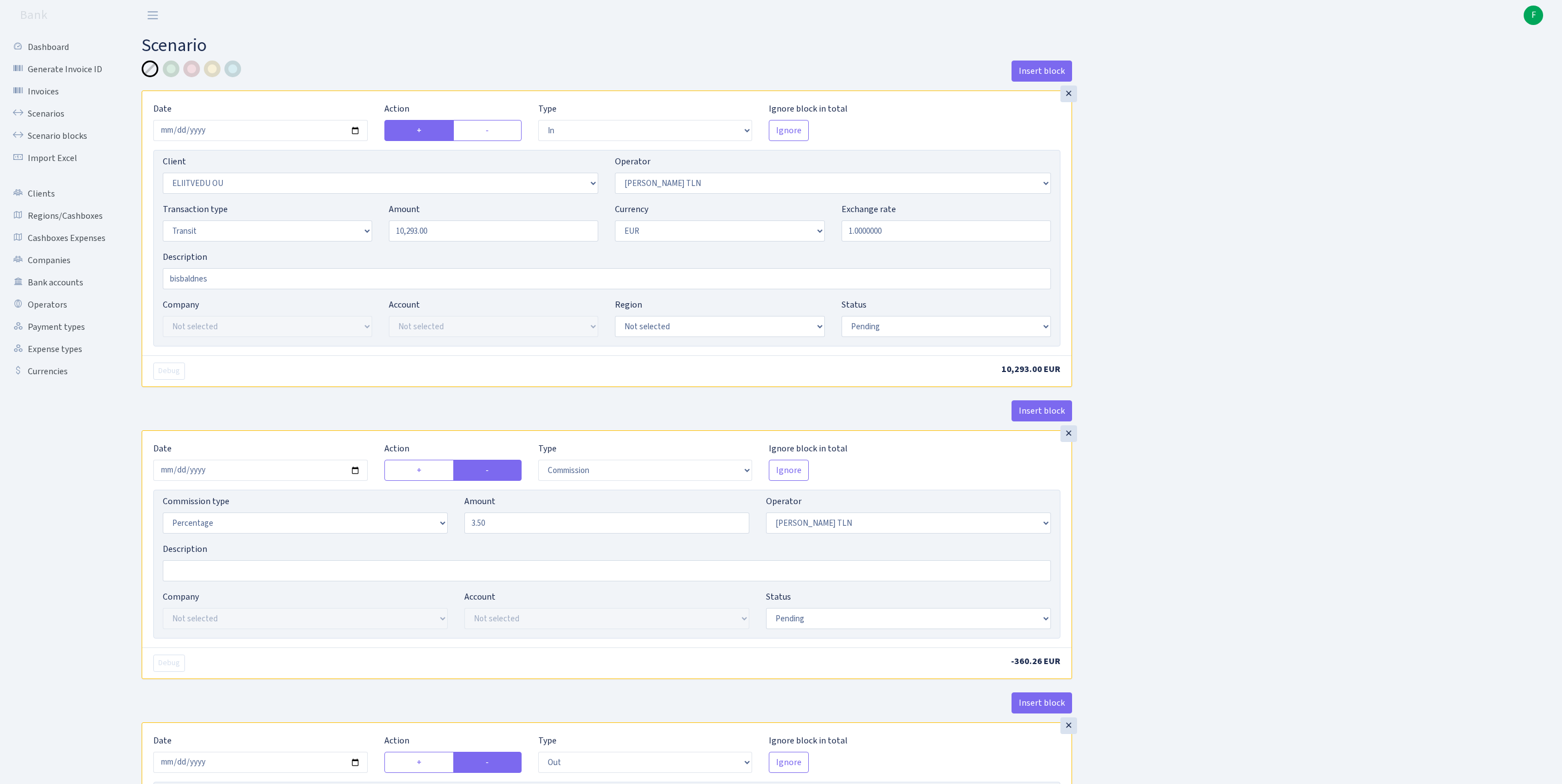
select select "commission"
select select "61"
select select "pending"
select select "commission"
select select "248"
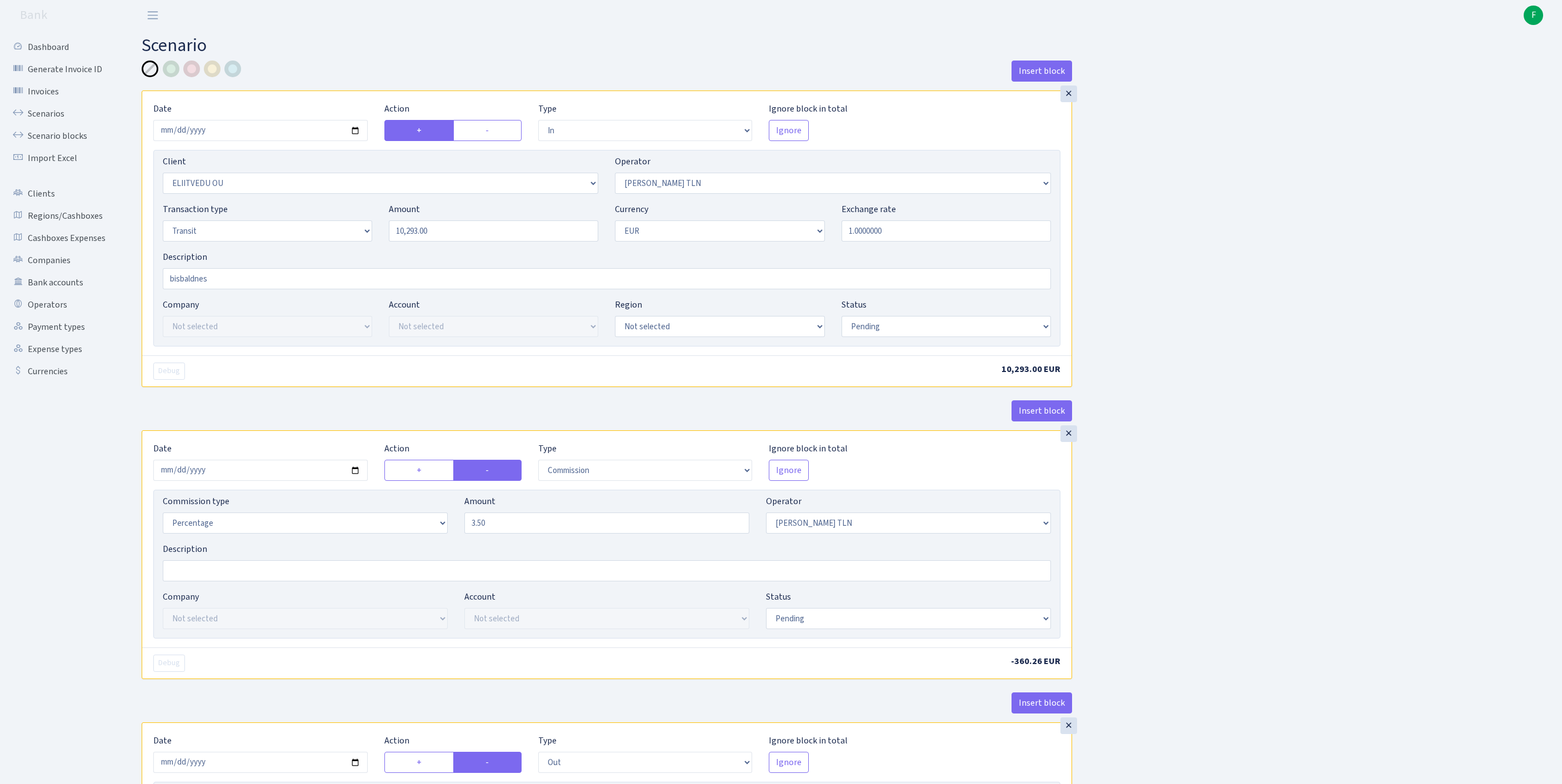
select select "pending"
drag, startPoint x: 474, startPoint y: 252, endPoint x: 355, endPoint y: 250, distance: 119.0
click at [355, 250] on div "Transaction type Not selected 981 ELF FISH crypto GIRT IVO dekl MM-BALTIC eur U…" at bounding box center [607, 226] width 905 height 48
paste input "368"
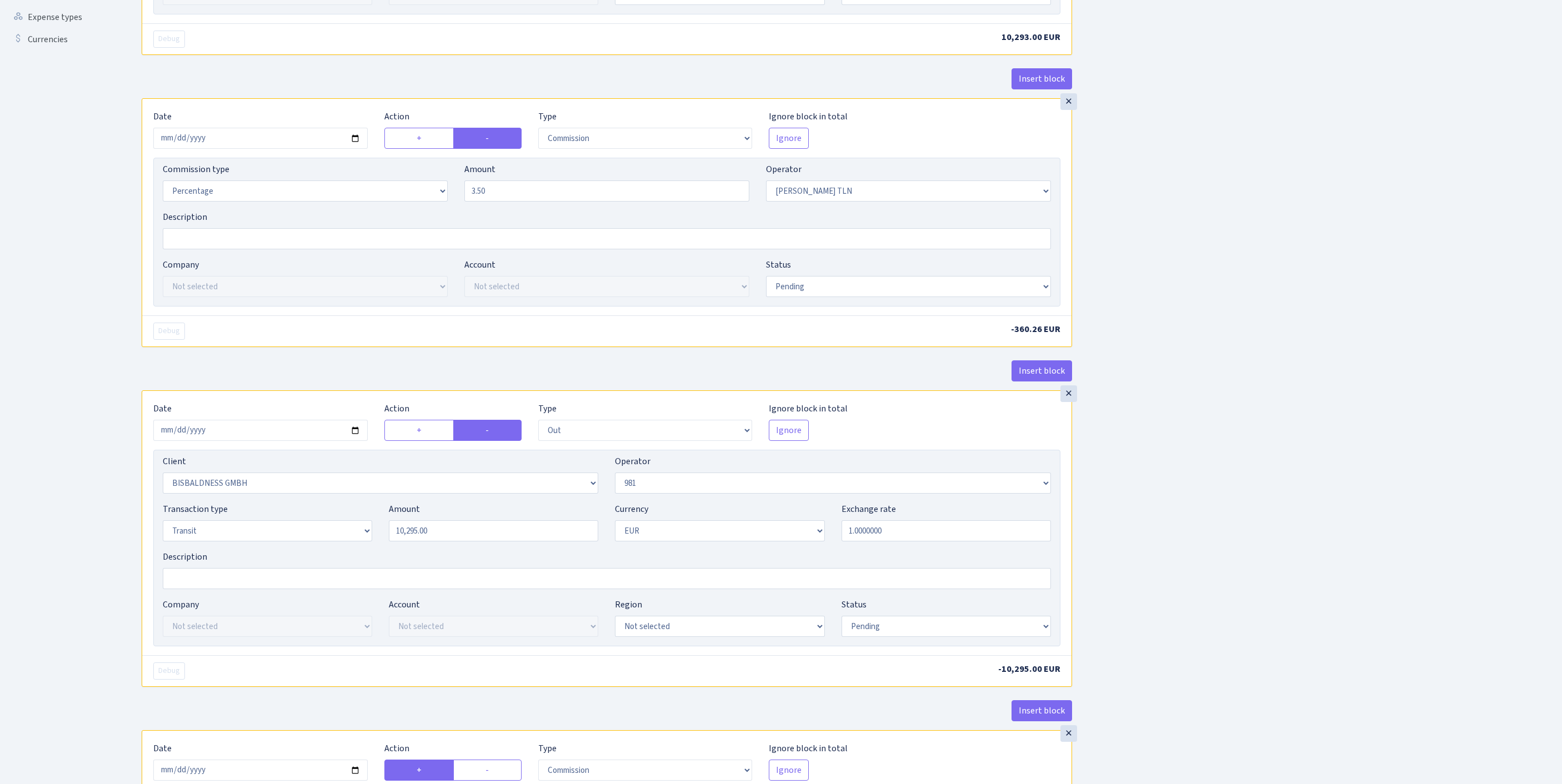
scroll to position [520, 0]
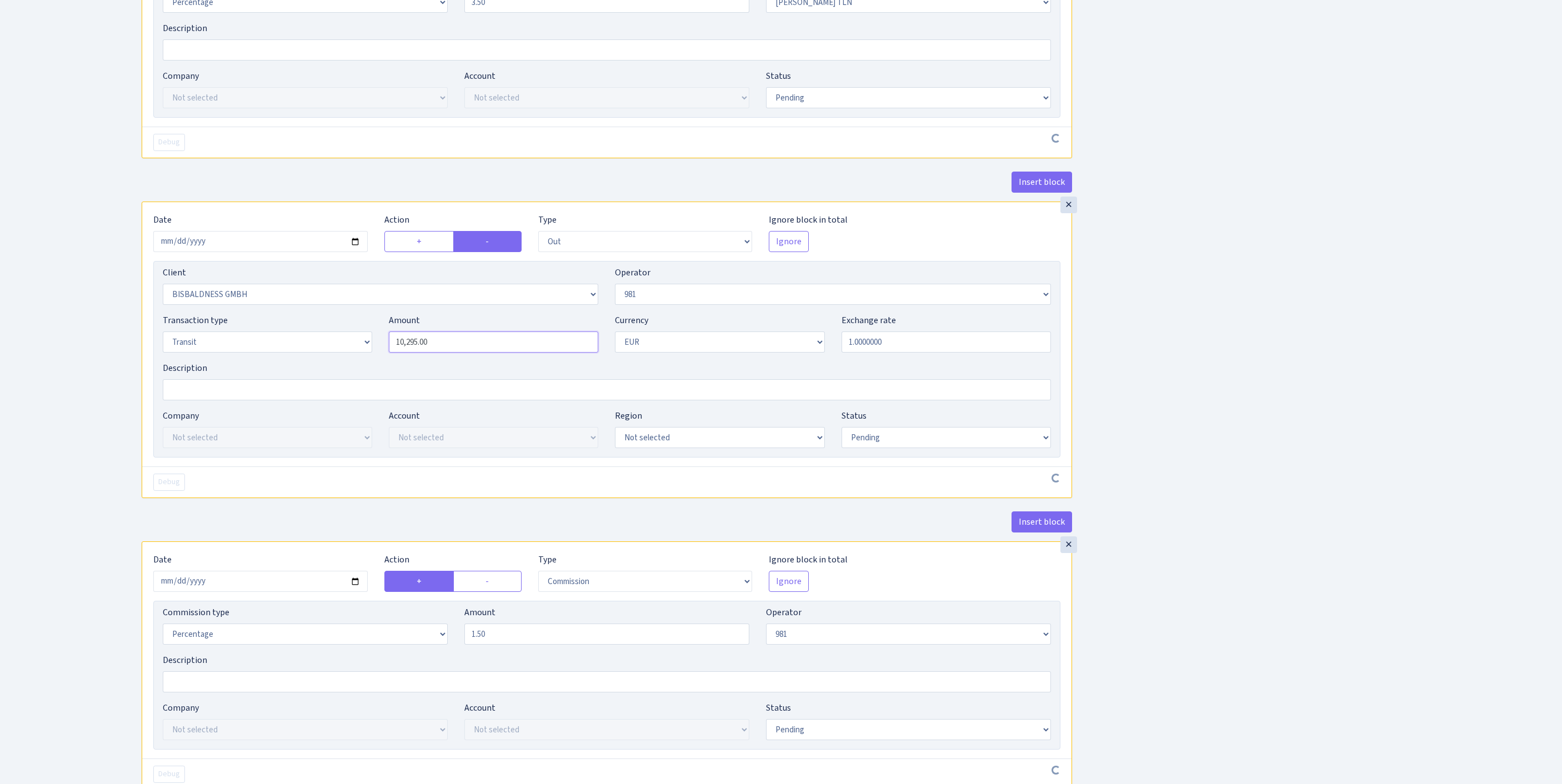
type input "13,680.00"
drag, startPoint x: 475, startPoint y: 453, endPoint x: 369, endPoint y: 448, distance: 106.1
click at [369, 361] on div "Transaction type Not selected 981 ELF FISH crypto GIRT IVO dekl MM-BALTIC eur U…" at bounding box center [607, 337] width 905 height 48
paste input "368"
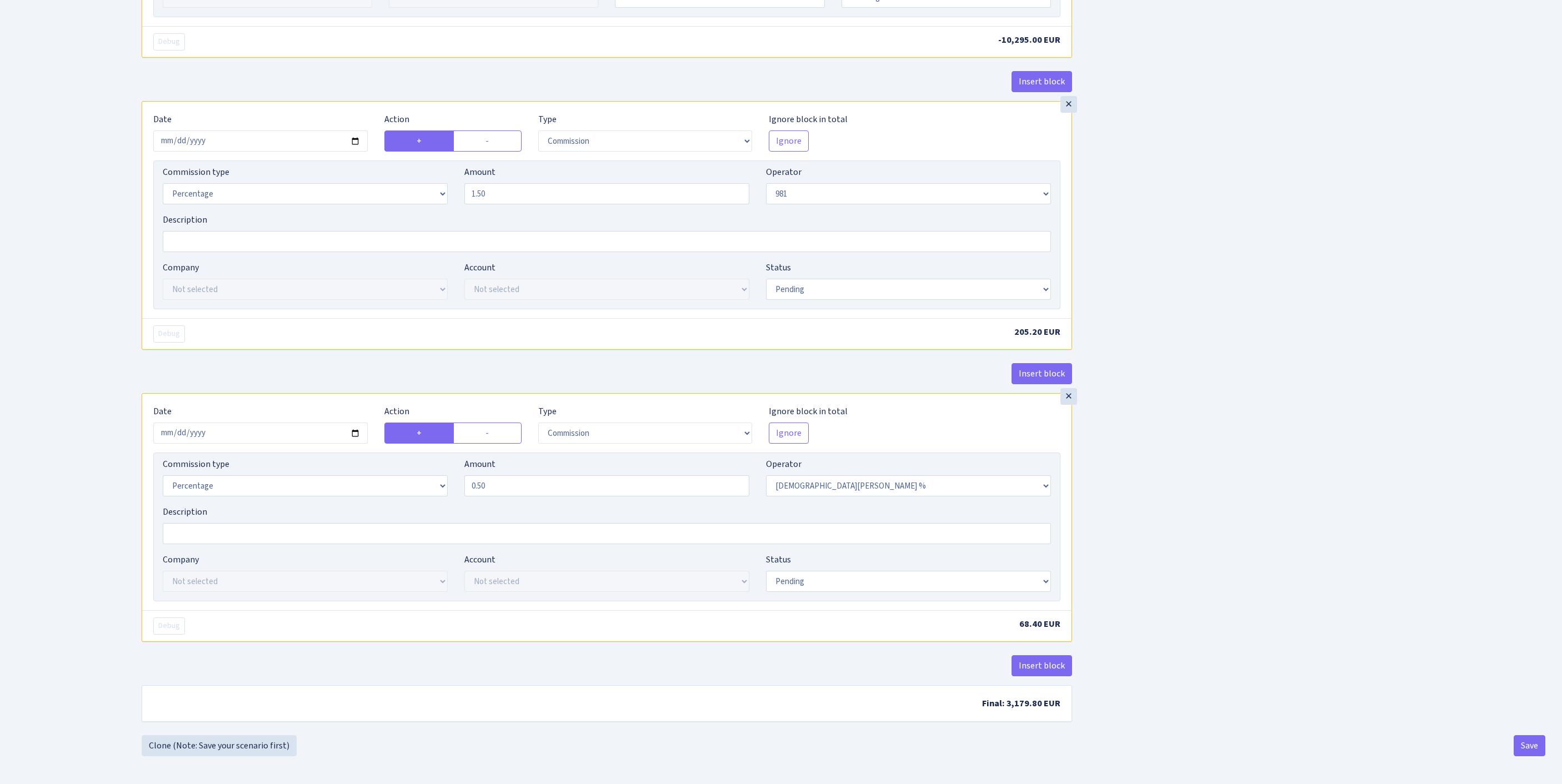
scroll to position [1185, 0]
type input "13,680.00"
click at [1515, 746] on button "Save" at bounding box center [1529, 745] width 32 height 21
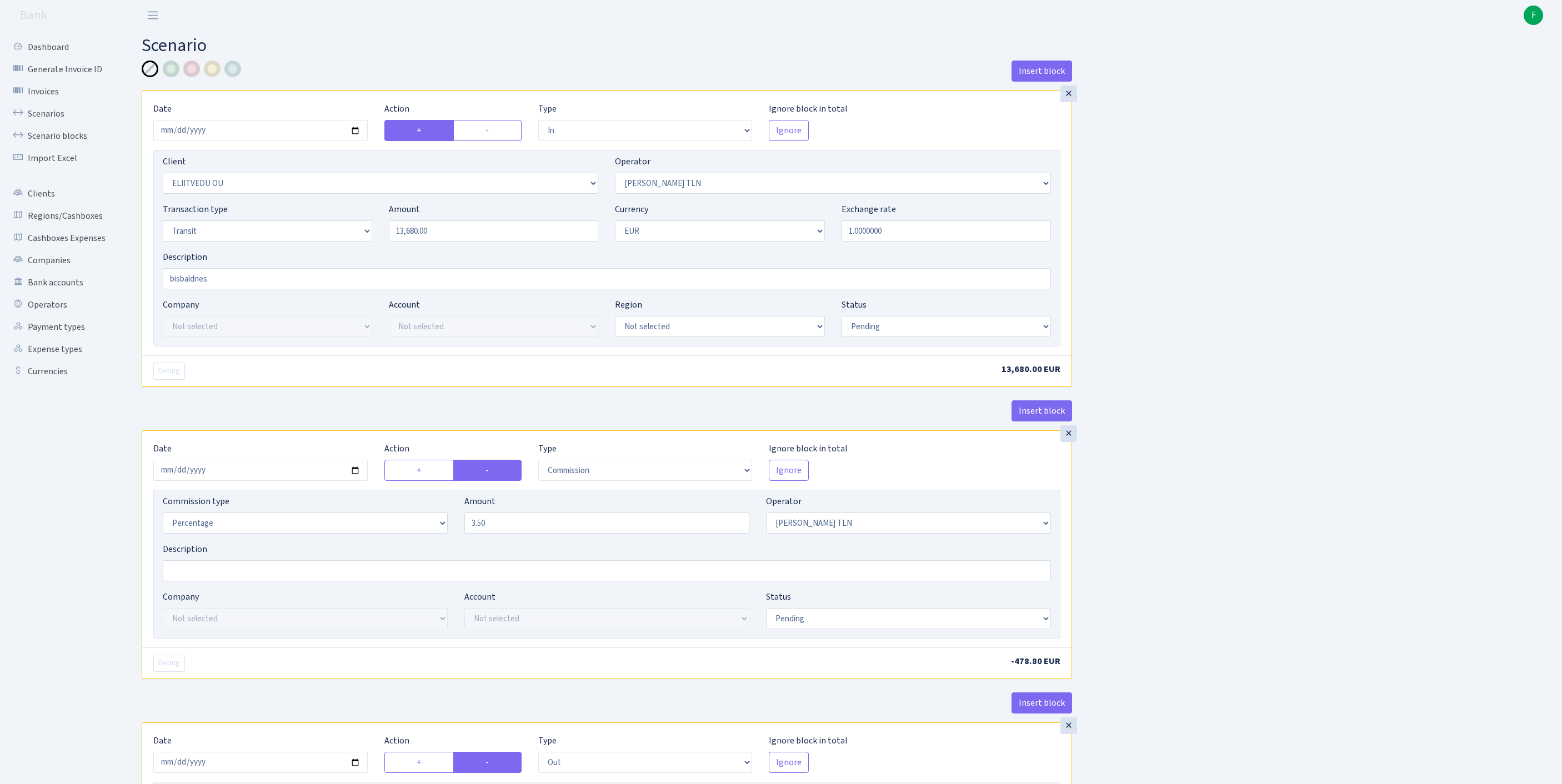
select select "in"
select select "2793"
select select "213"
select select "5"
select select "1"
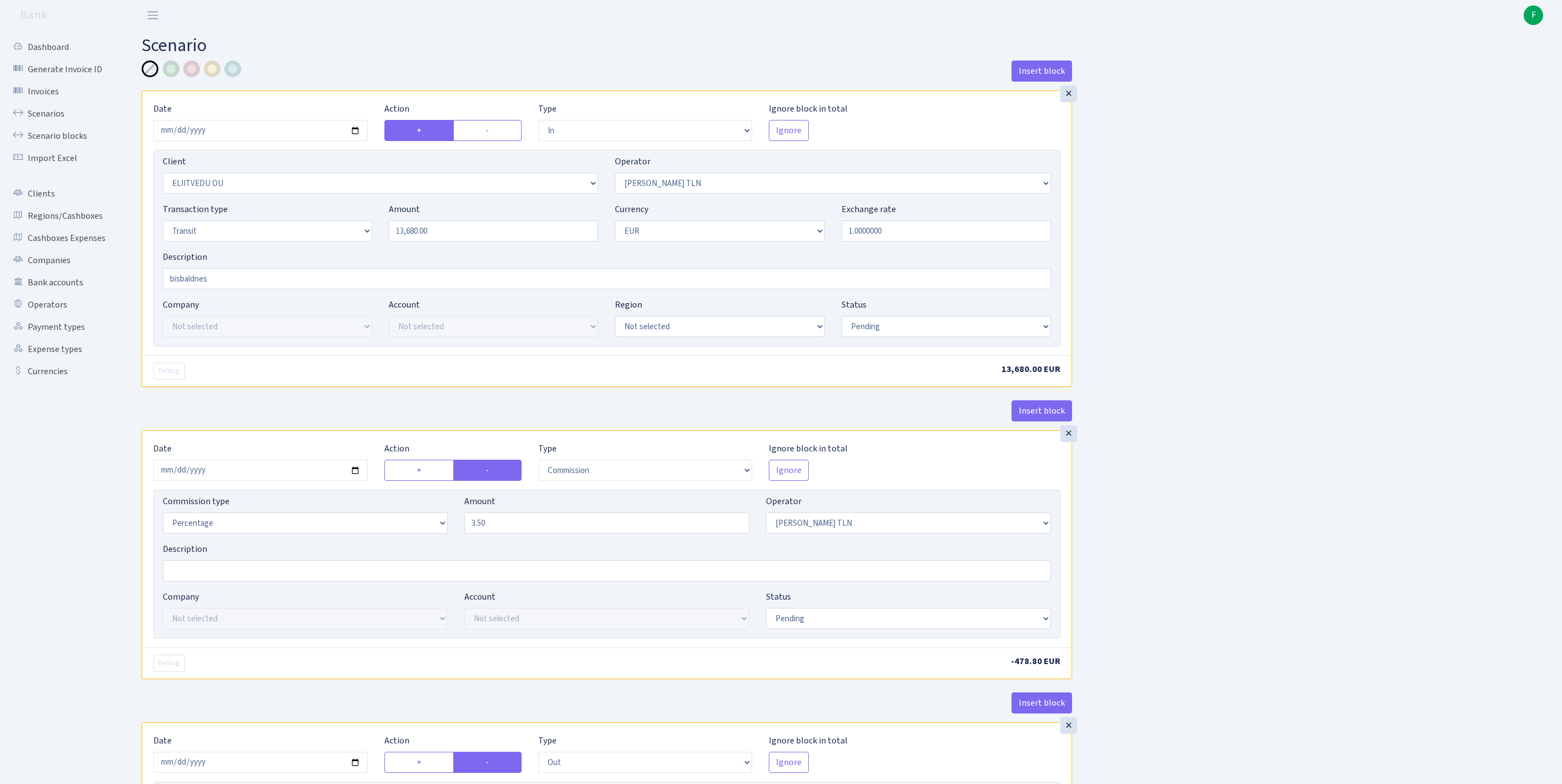
select select "pending"
select select "commission"
select select "213"
select select "pending"
select select "out"
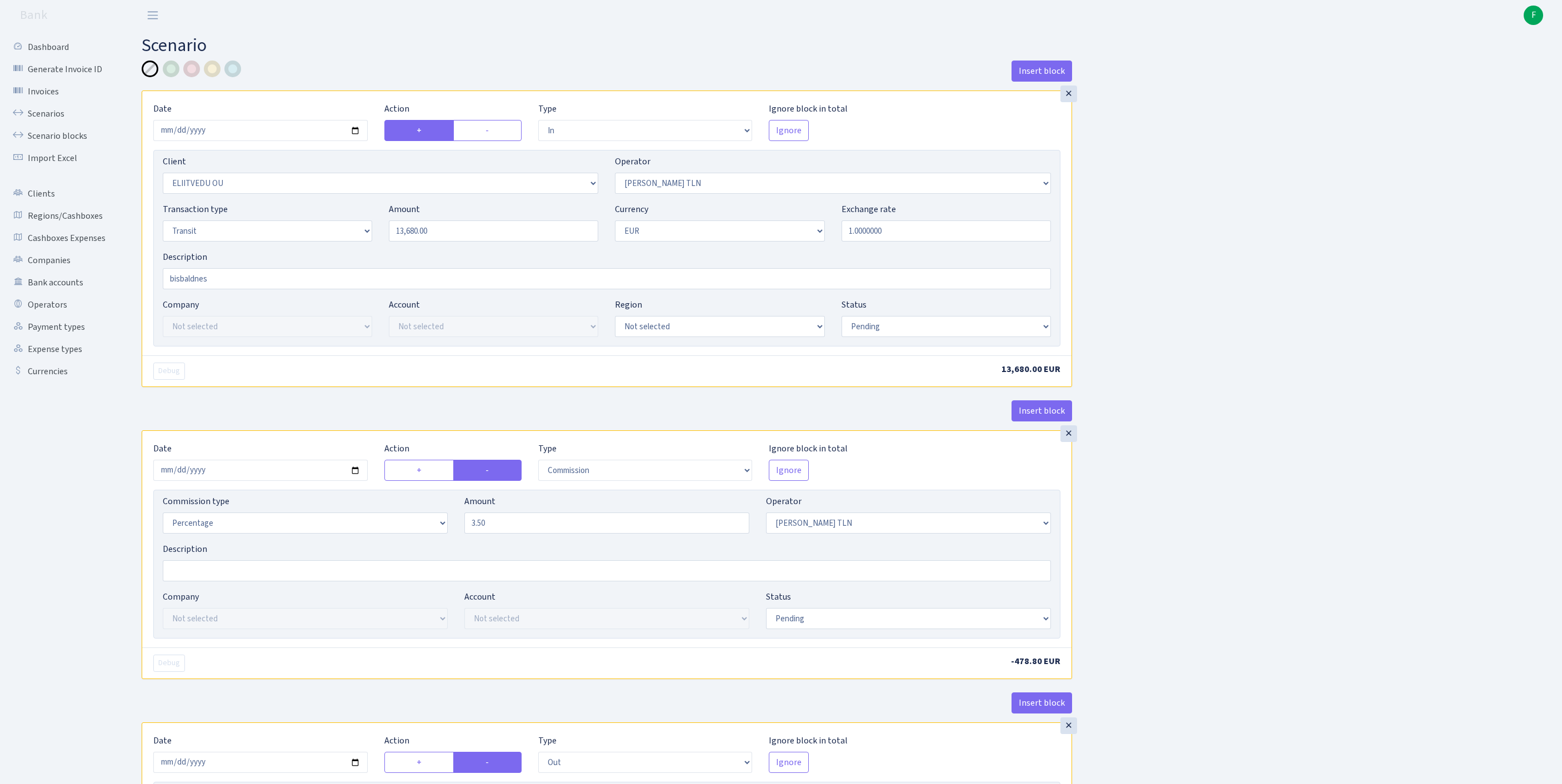
select select "2442"
select select "61"
select select "5"
select select "1"
select select "pending"
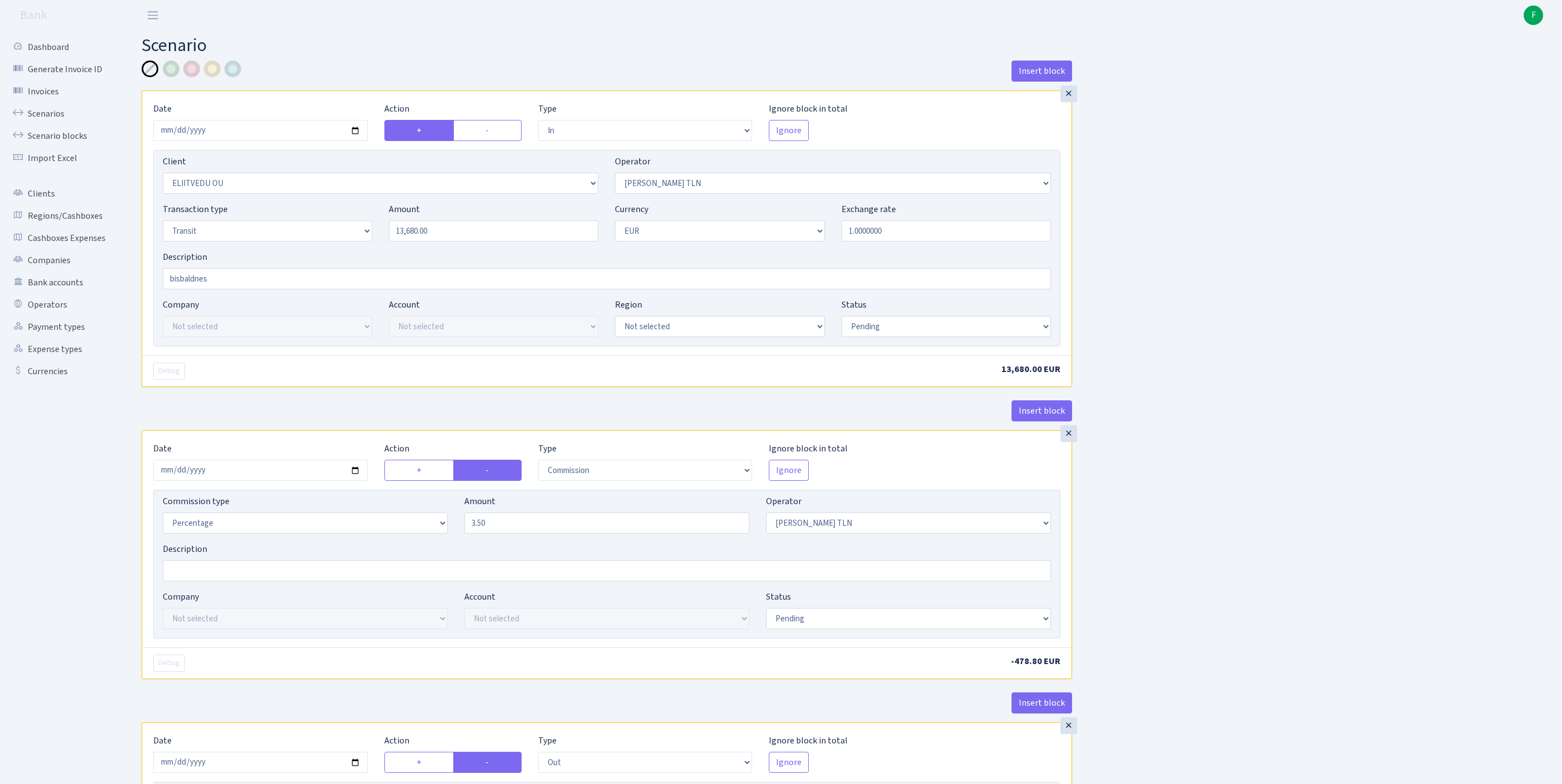
select select "commission"
select select "61"
select select "pending"
select select "commission"
select select "248"
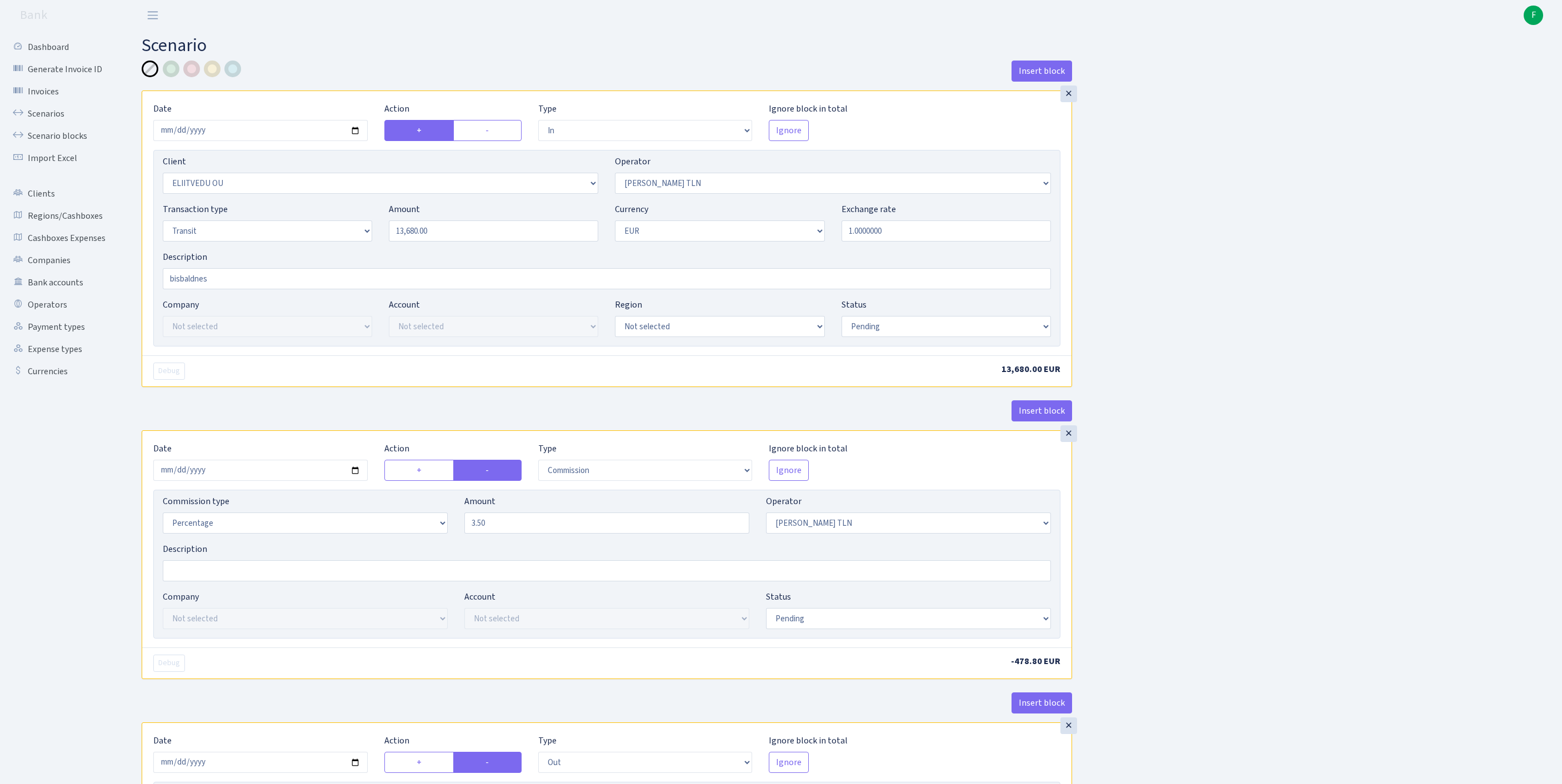
select select "pending"
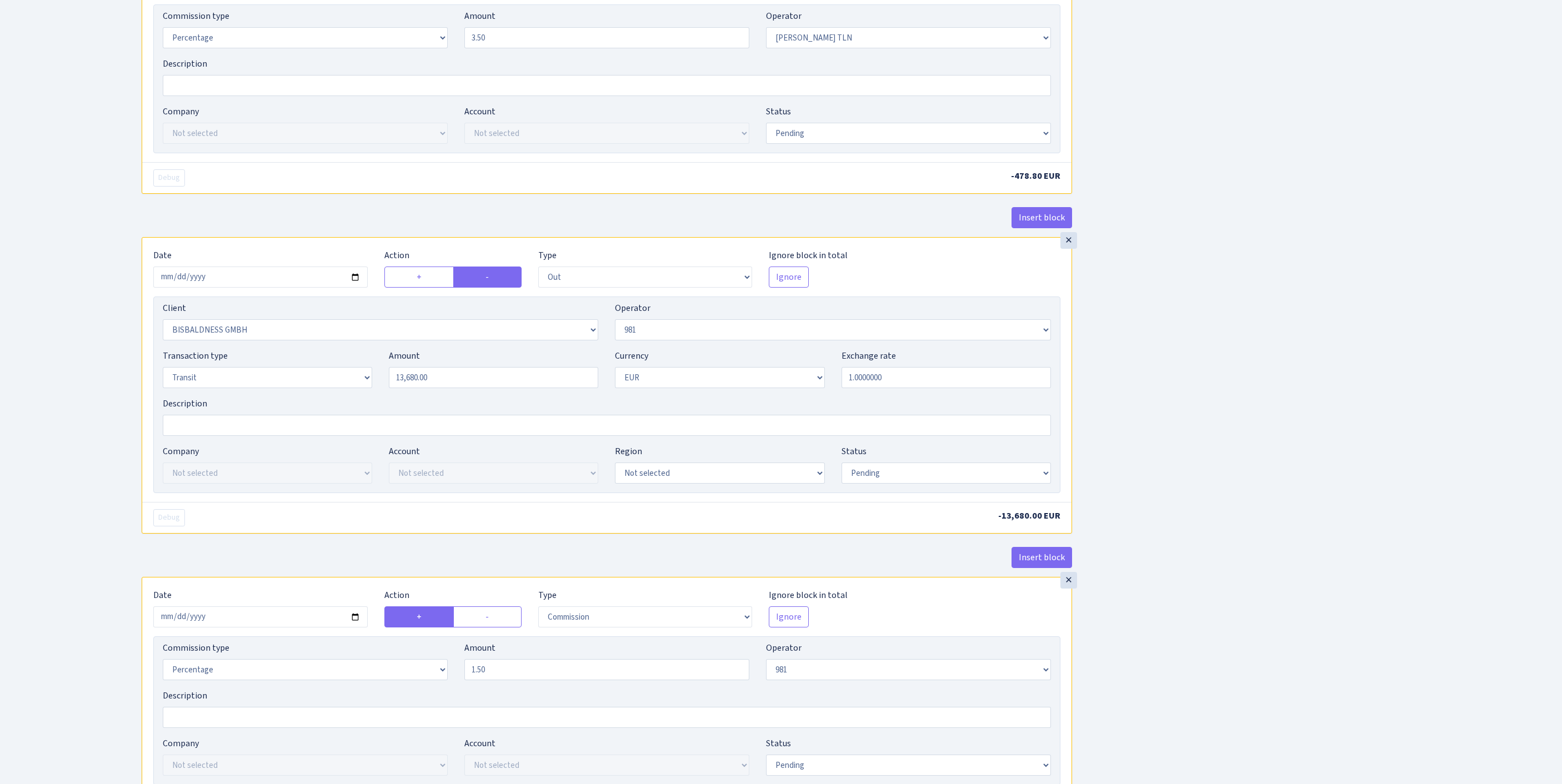
scroll to position [1185, 0]
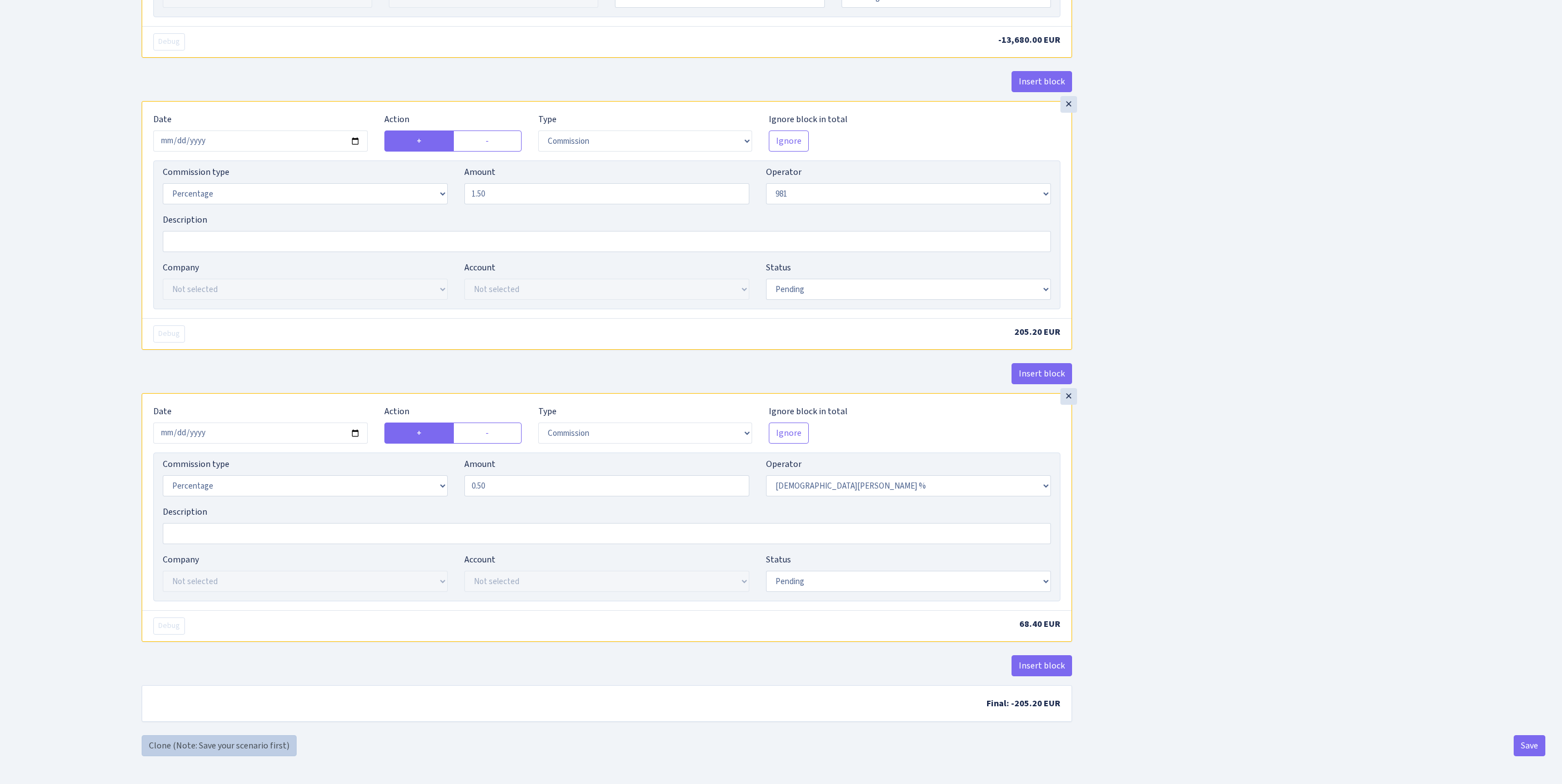
click at [207, 744] on link "Clone (Note: Save your scenario first)" at bounding box center [219, 745] width 155 height 21
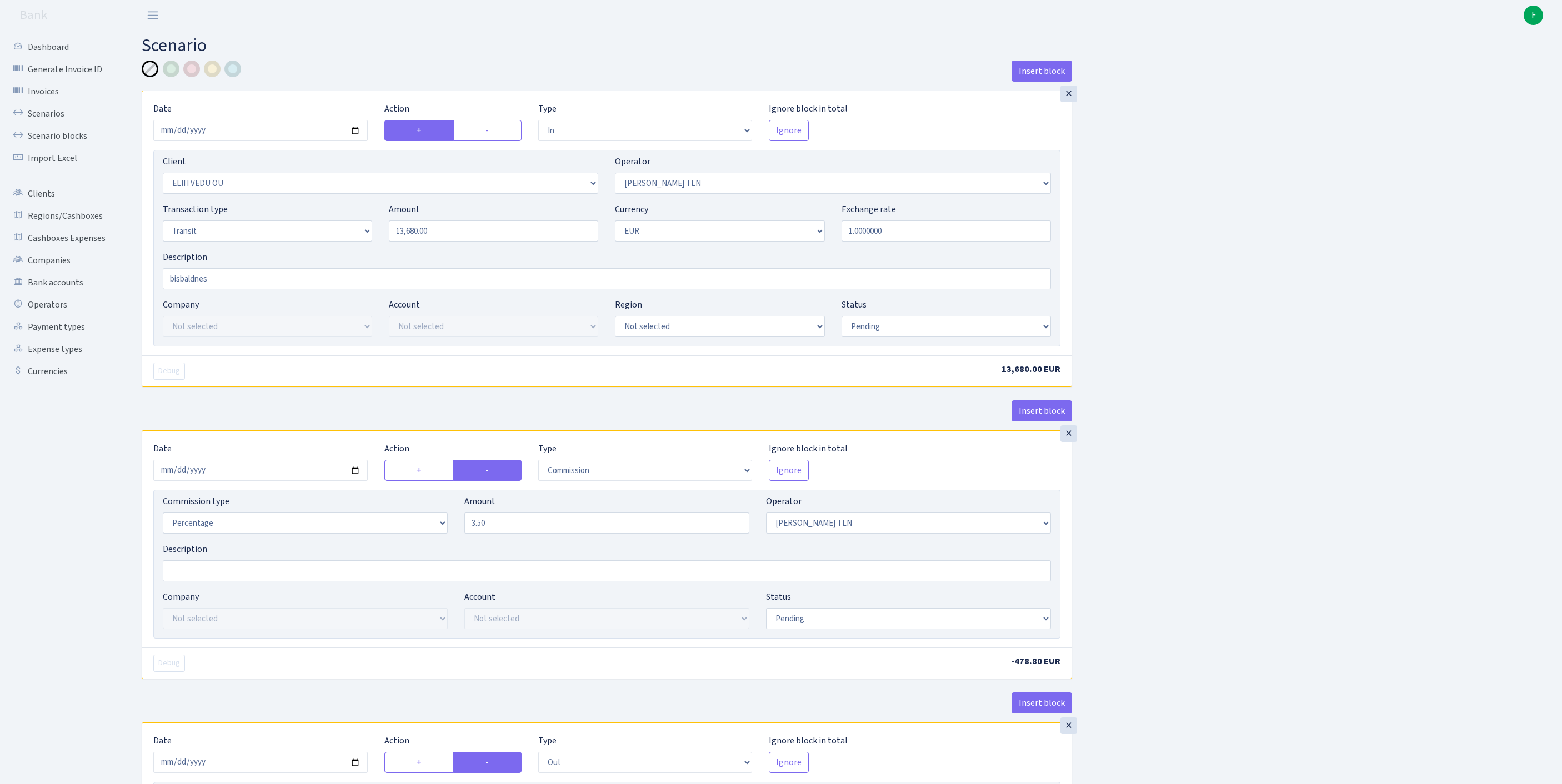
select select "in"
select select "2793"
select select "213"
select select "5"
select select "1"
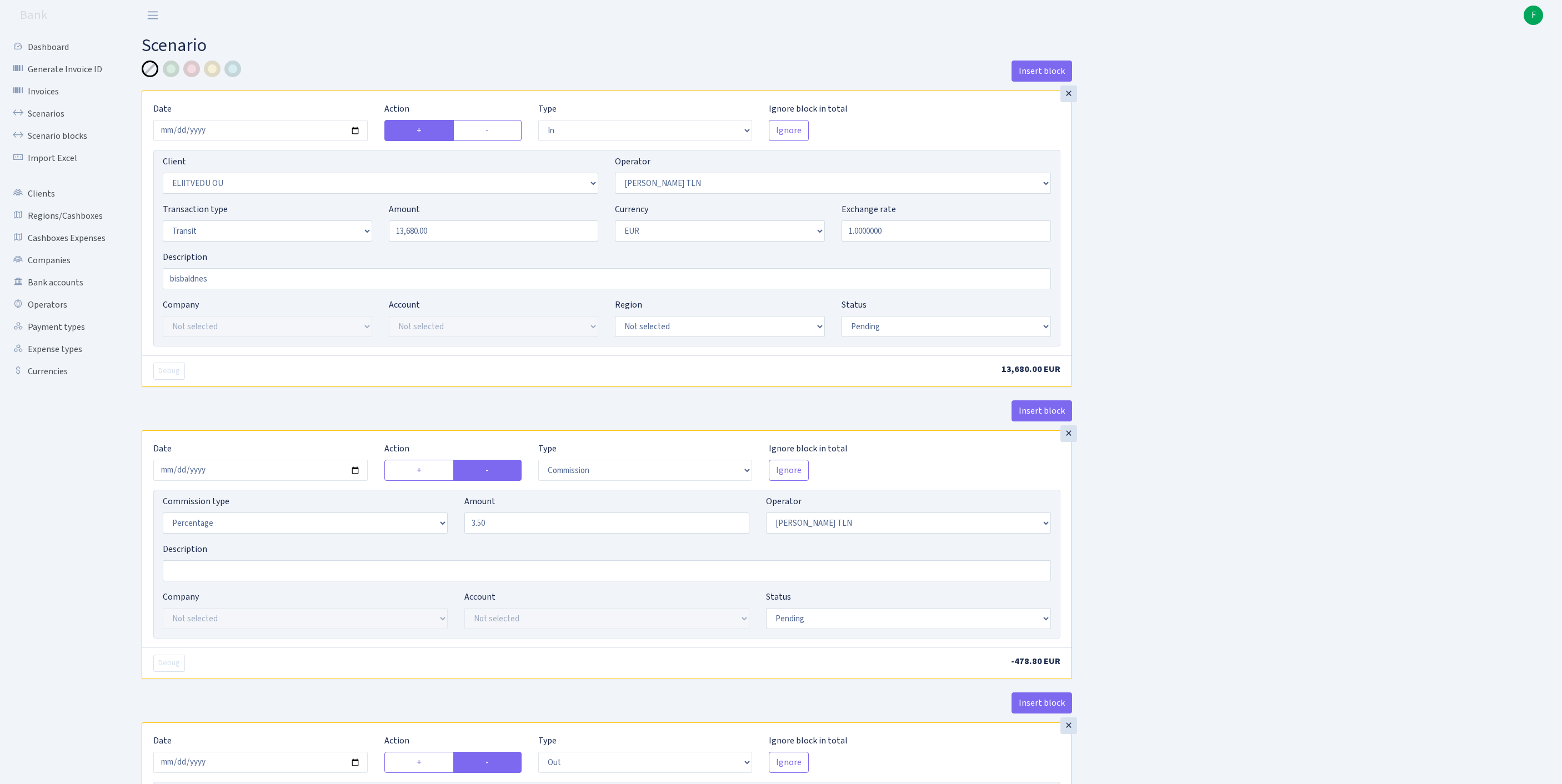
select select "pending"
select select "commission"
select select "213"
select select "pending"
select select "out"
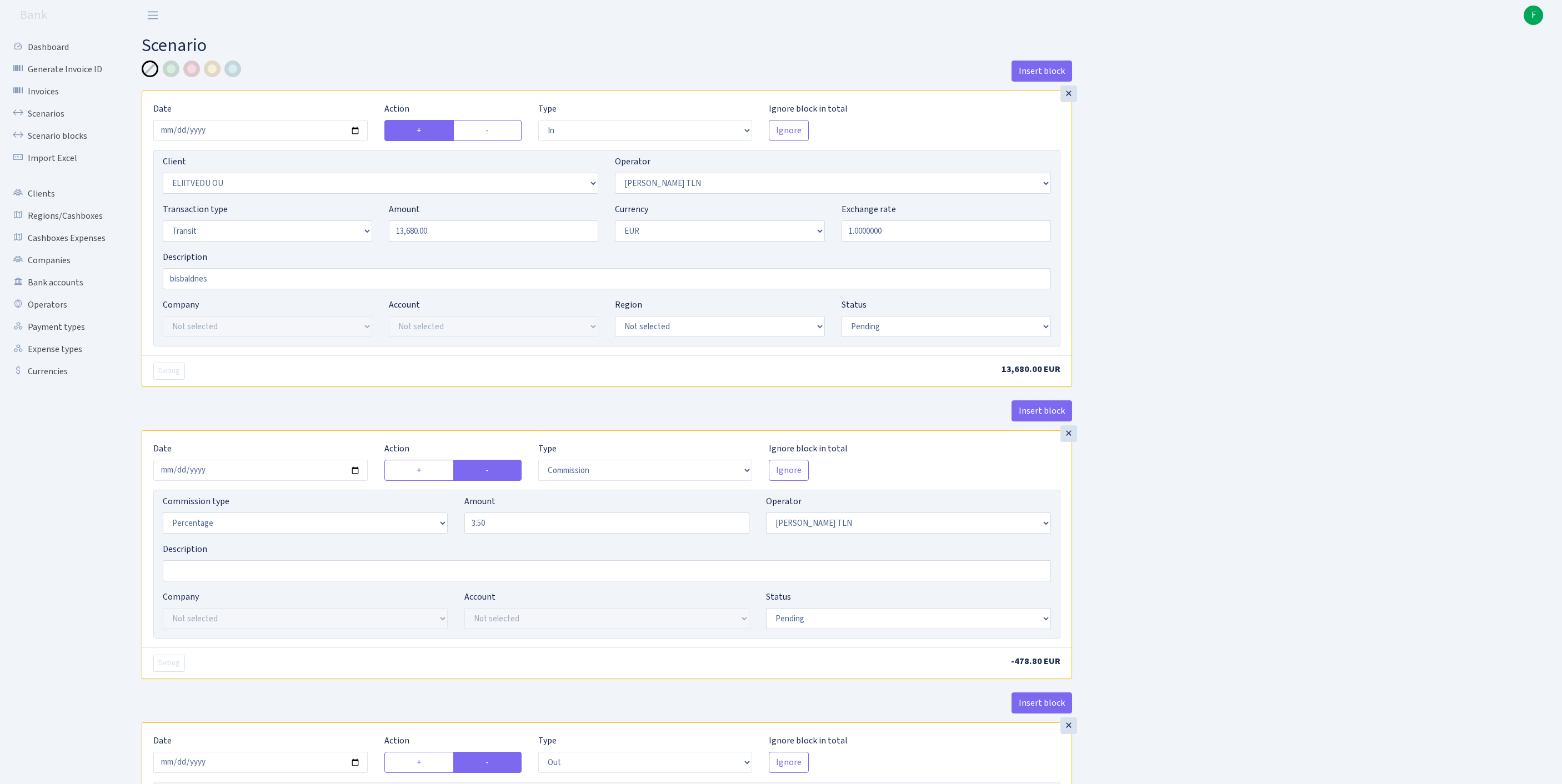
select select "2442"
select select "61"
select select "5"
select select "1"
select select "pending"
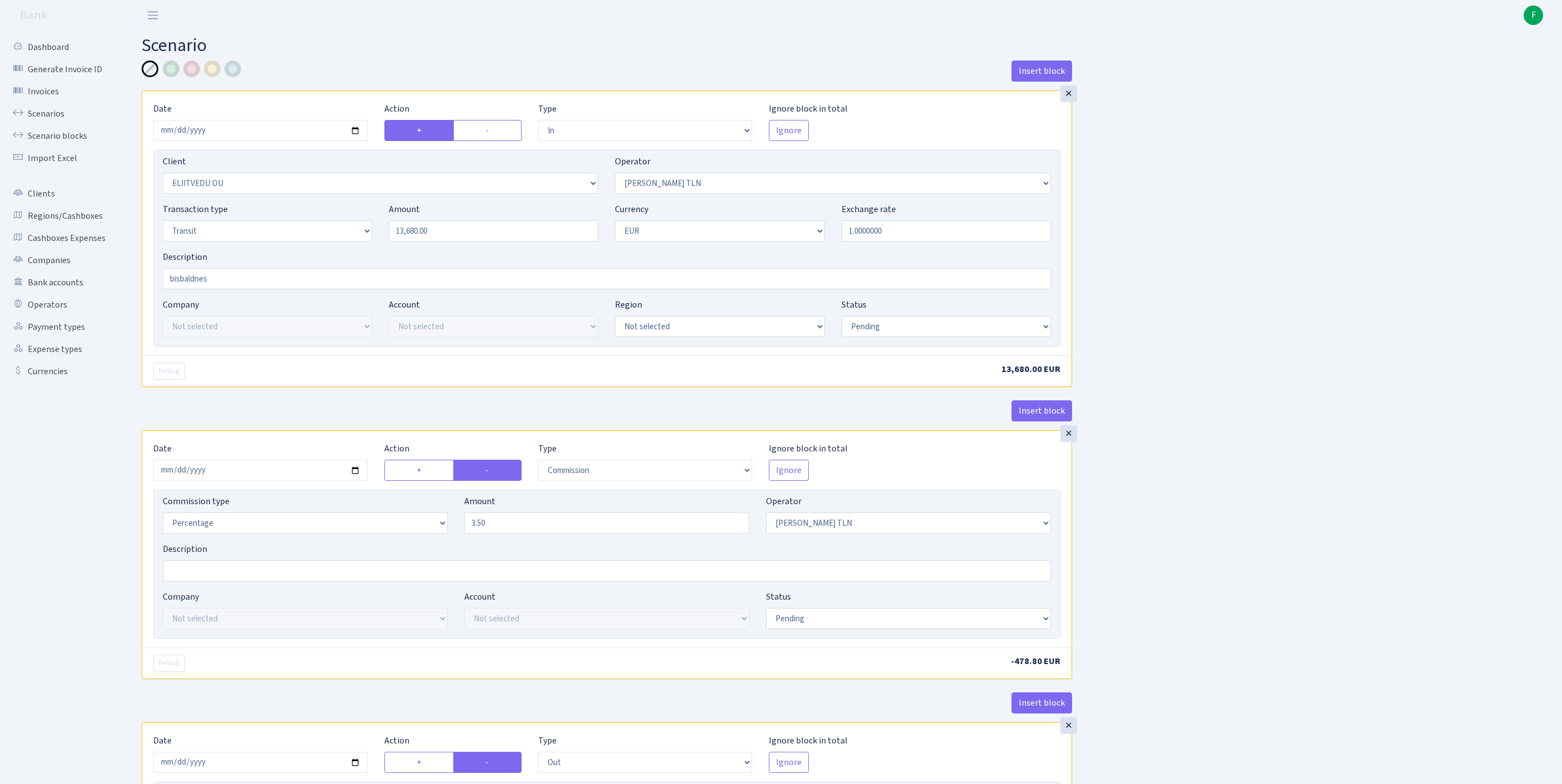
select select "commission"
select select "61"
select select "pending"
select select "commission"
select select "248"
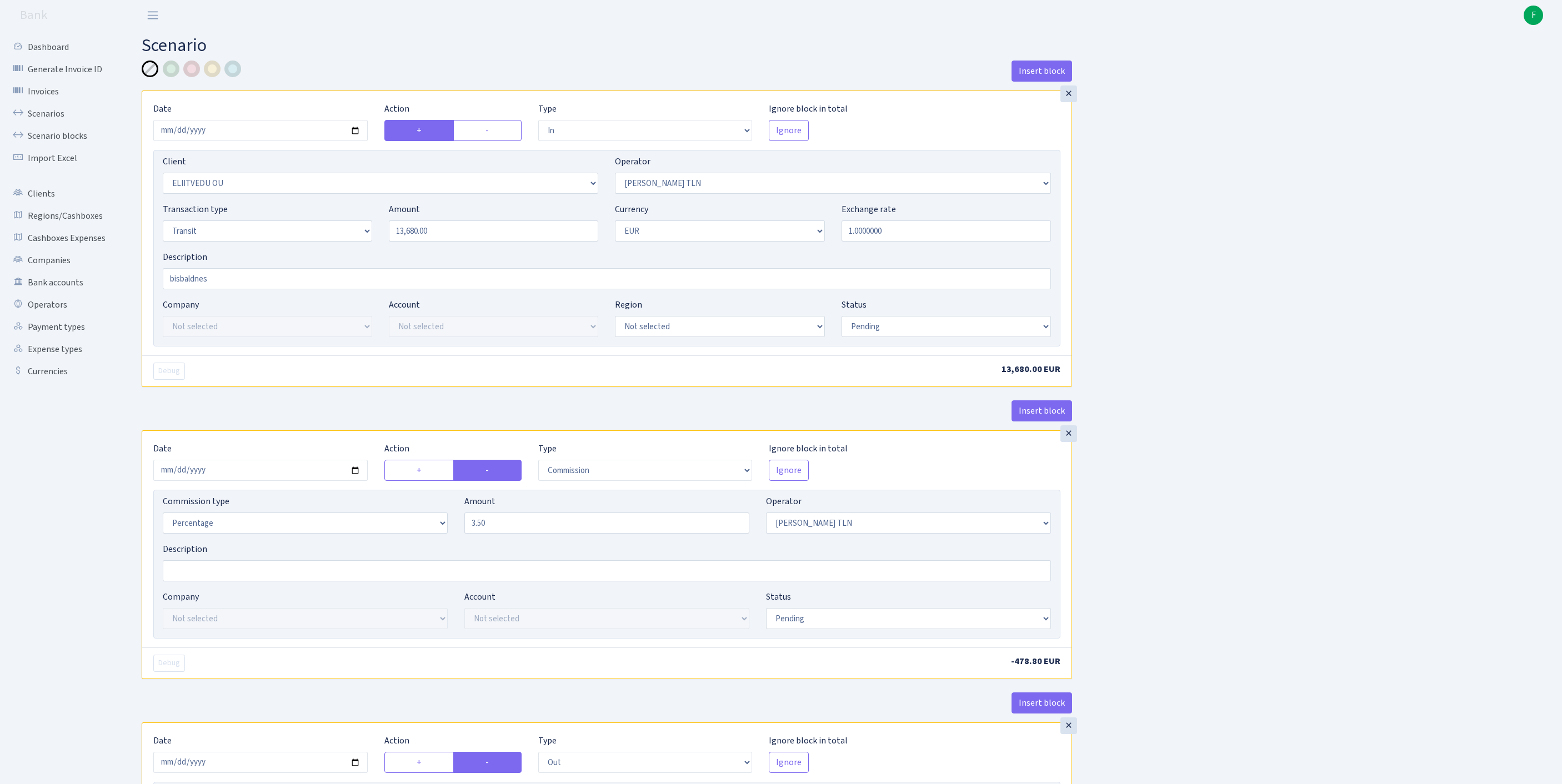
select select "pending"
drag, startPoint x: 370, startPoint y: 246, endPoint x: 331, endPoint y: 245, distance: 39.0
click at [331, 245] on div "Transaction type Not selected 981 ELF FISH crypto GIRT IVO dekl MM-BALTIC eur U…" at bounding box center [607, 226] width 905 height 48
paste input "9024"
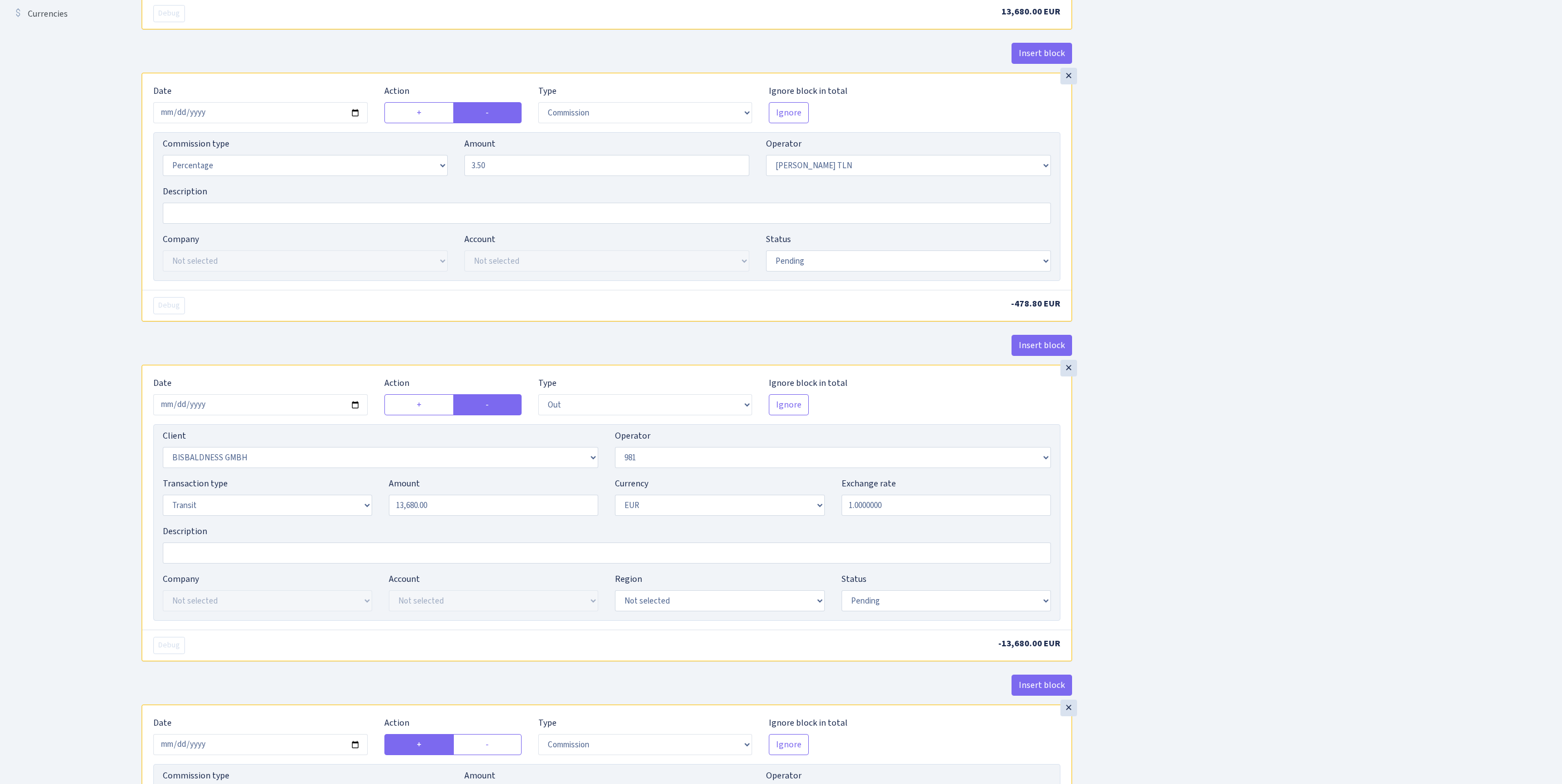
scroll to position [501, 0]
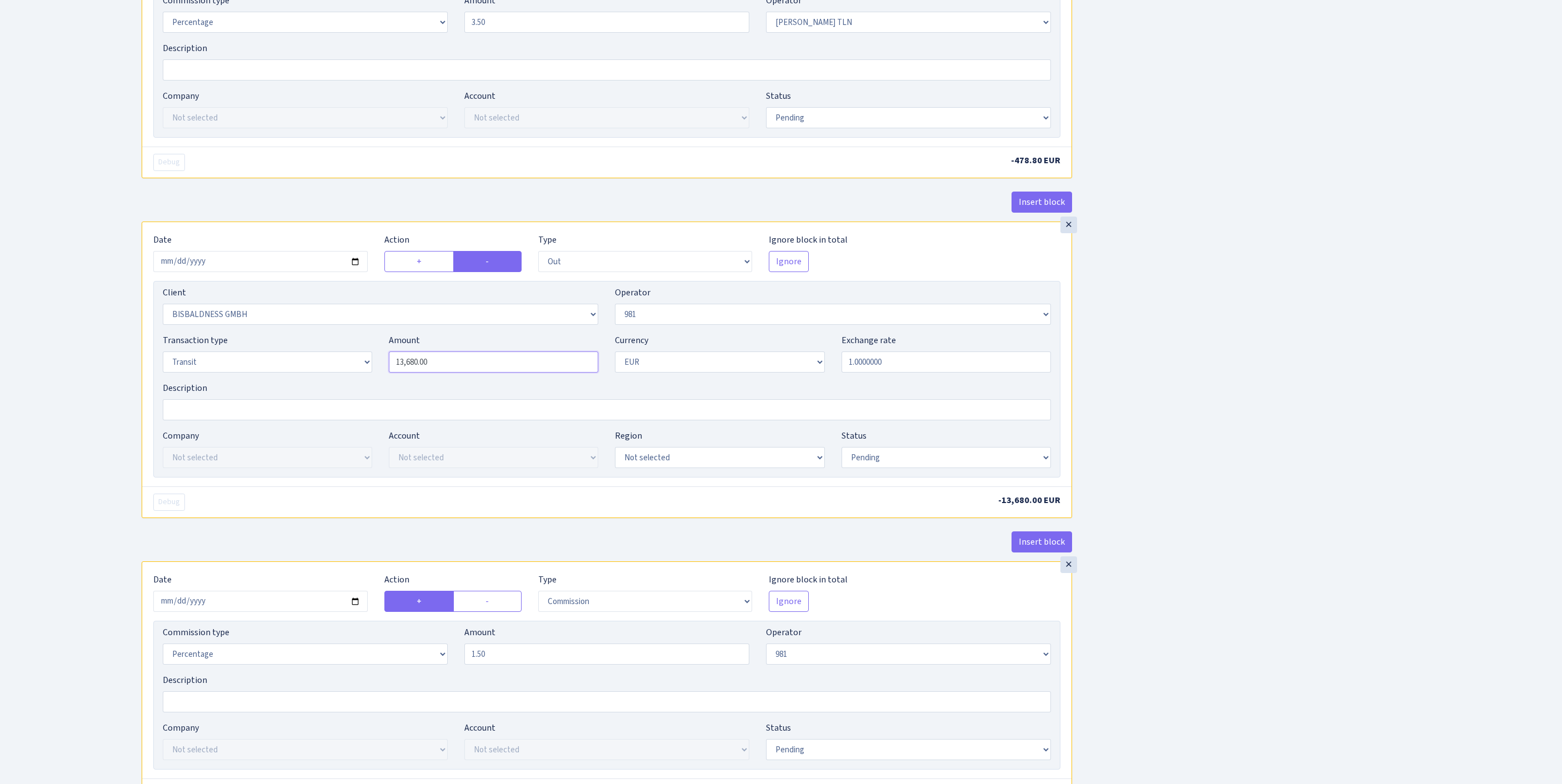
type input "9,024.00"
drag, startPoint x: 413, startPoint y: 470, endPoint x: 358, endPoint y: 469, distance: 55.0
click at [358, 381] on div "Transaction type Not selected 981 ELF FISH crypto GIRT IVO dekl MM-BALTIC eur U…" at bounding box center [607, 357] width 905 height 48
paste input "9024"
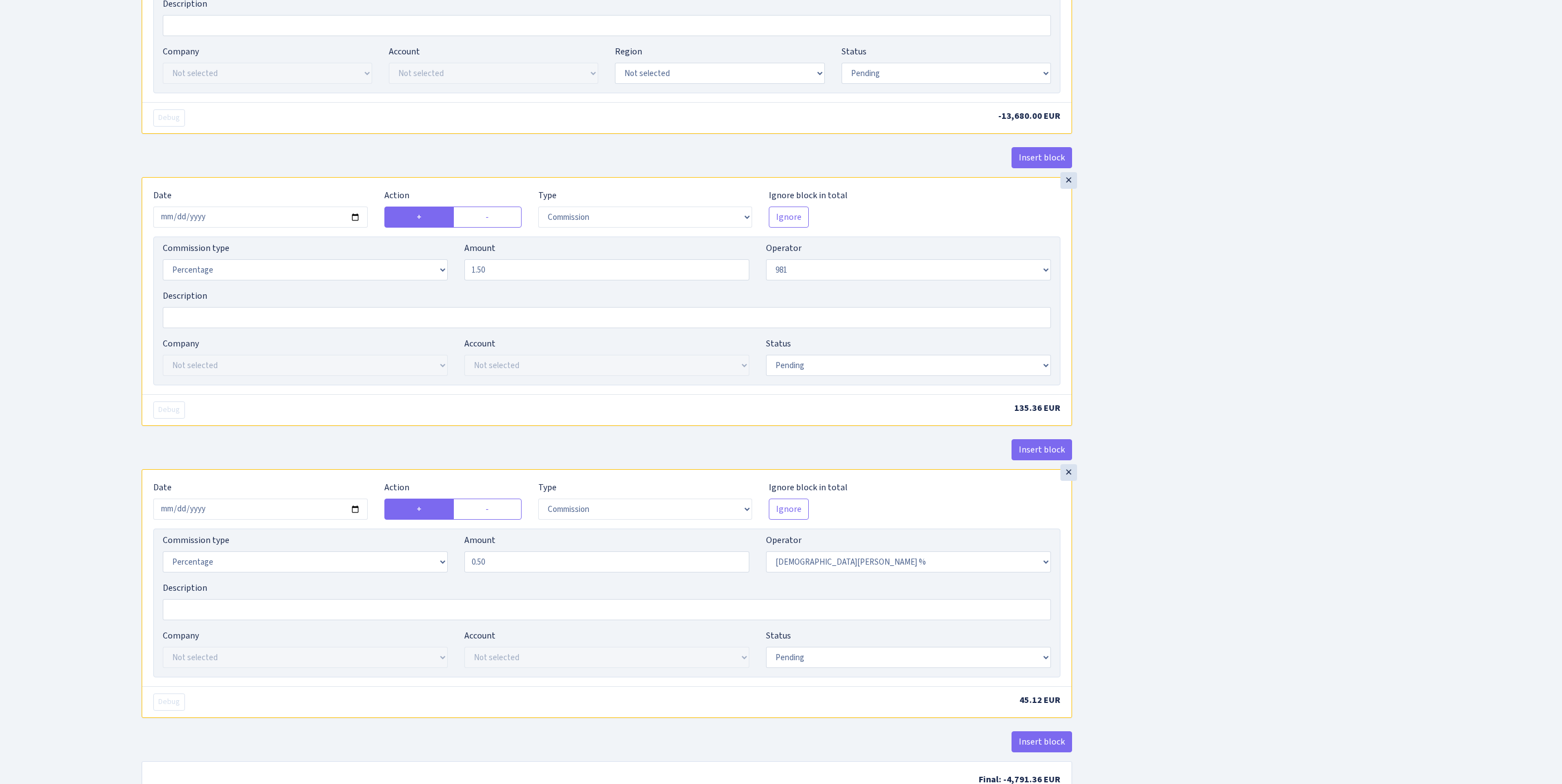
scroll to position [1185, 0]
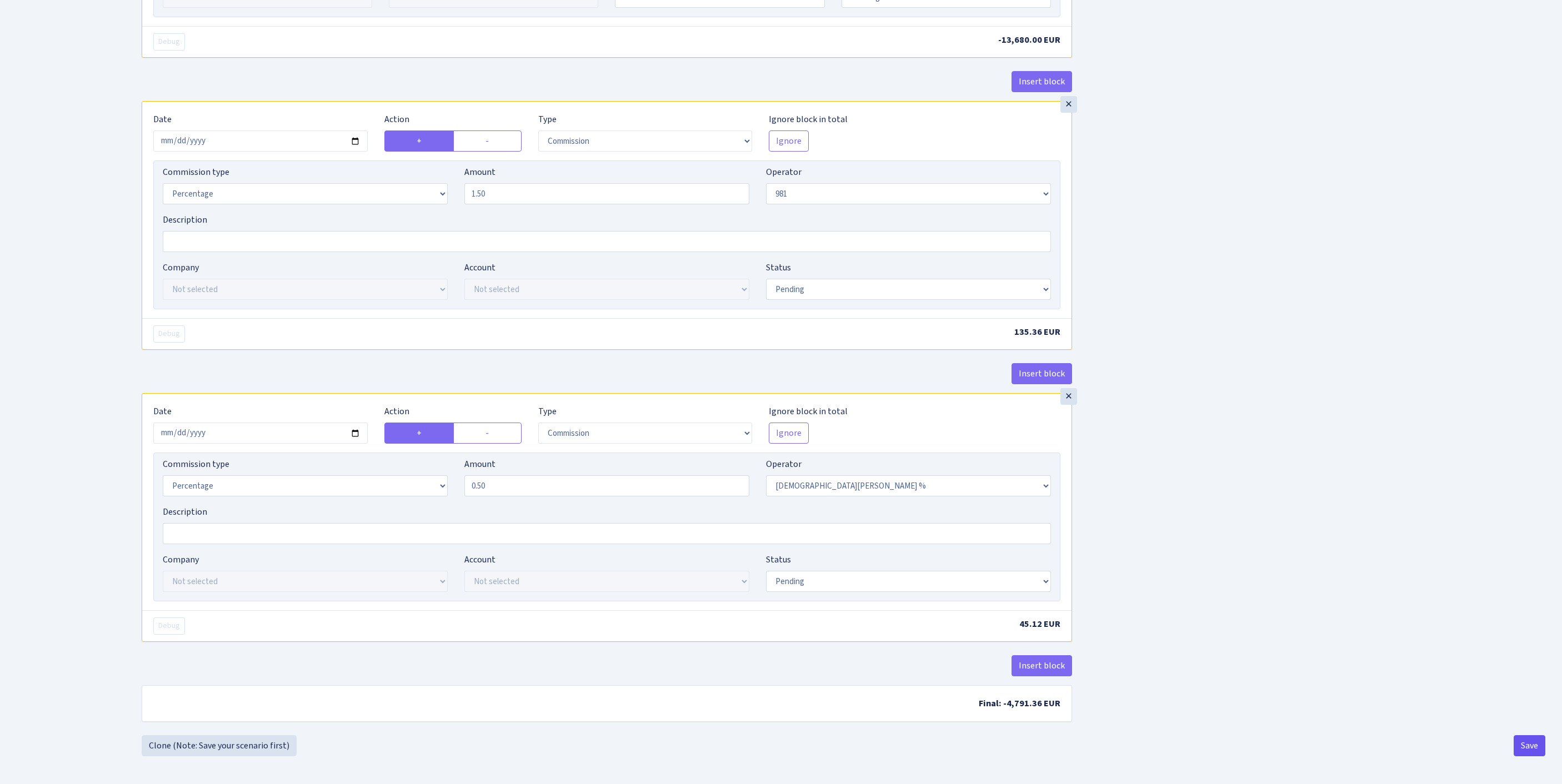
type input "9,024.00"
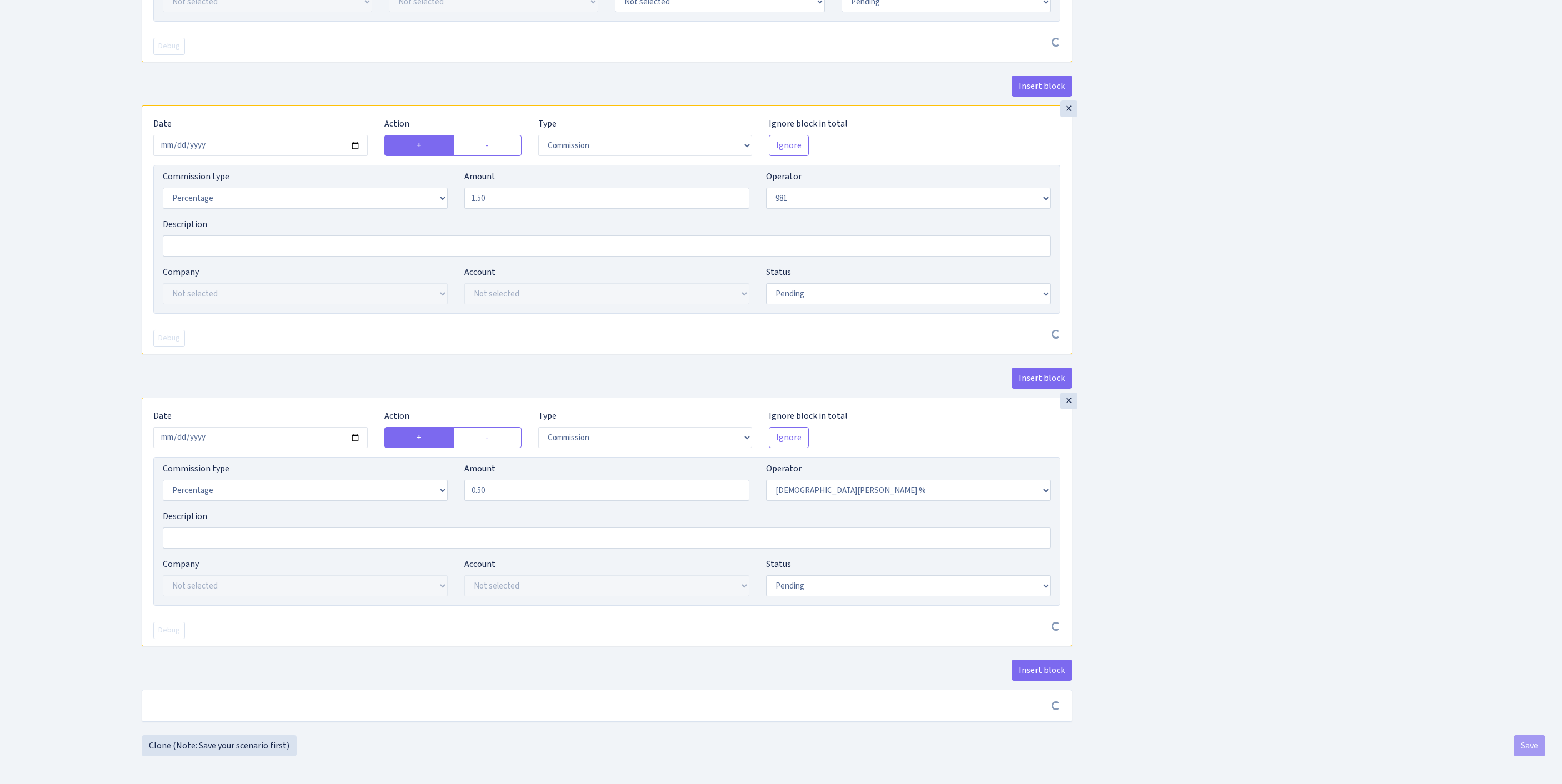
scroll to position [1181, 0]
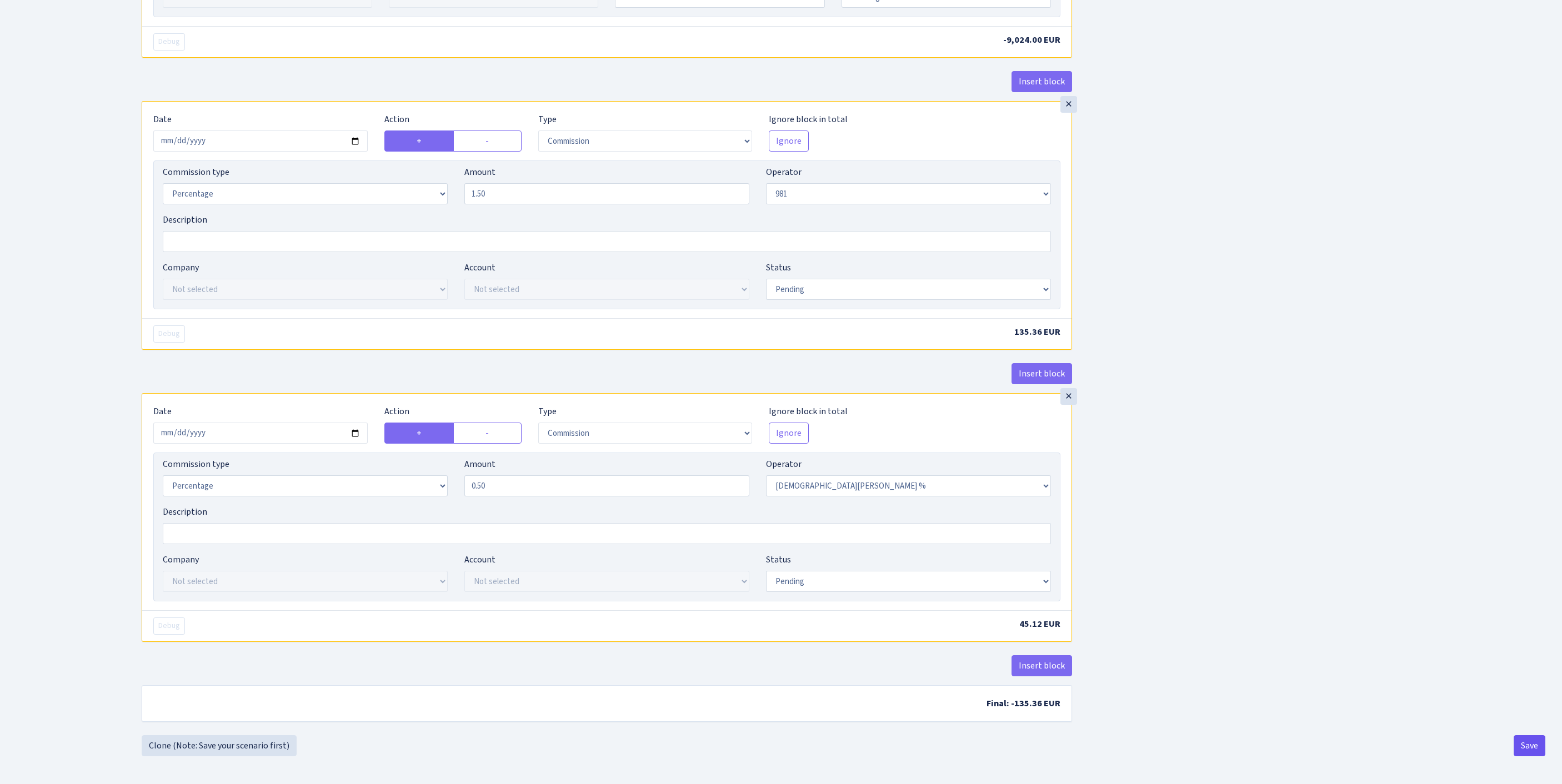
click at [1517, 743] on button "Save" at bounding box center [1529, 745] width 32 height 21
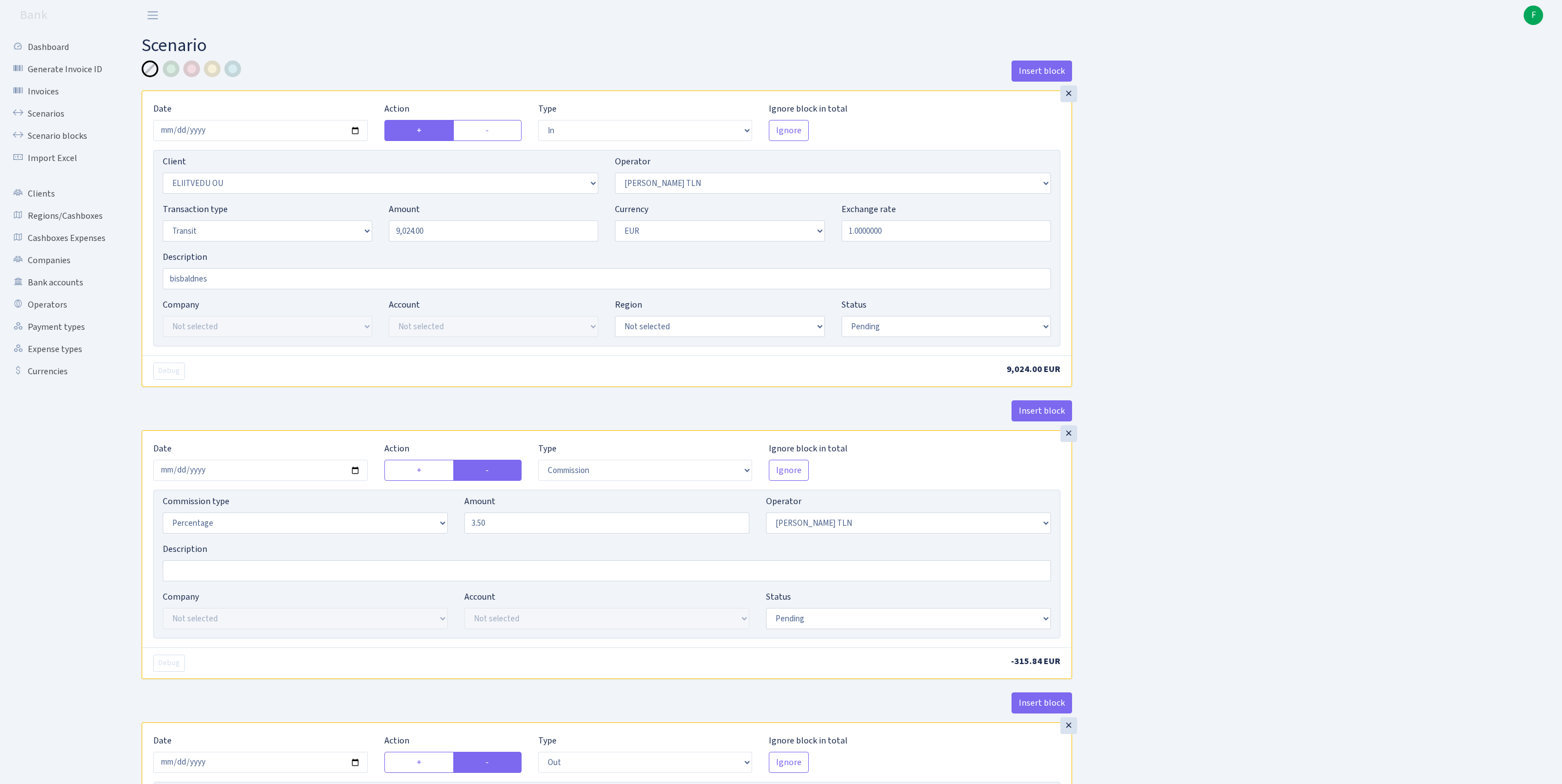
select select "in"
select select "2793"
select select "213"
select select "5"
select select "1"
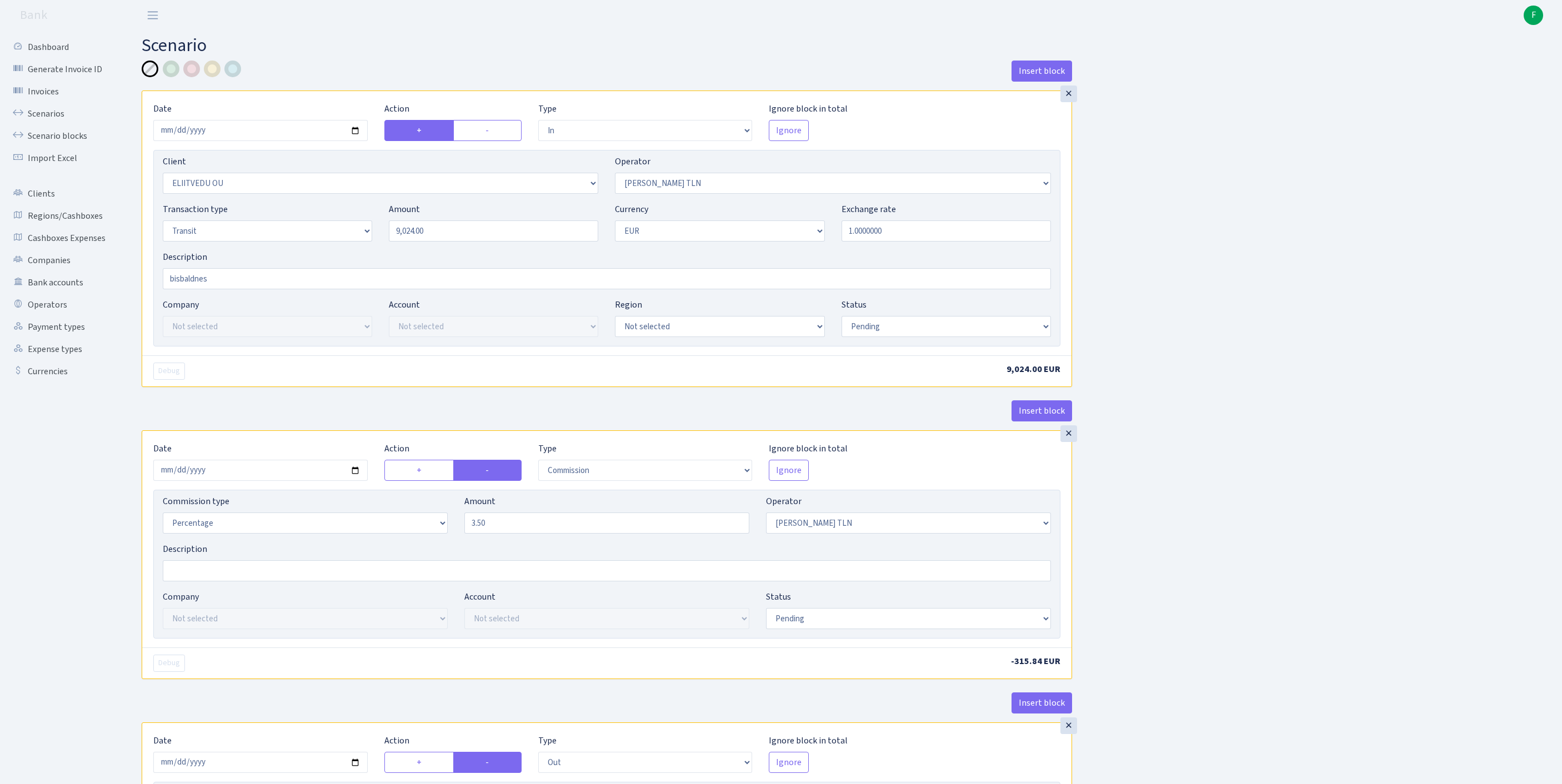
select select "pending"
select select "commission"
select select "213"
select select "pending"
select select "out"
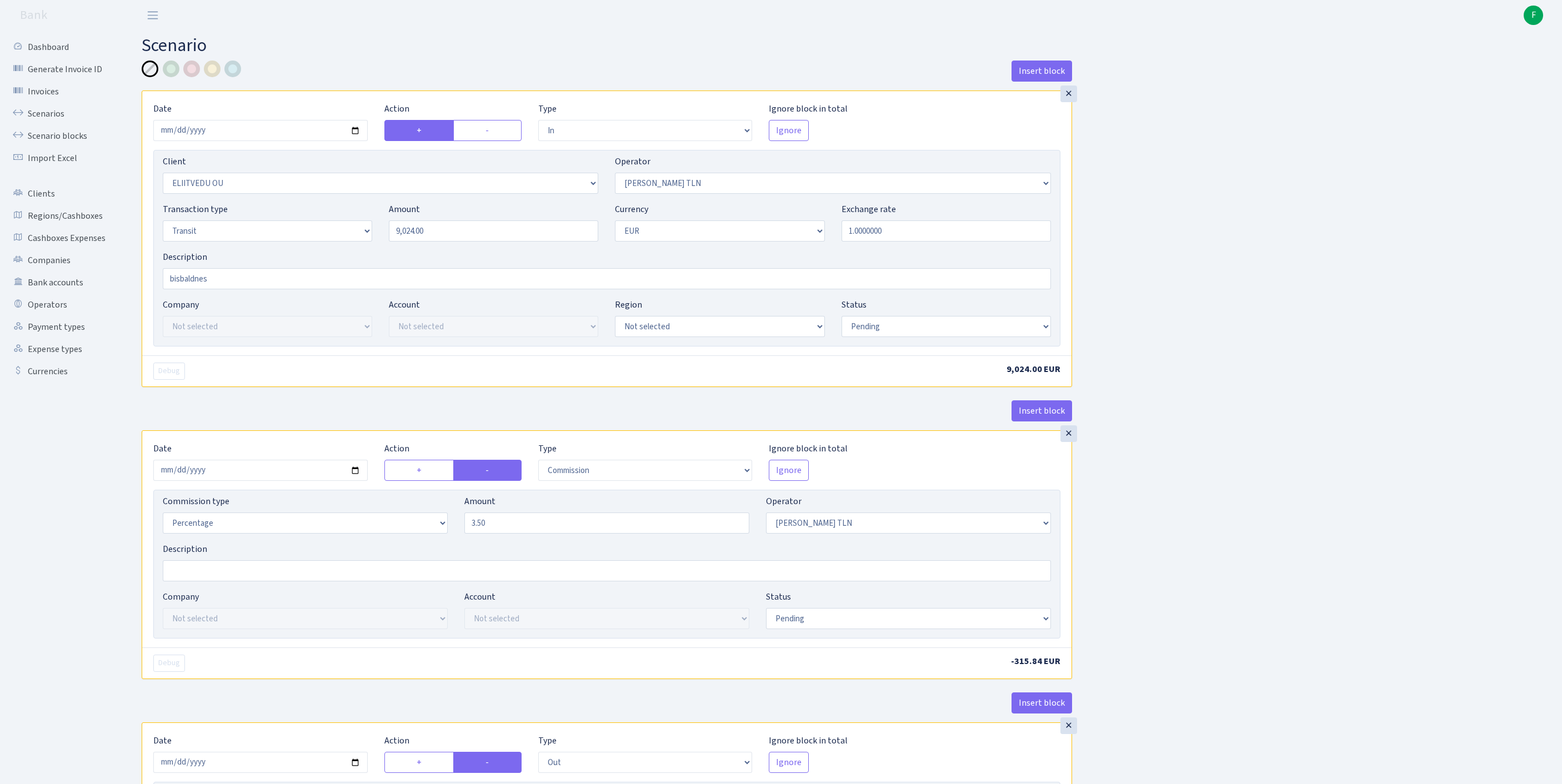
select select "2442"
select select "61"
select select "5"
select select "1"
select select "pending"
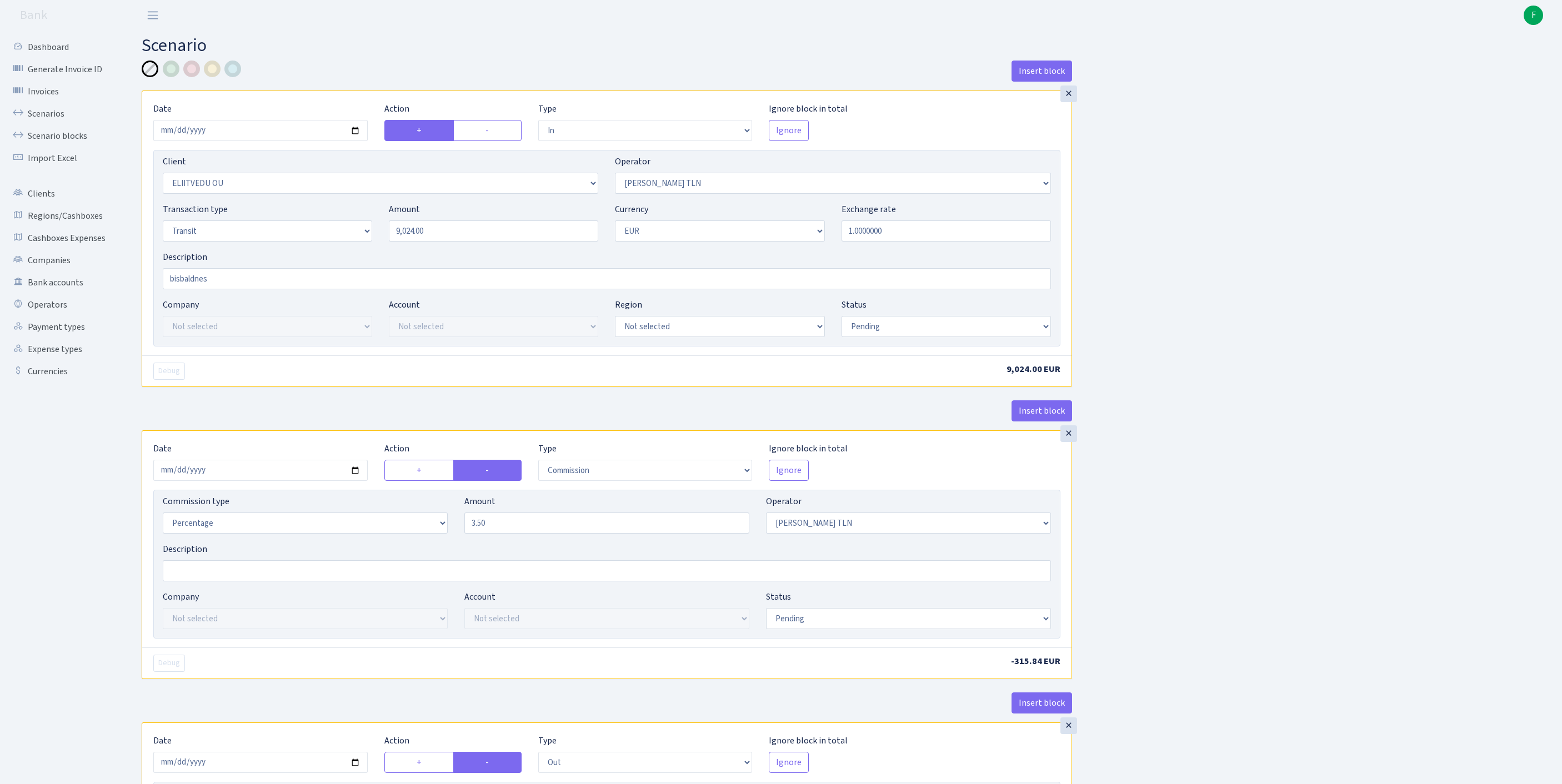
select select "commission"
select select "61"
select select "pending"
select select "commission"
select select "248"
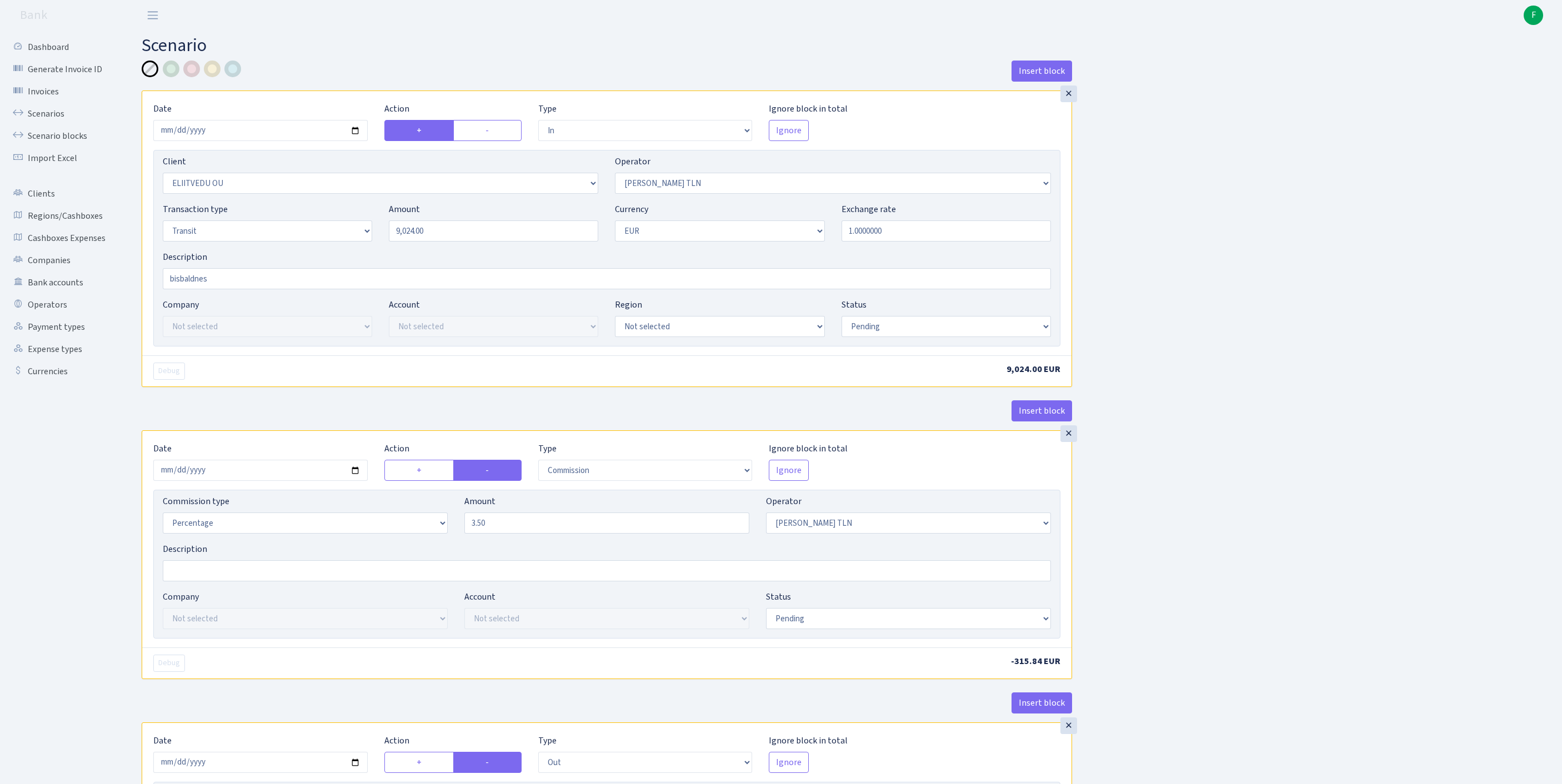
select select "pending"
click at [51, 120] on link "Scenarios" at bounding box center [61, 114] width 111 height 22
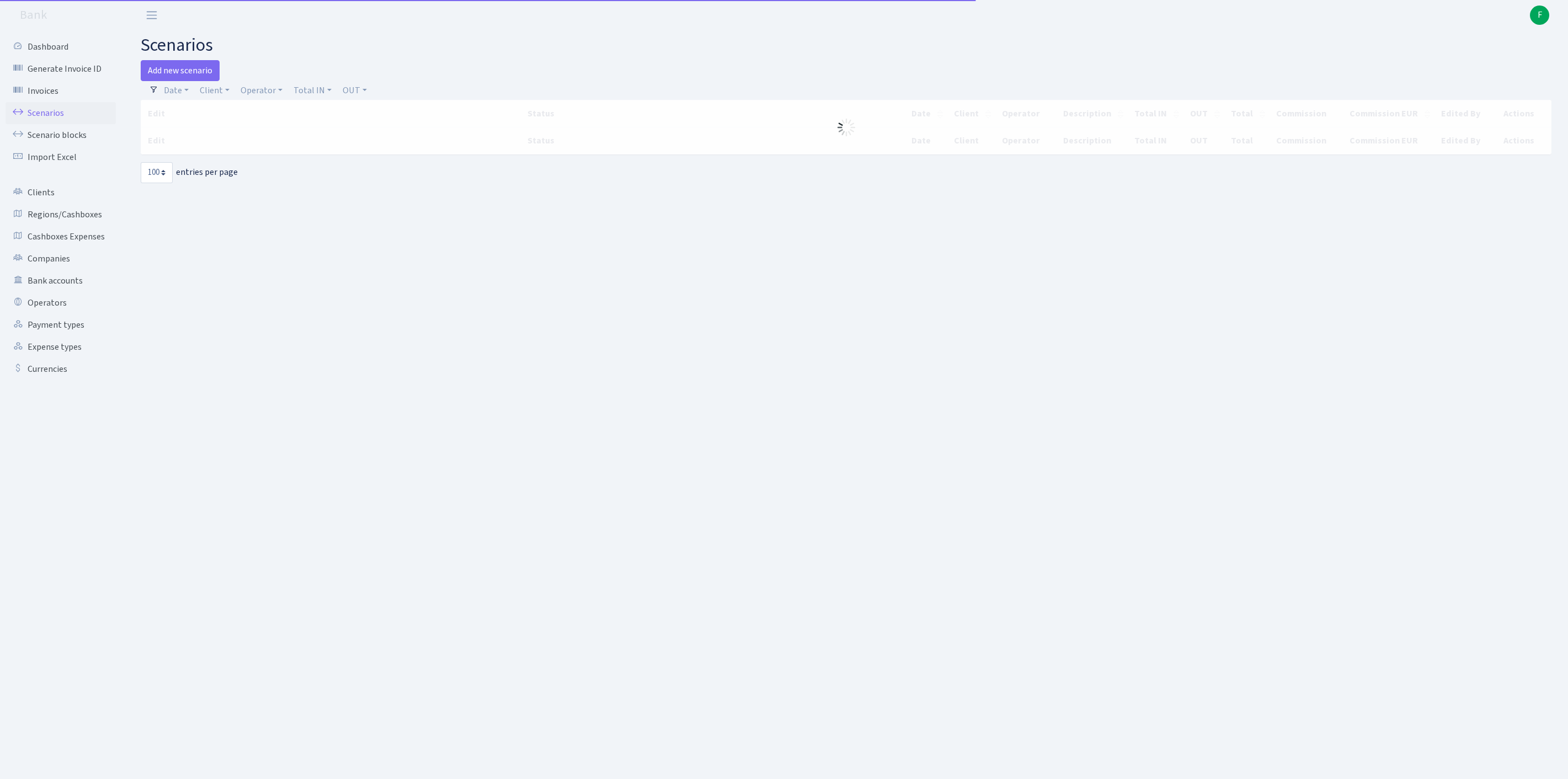
select select "100"
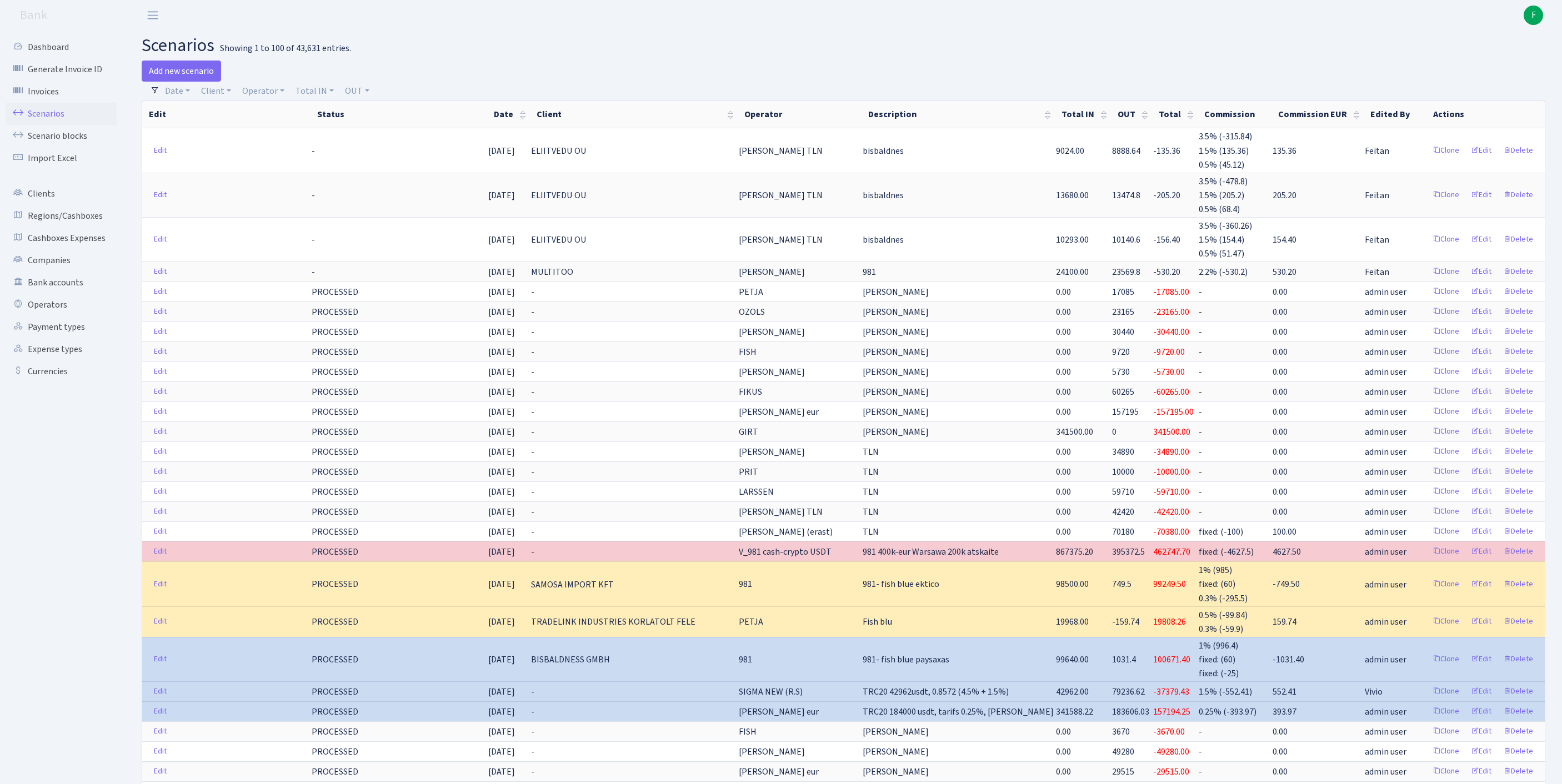
click at [60, 122] on link "Scenarios" at bounding box center [61, 114] width 111 height 22
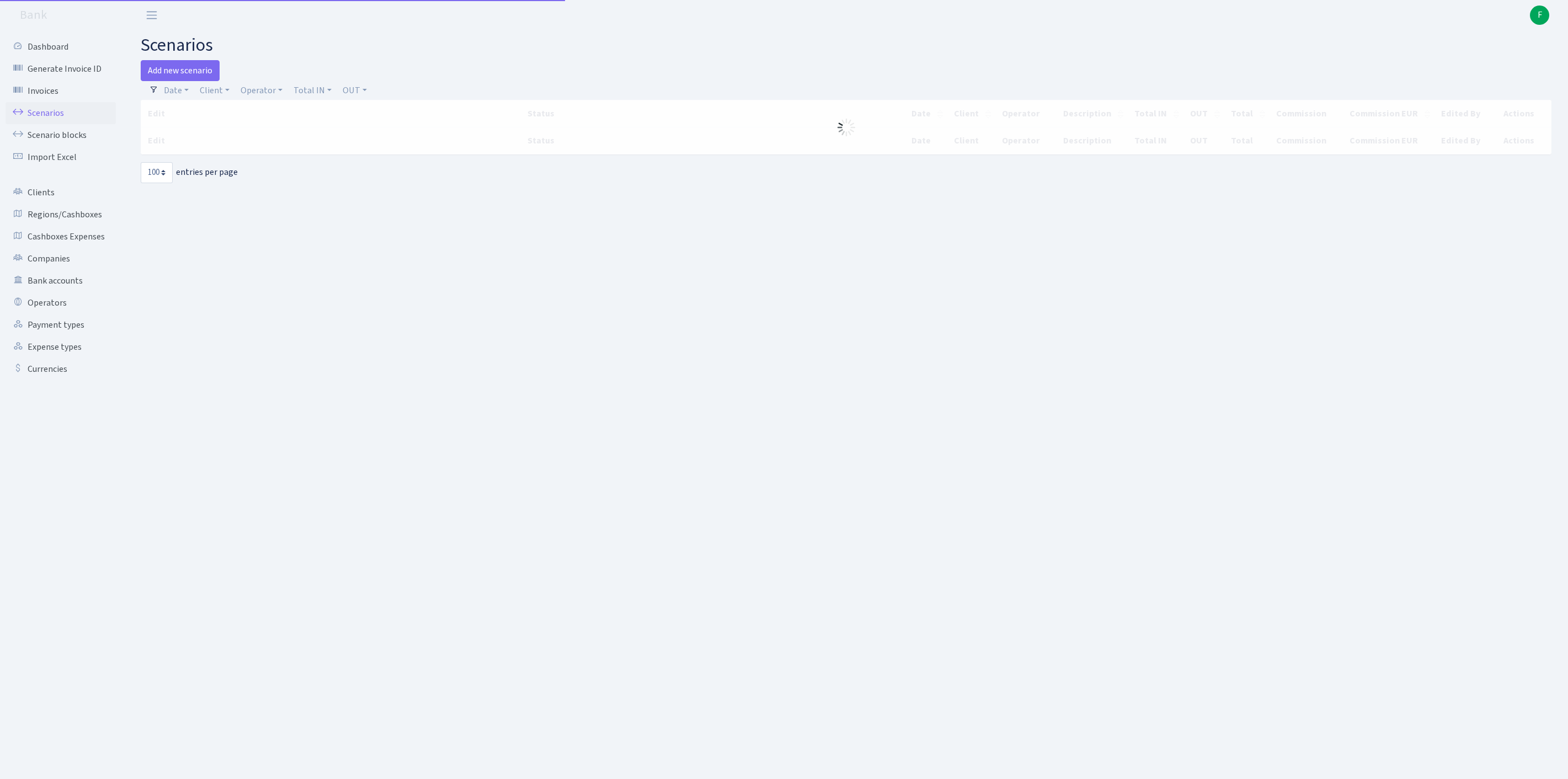
select select "100"
